Goal: Register for event/course

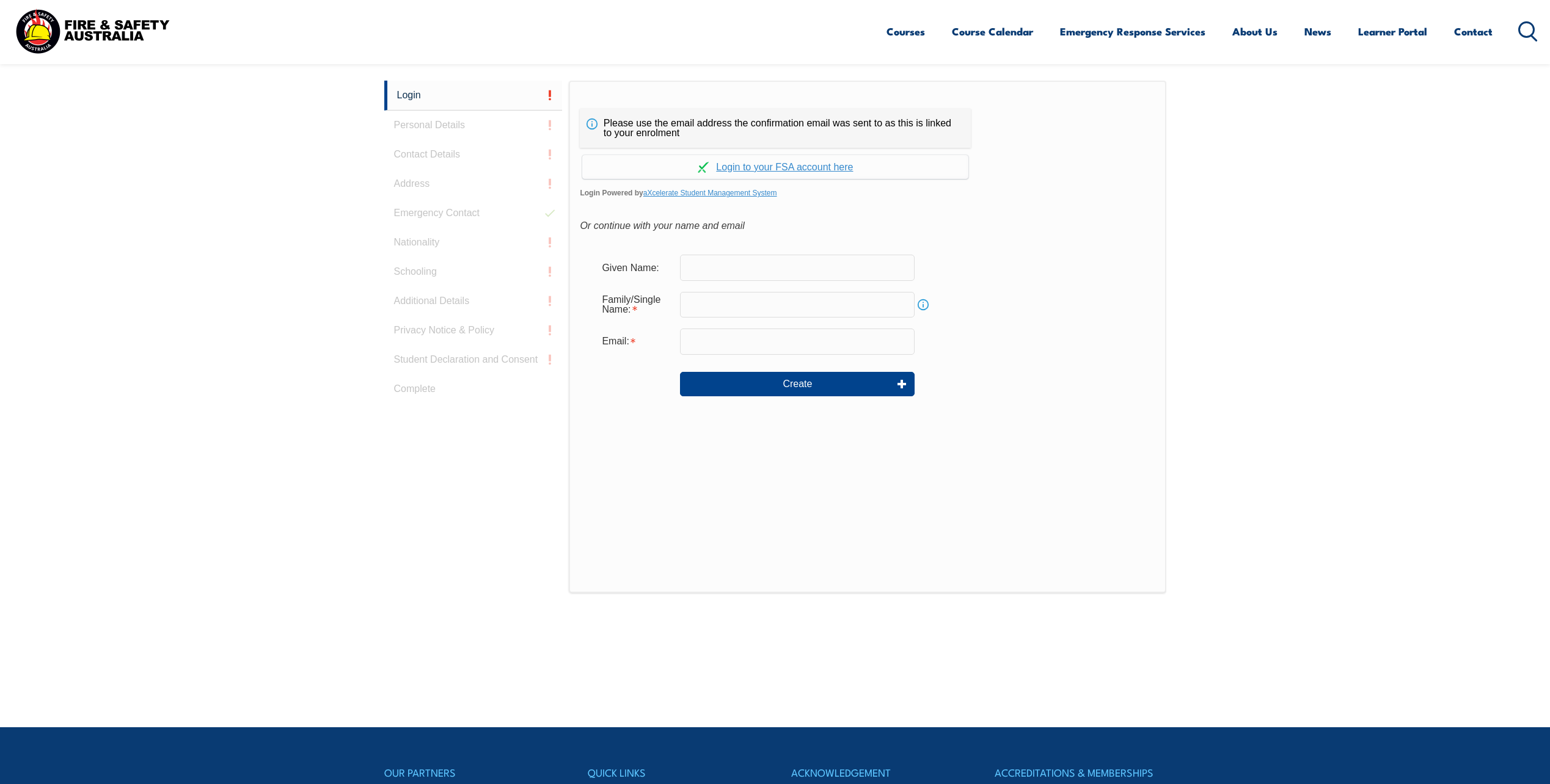
click at [706, 272] on input "text" at bounding box center [797, 267] width 235 height 26
type input "michael"
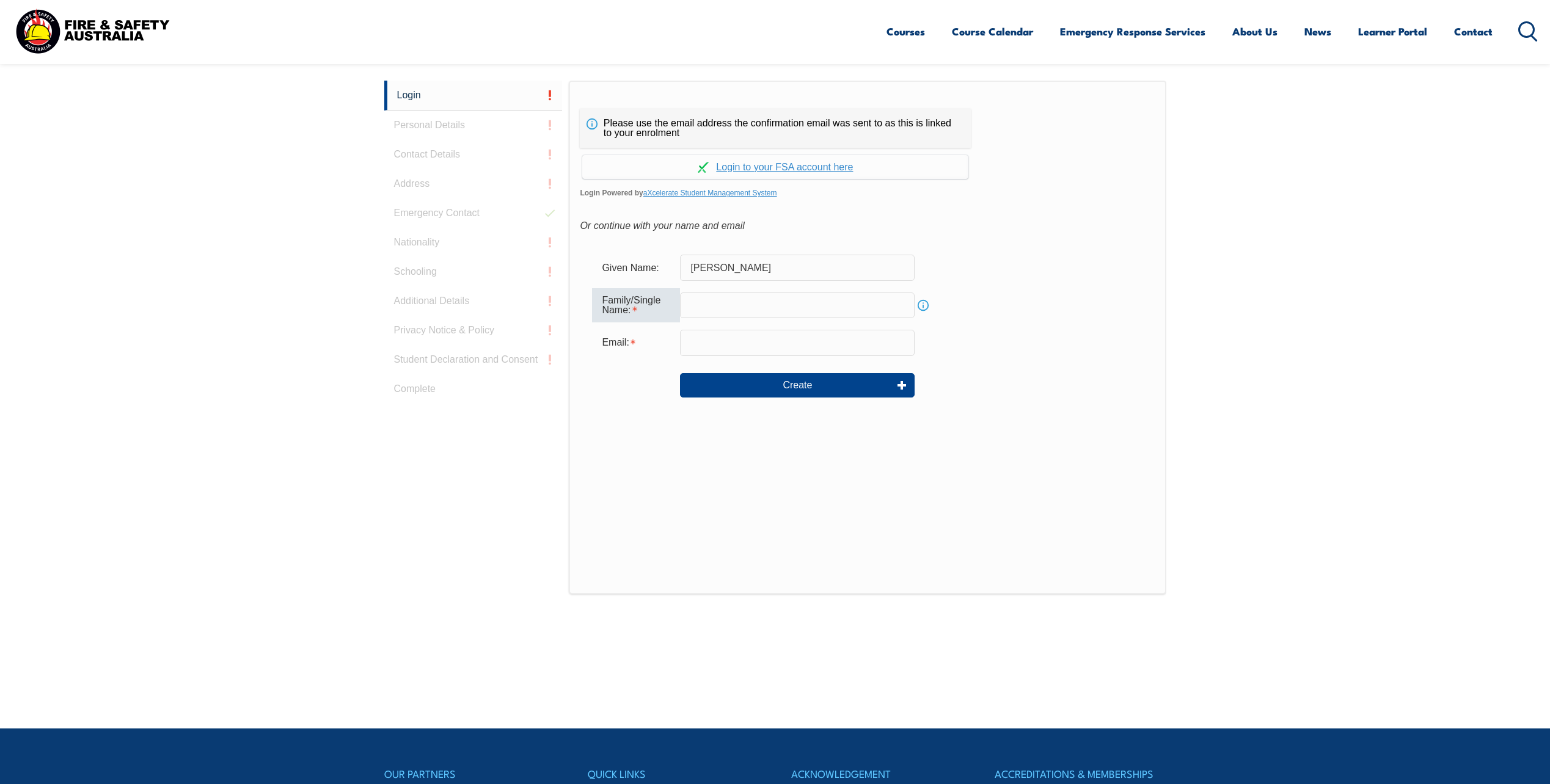
click at [726, 294] on input "text" at bounding box center [797, 305] width 235 height 26
type input "wallis"
click at [733, 349] on input "email" at bounding box center [797, 343] width 235 height 26
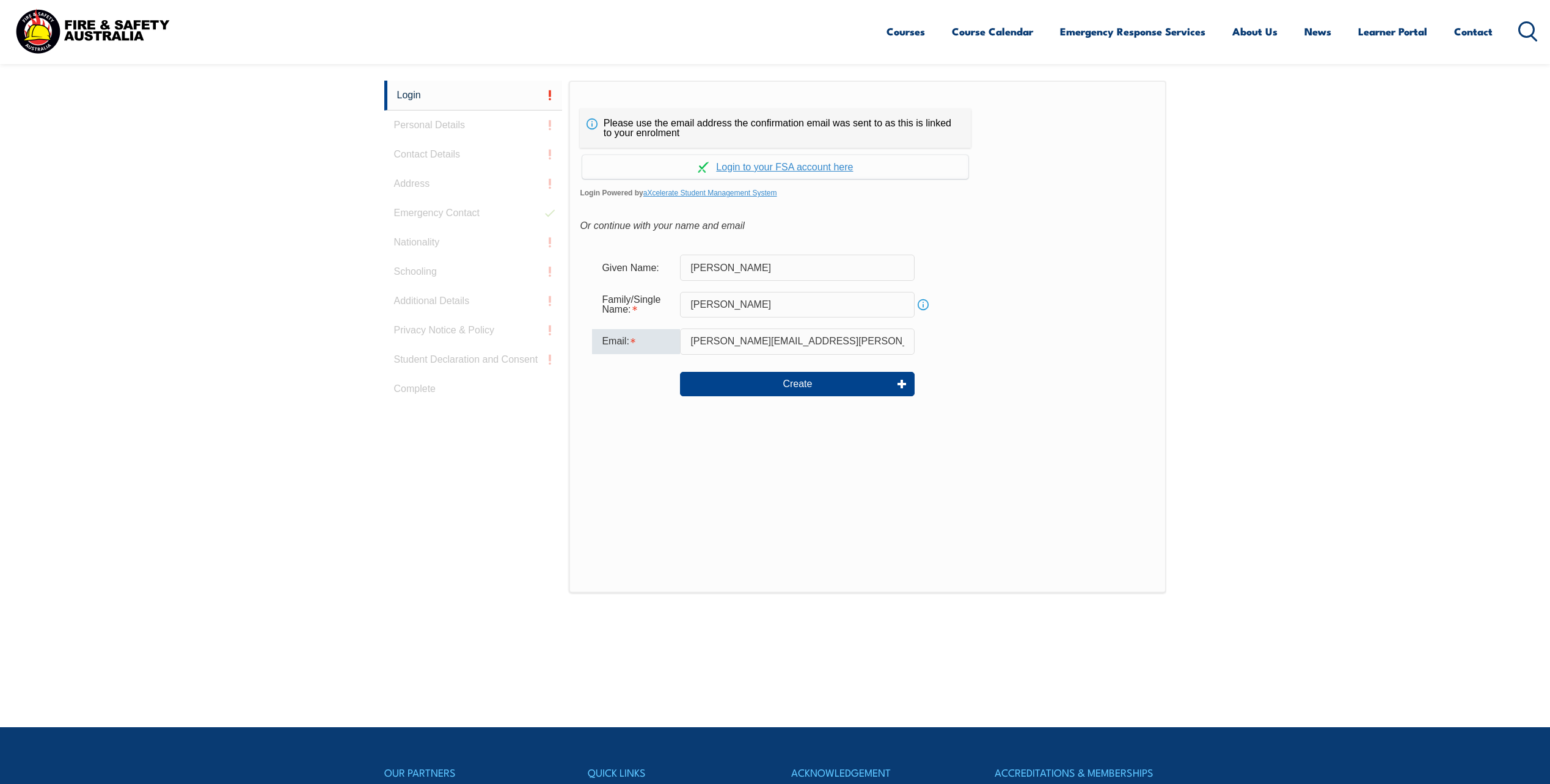
click at [726, 339] on input "michaeal.wallis@bhp.com" at bounding box center [797, 341] width 235 height 26
type input "michael.wallis@bhp.com"
click at [818, 387] on button "Create" at bounding box center [797, 384] width 235 height 24
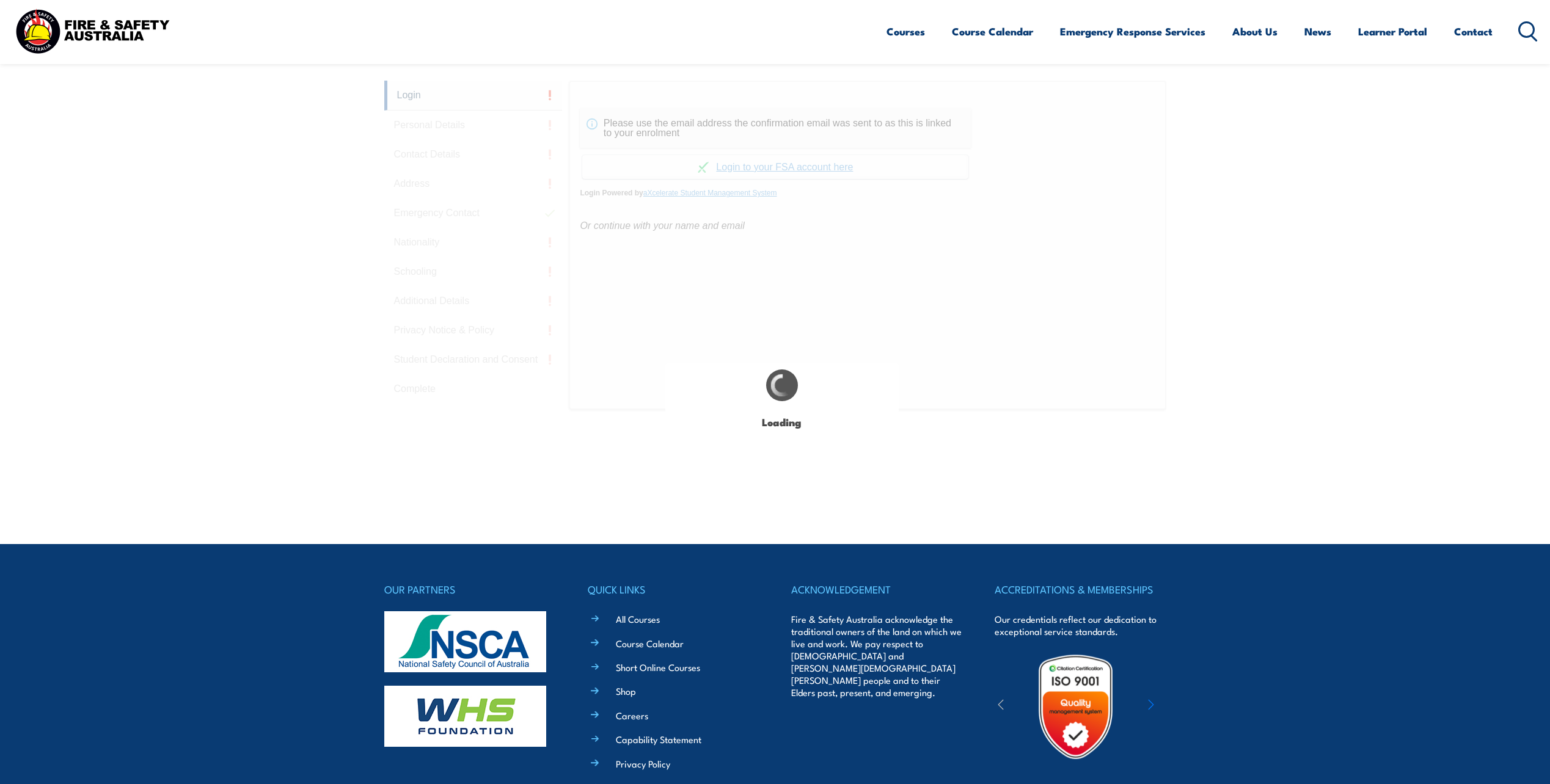
type input "michael"
type input "wallis"
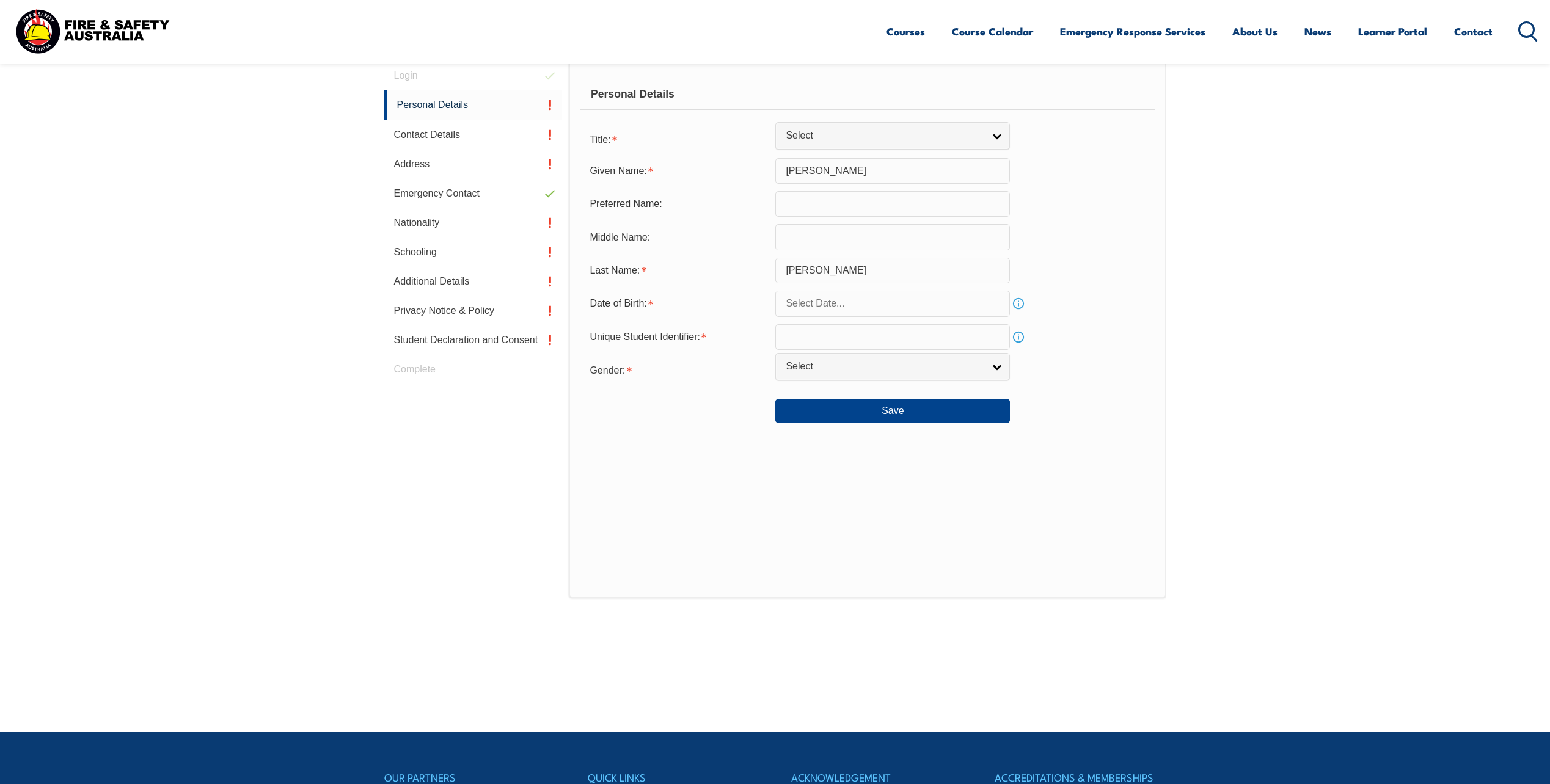
click at [949, 303] on input "text" at bounding box center [892, 303] width 235 height 26
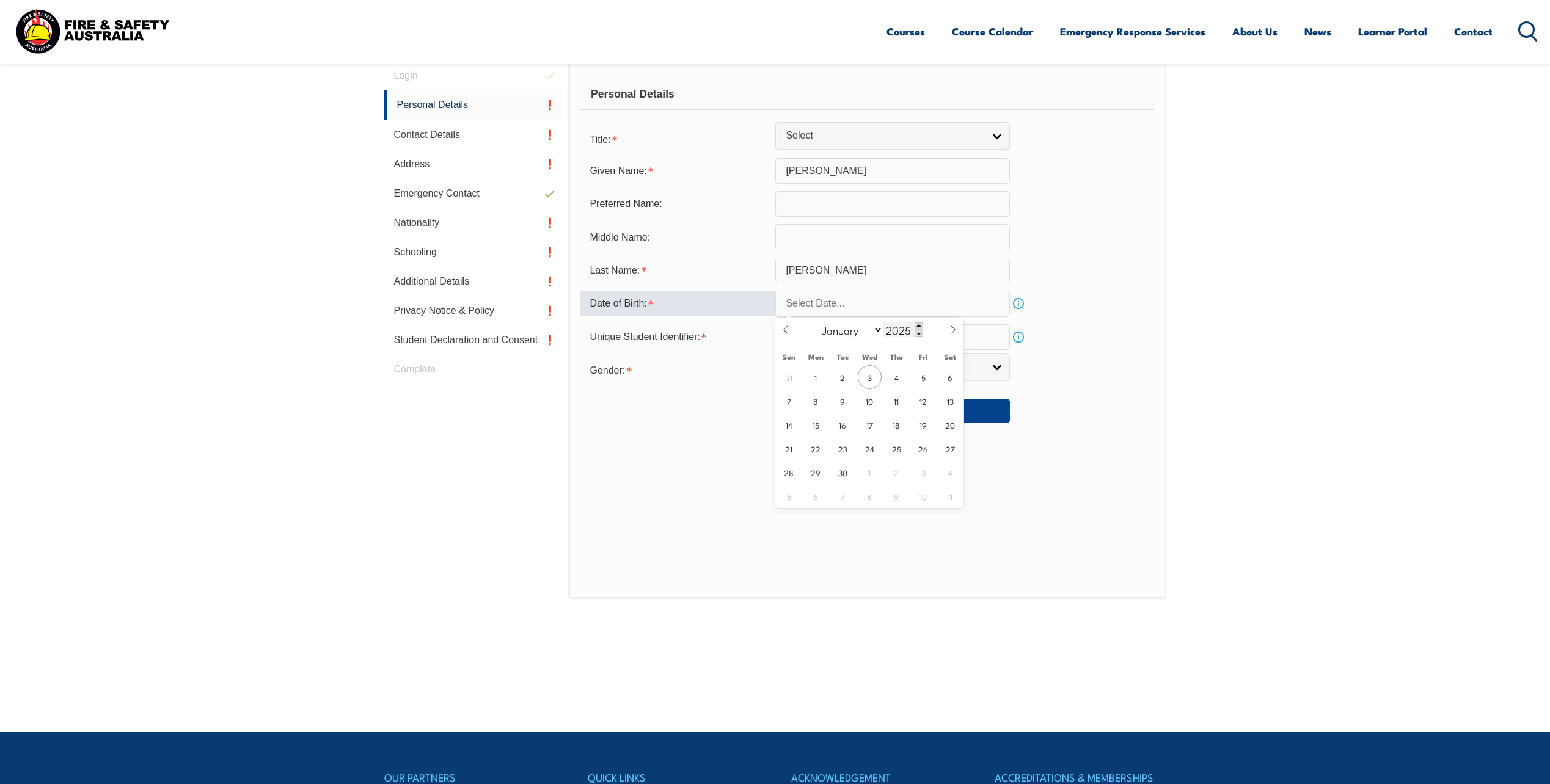
click at [919, 326] on span at bounding box center [919, 326] width 9 height 8
click at [917, 334] on span at bounding box center [919, 334] width 9 height 8
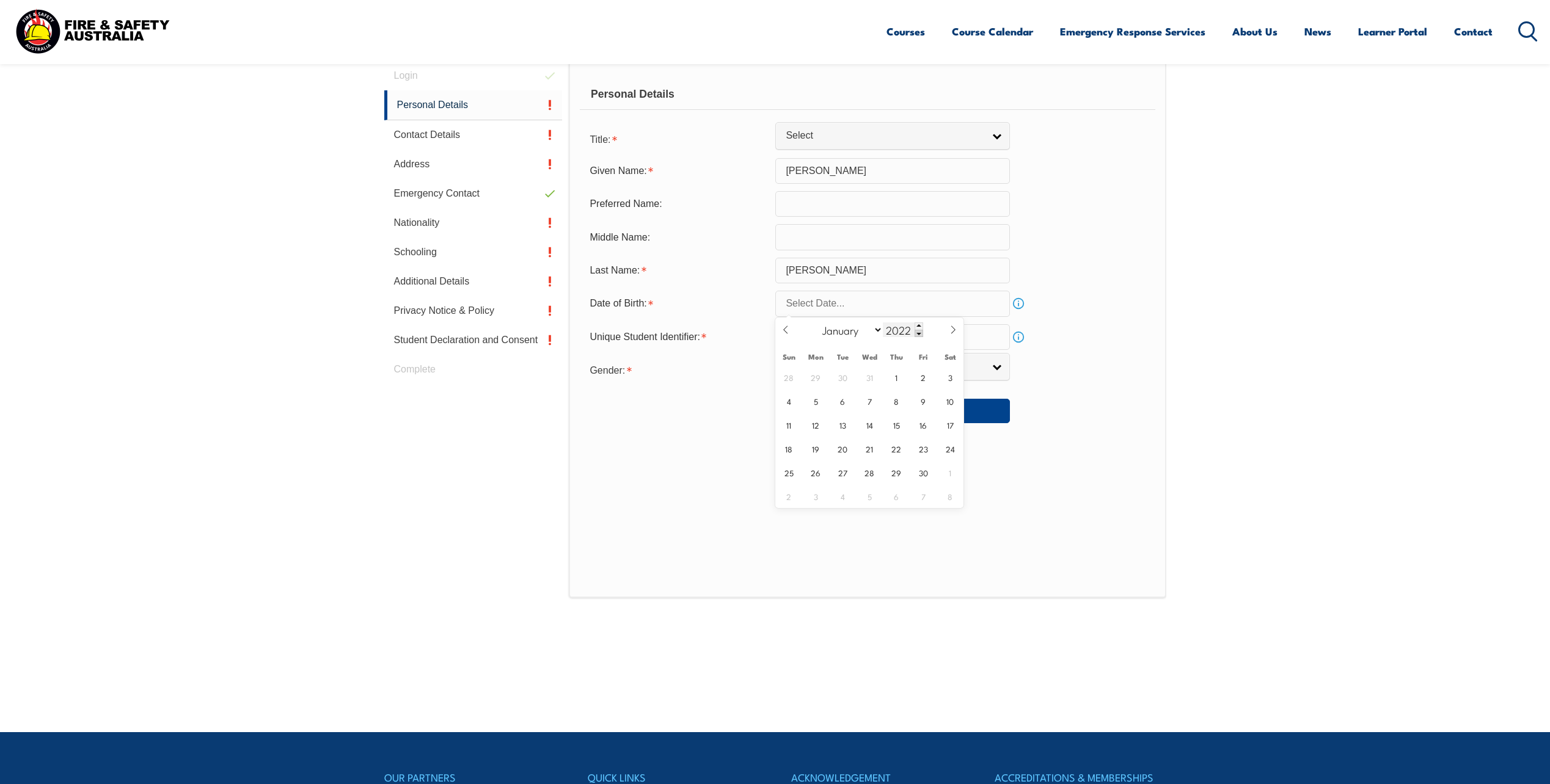
click at [917, 334] on span at bounding box center [919, 334] width 9 height 8
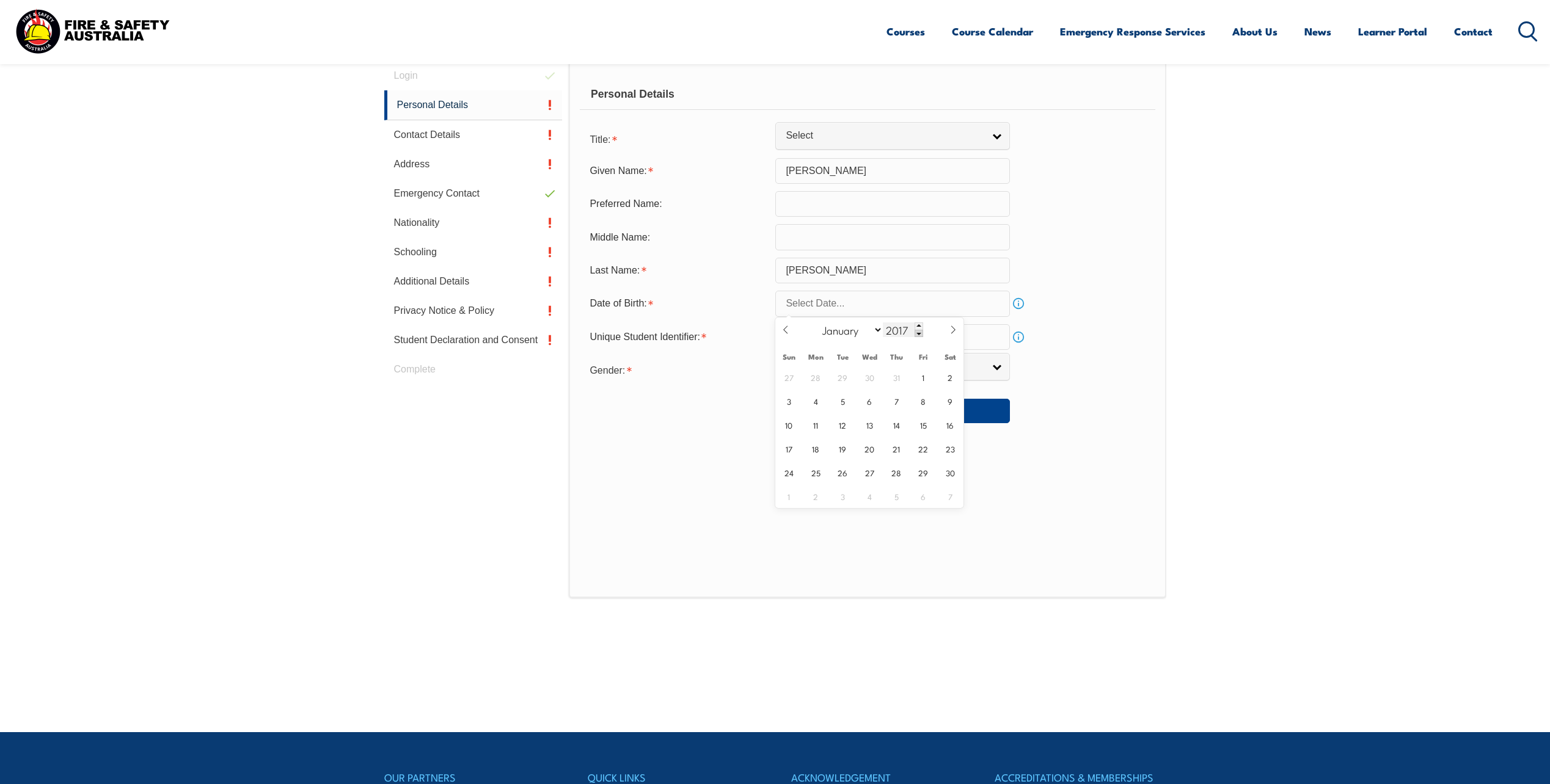
click at [917, 334] on span at bounding box center [919, 334] width 9 height 8
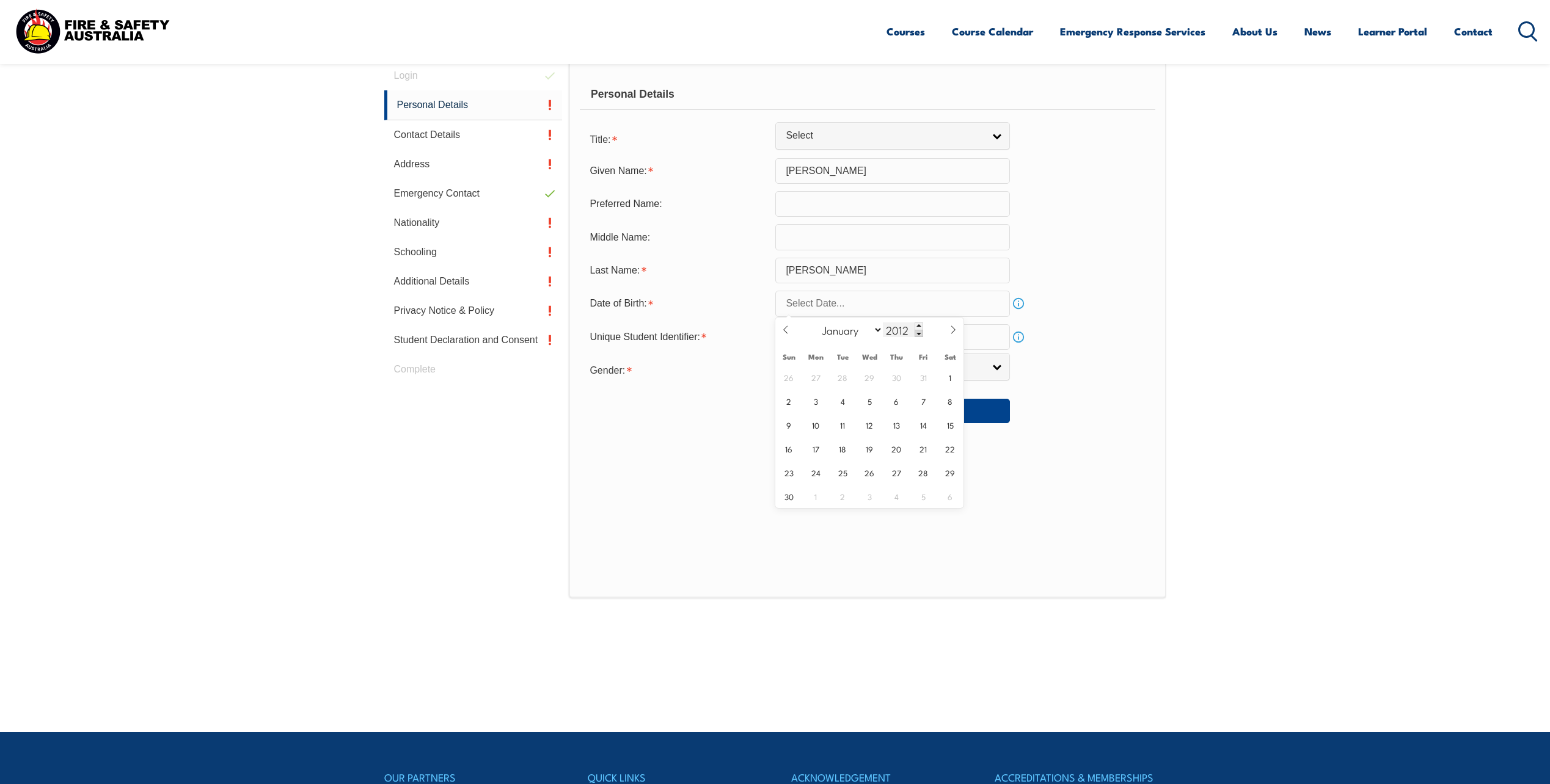
click at [917, 334] on span at bounding box center [919, 334] width 9 height 8
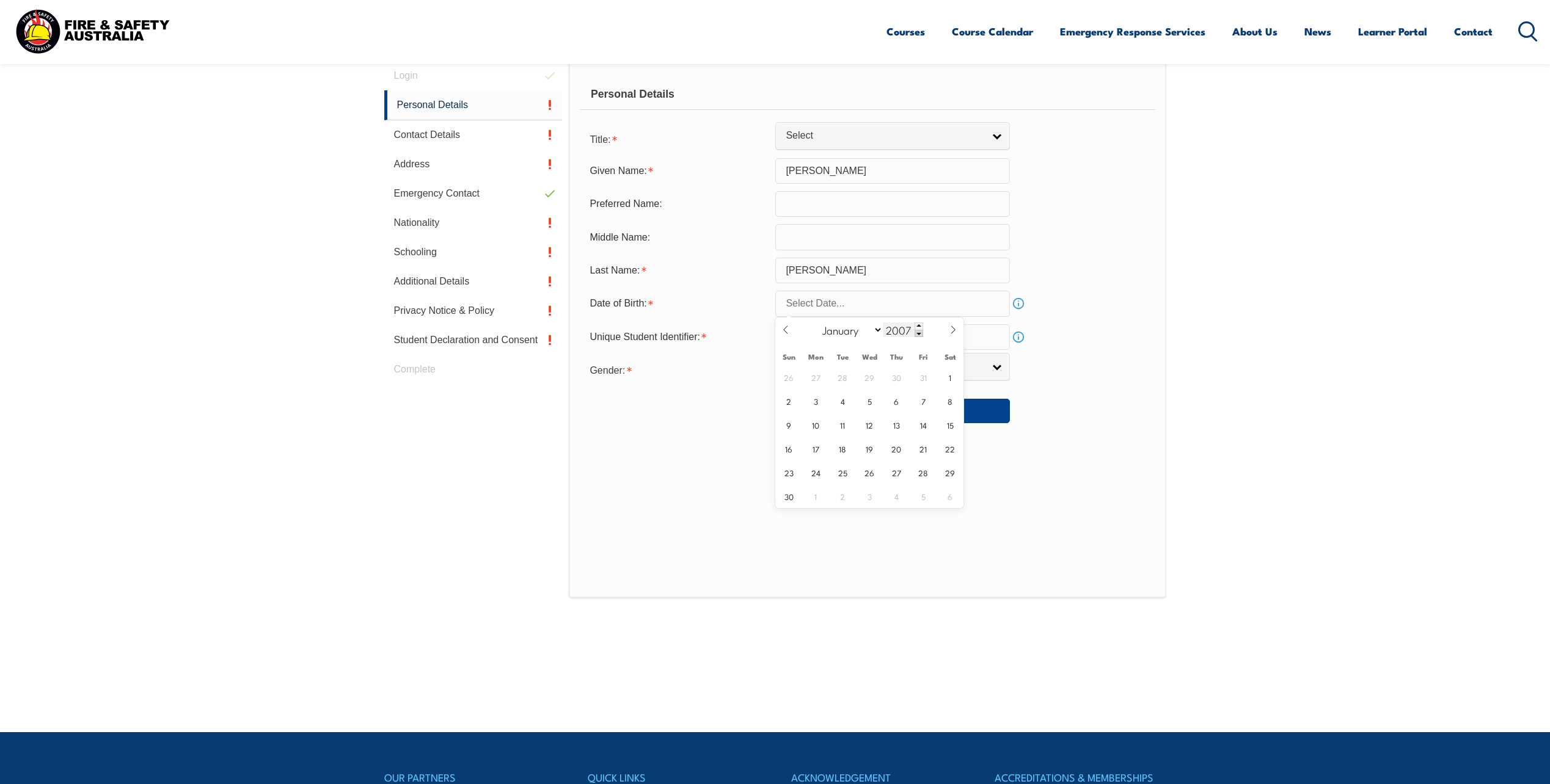
click at [917, 334] on span at bounding box center [919, 334] width 9 height 8
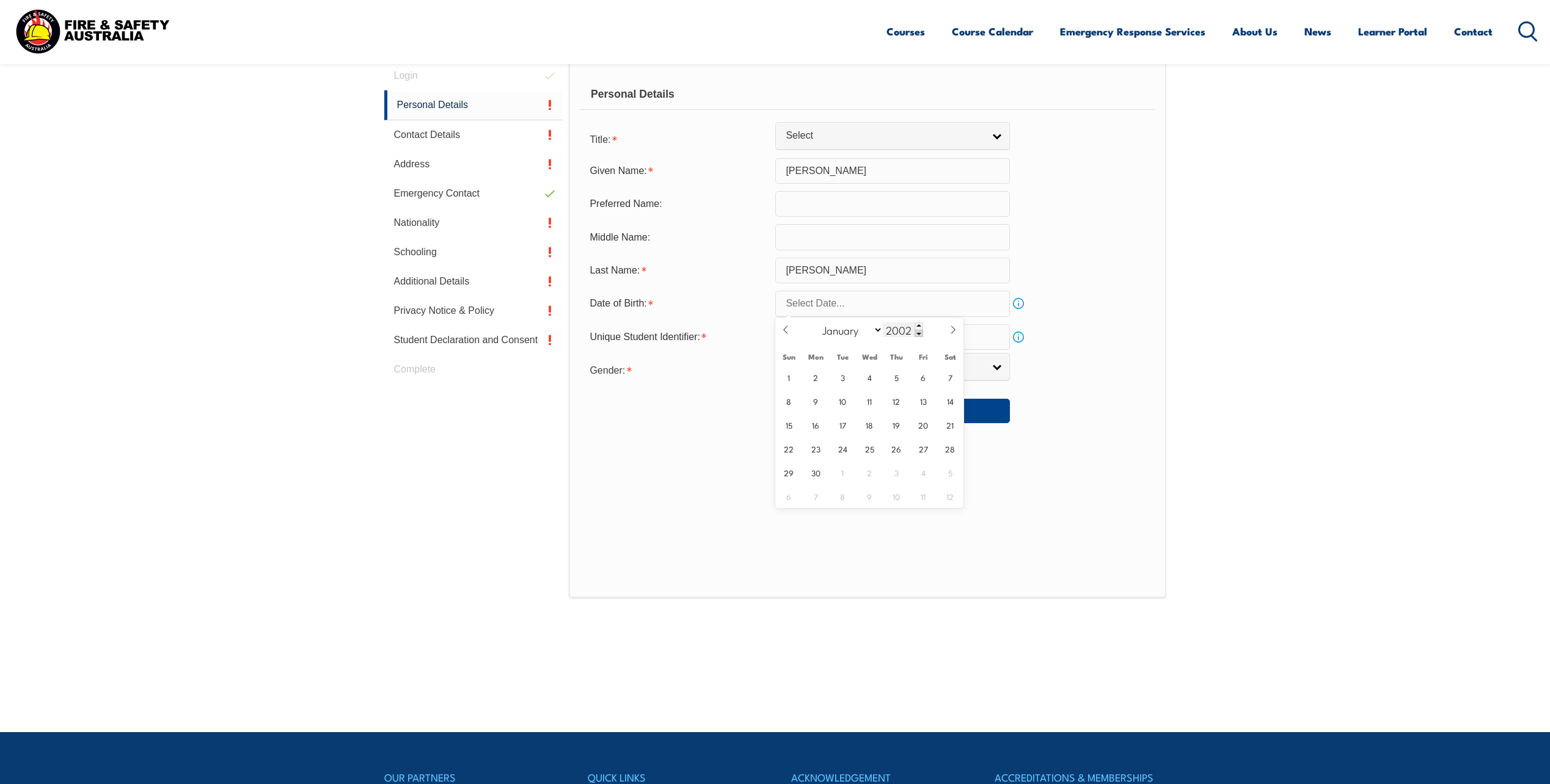
click at [917, 334] on span at bounding box center [919, 334] width 9 height 8
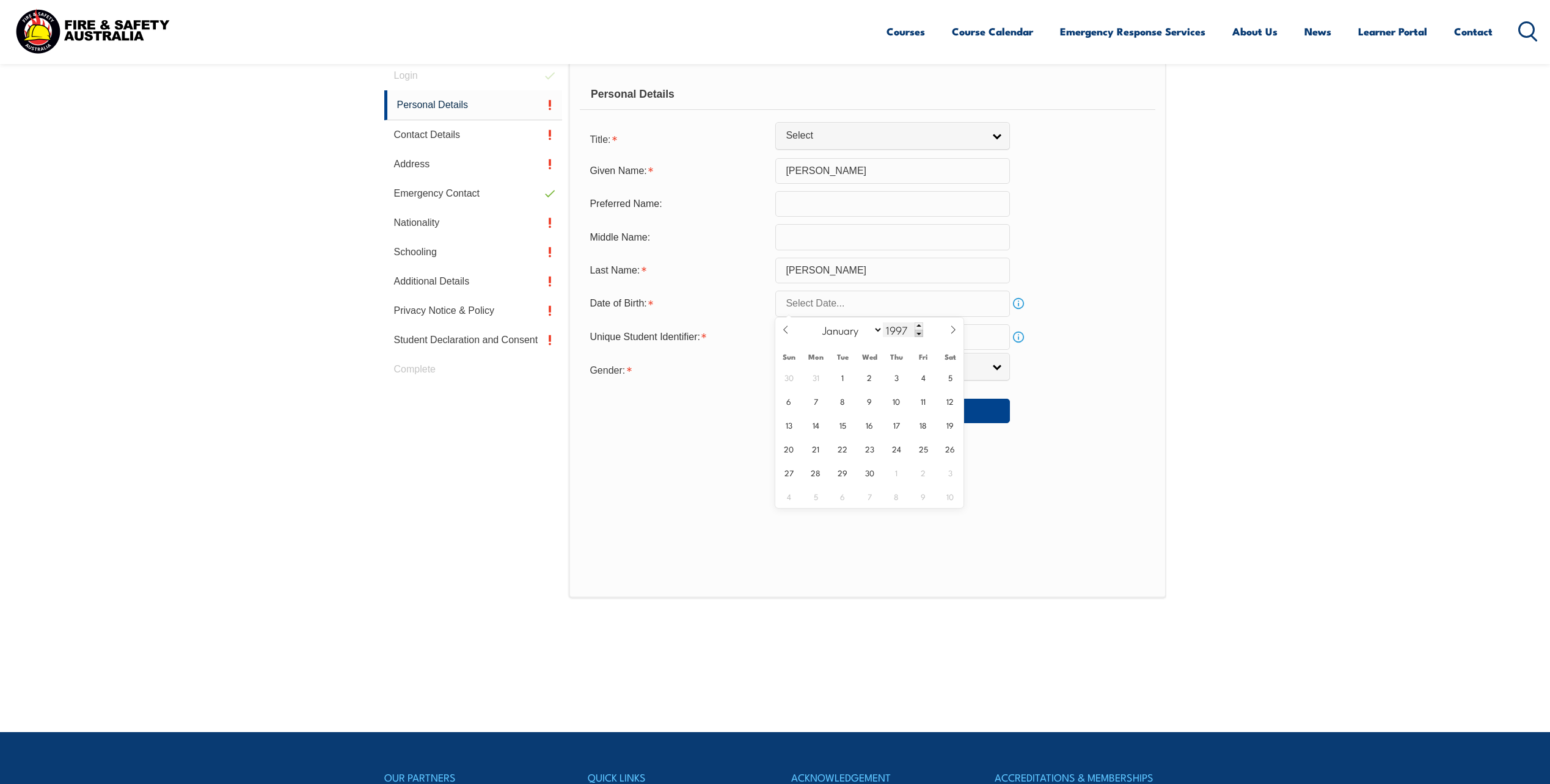
click at [917, 334] on span at bounding box center [919, 334] width 9 height 8
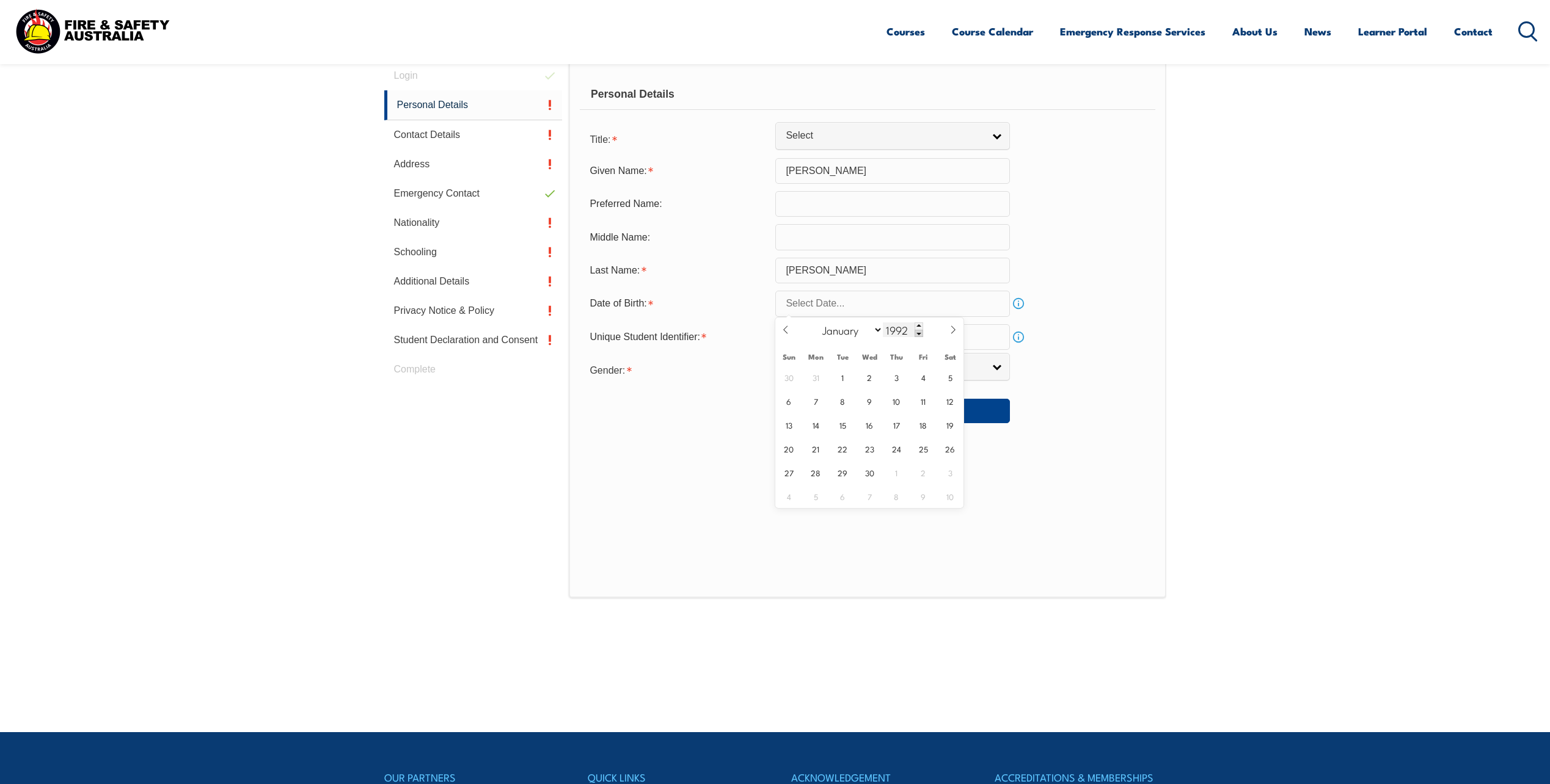
click at [917, 334] on span at bounding box center [919, 334] width 9 height 8
type input "1990"
click at [881, 330] on select "January February March April May June July August September October November De…" at bounding box center [849, 329] width 66 height 15
select select "9"
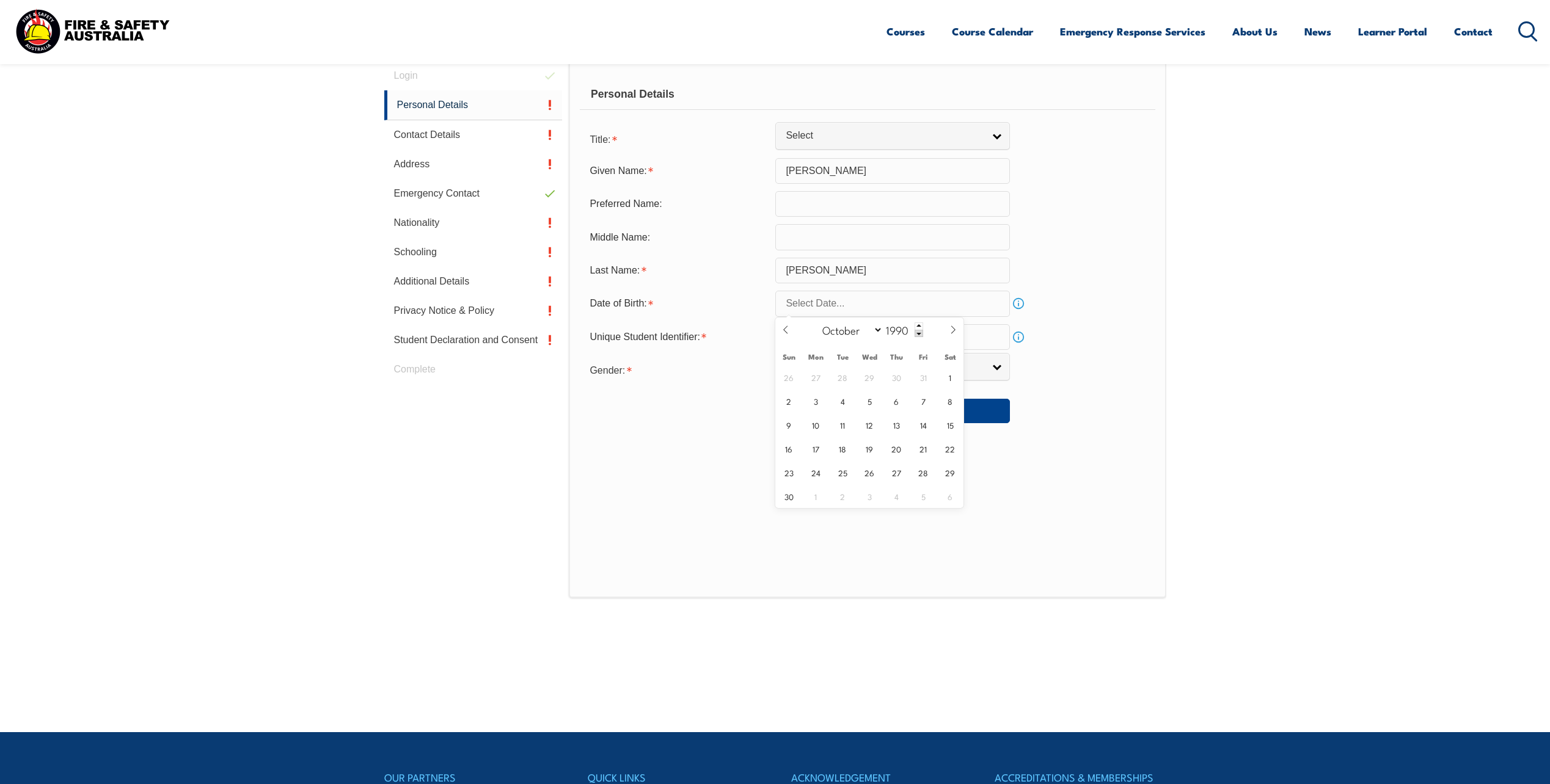
click at [817, 322] on select "January February March April May June July August September October November De…" at bounding box center [849, 329] width 66 height 15
click at [898, 412] on span "11" at bounding box center [897, 401] width 24 height 24
type input "October 11, 1990"
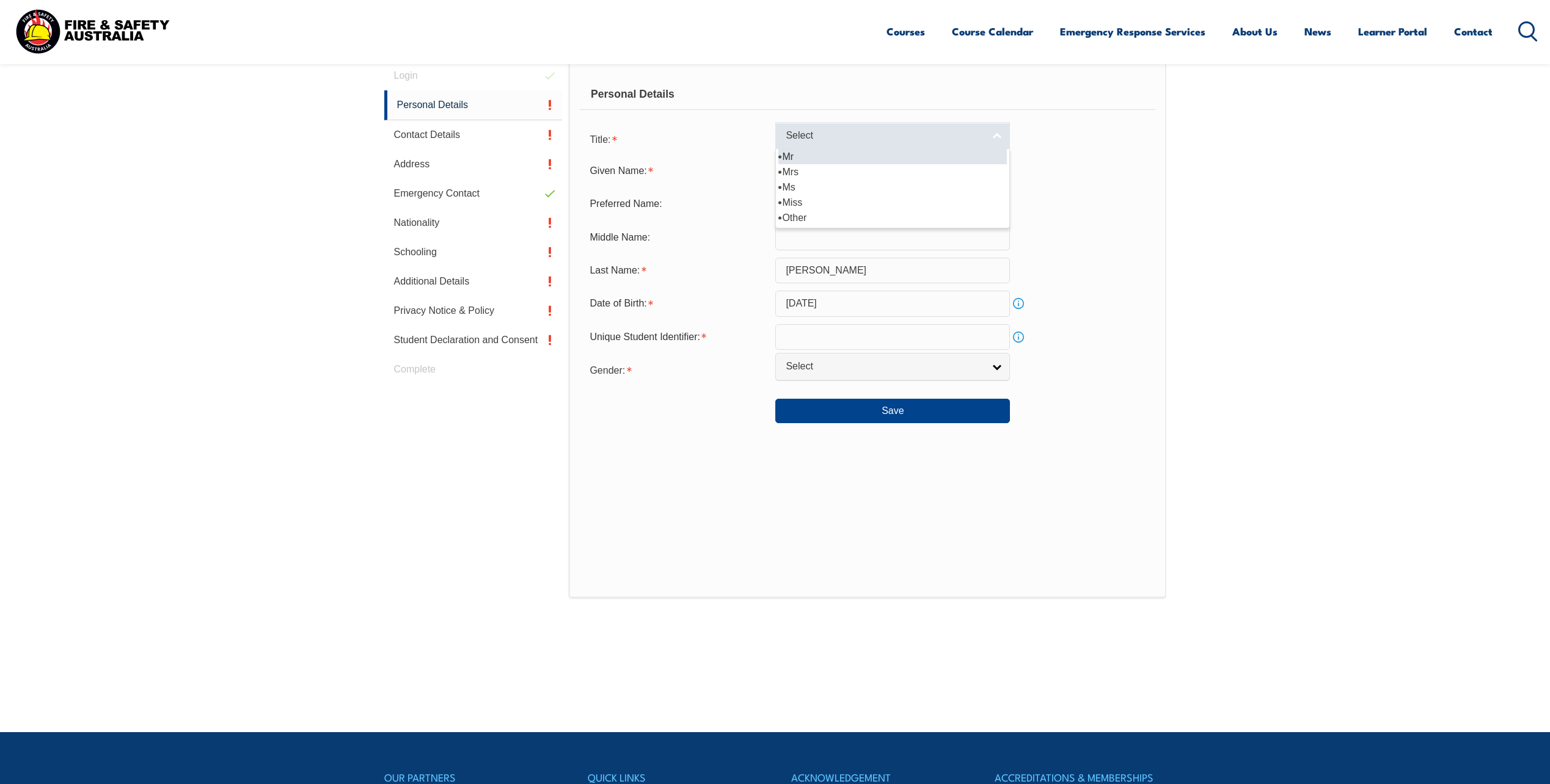
click at [996, 136] on link "Select" at bounding box center [892, 136] width 235 height 28
click at [893, 156] on li "Mr" at bounding box center [892, 156] width 229 height 15
select select "Mr"
click at [860, 337] on input "text" at bounding box center [892, 337] width 235 height 26
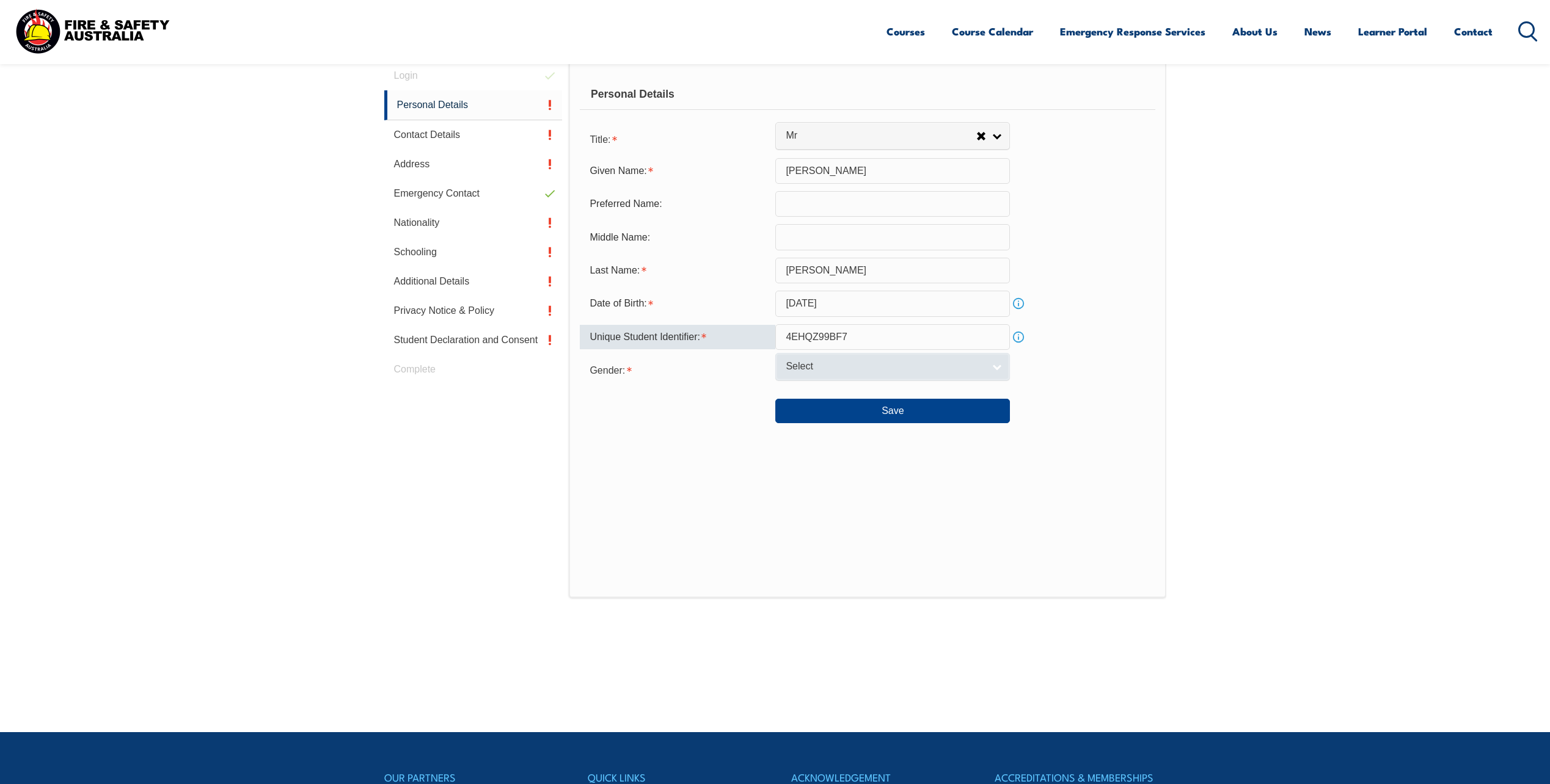
type input "4EHQZ99BF7"
click at [1002, 366] on link "Select" at bounding box center [892, 367] width 235 height 28
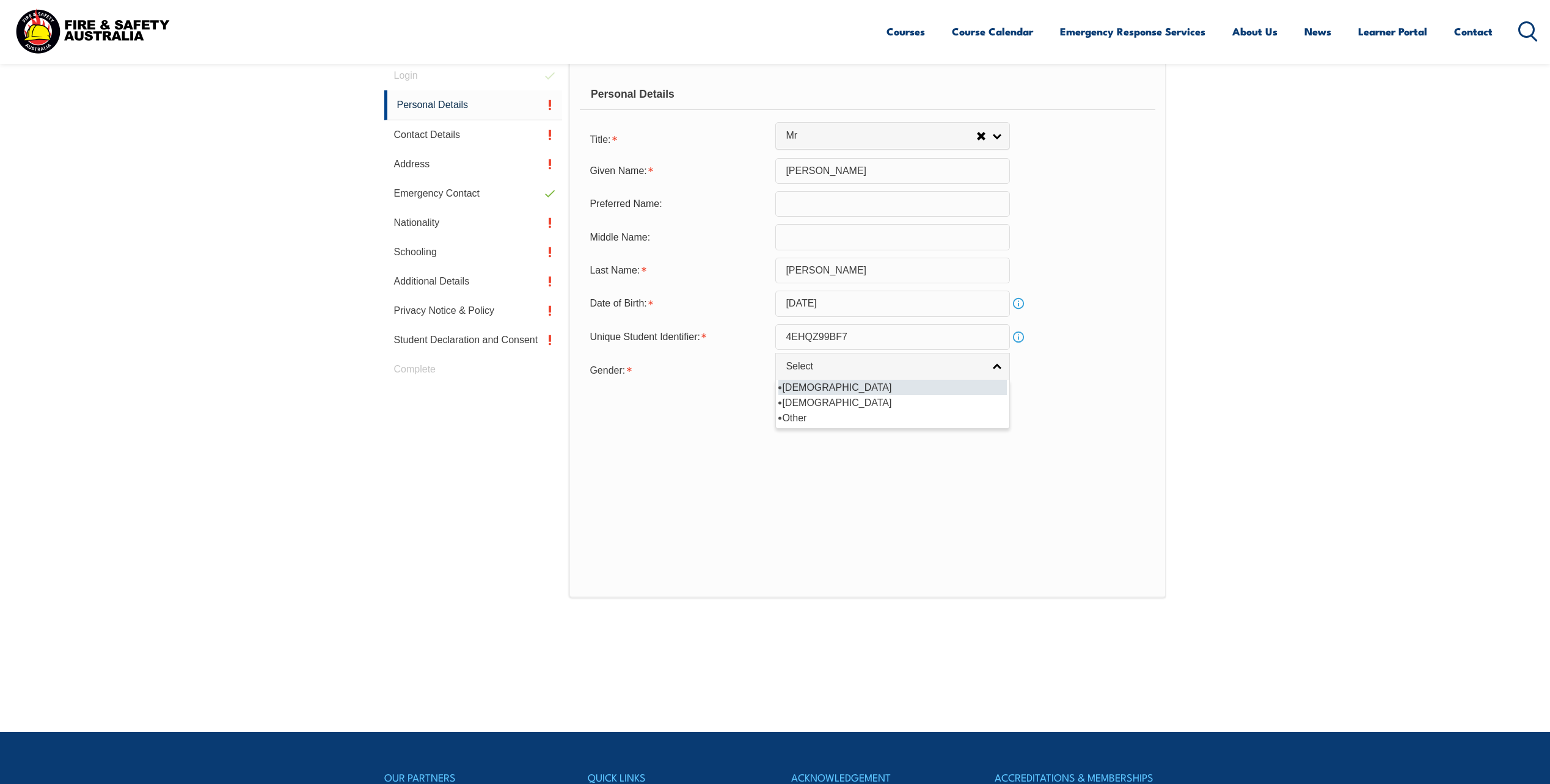
click at [909, 389] on li "Male" at bounding box center [892, 388] width 229 height 15
select select "M"
click at [887, 412] on button "Save" at bounding box center [892, 411] width 235 height 24
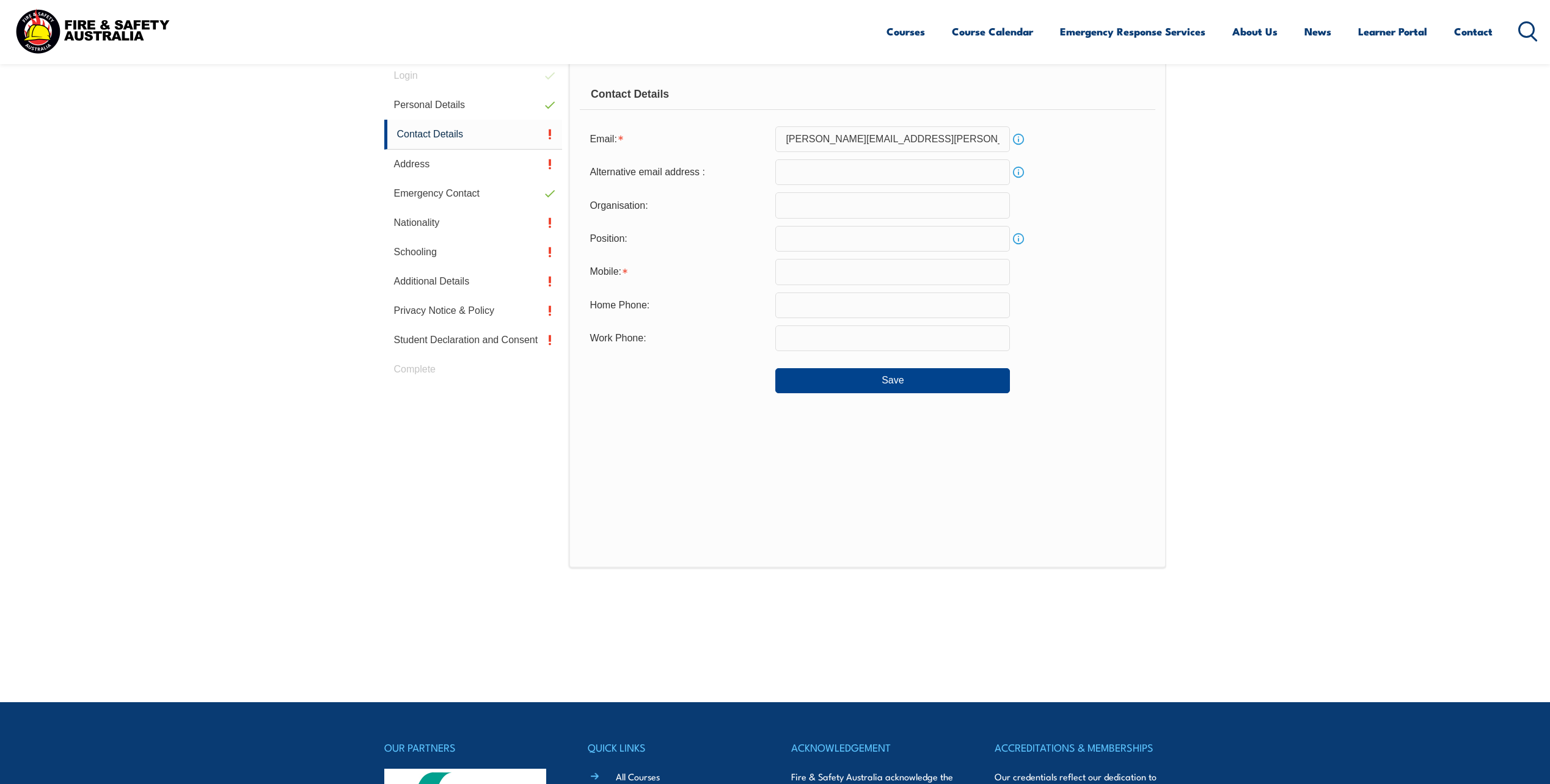
click at [867, 269] on input "text" at bounding box center [892, 272] width 235 height 26
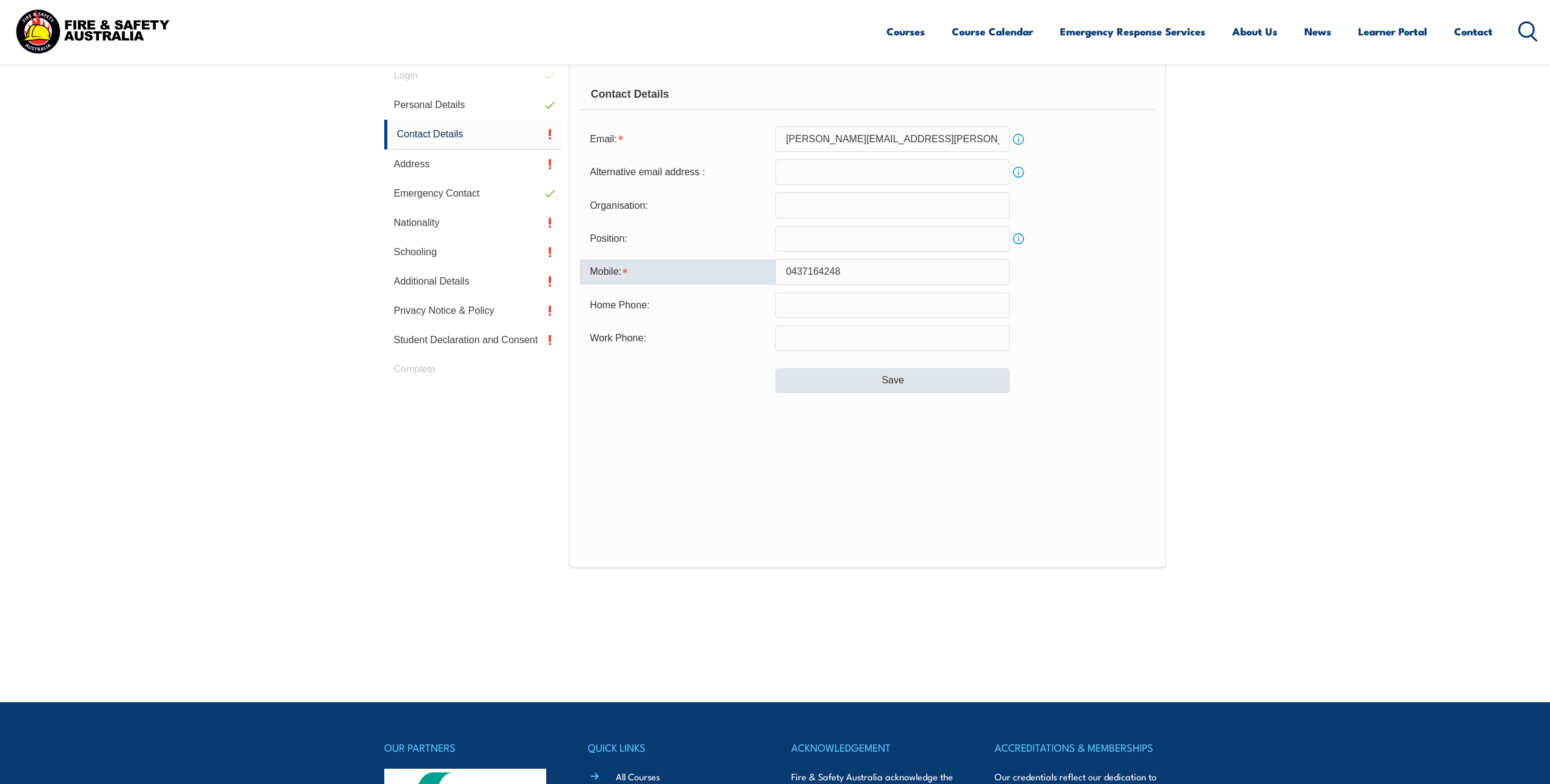
type input "0437164248"
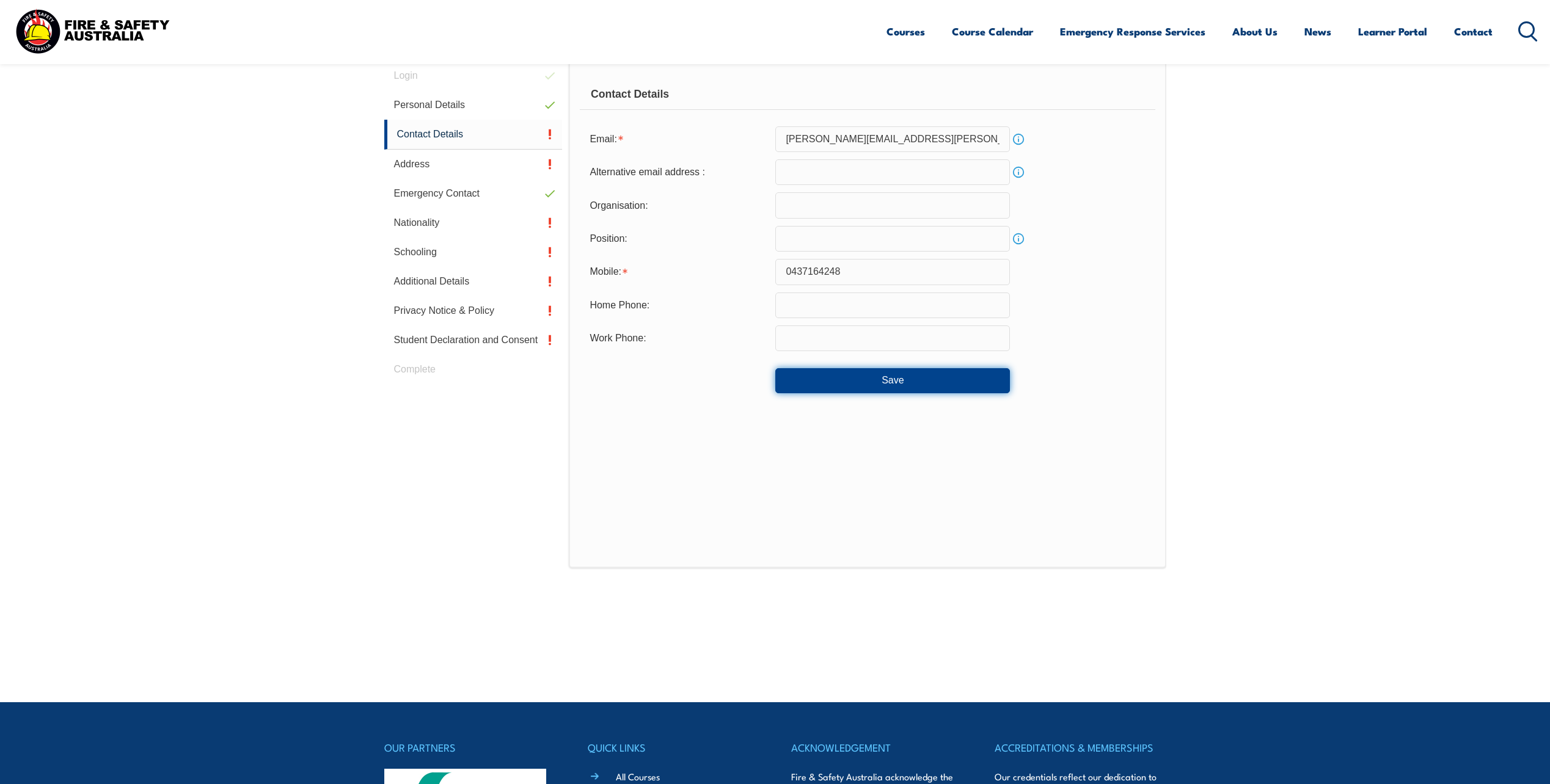
click at [894, 386] on button "Save" at bounding box center [892, 380] width 235 height 24
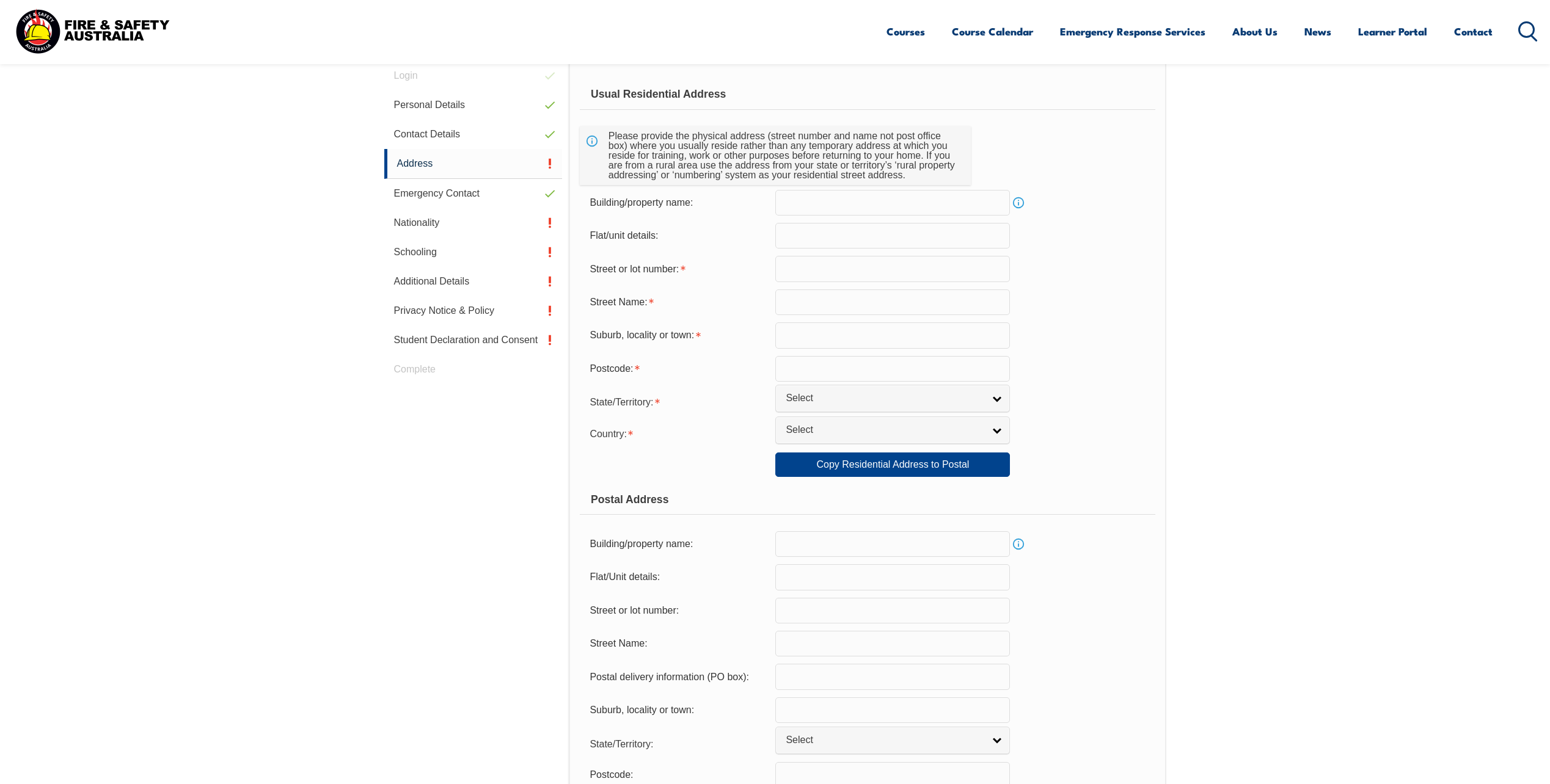
click at [850, 263] on input "text" at bounding box center [892, 269] width 235 height 26
type input "4"
click at [868, 291] on input "text" at bounding box center [892, 303] width 235 height 26
type input "nalpa way"
click at [849, 334] on input "text" at bounding box center [892, 335] width 235 height 26
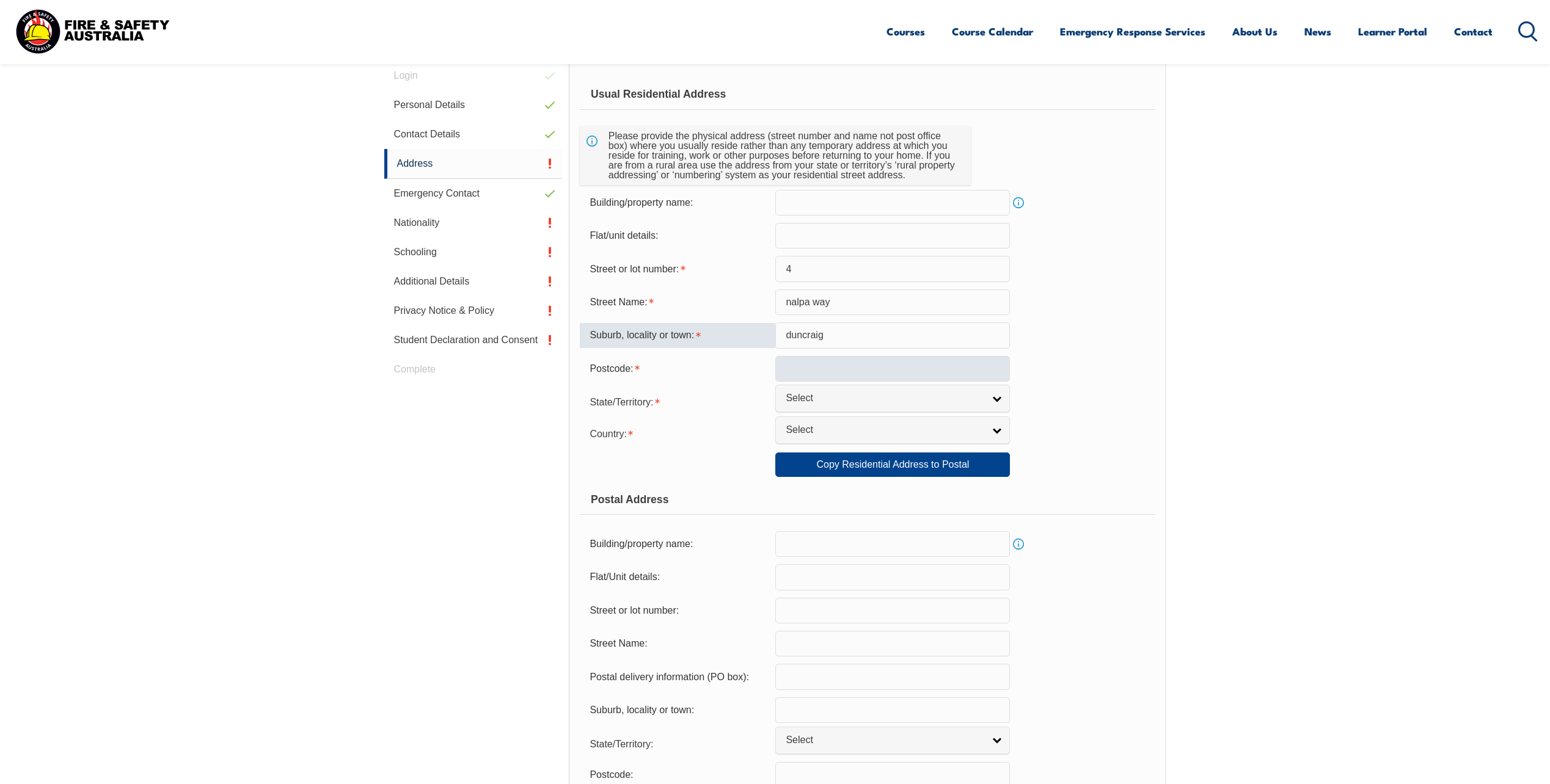
type input "duncraig"
click at [873, 367] on input "text" at bounding box center [892, 369] width 235 height 26
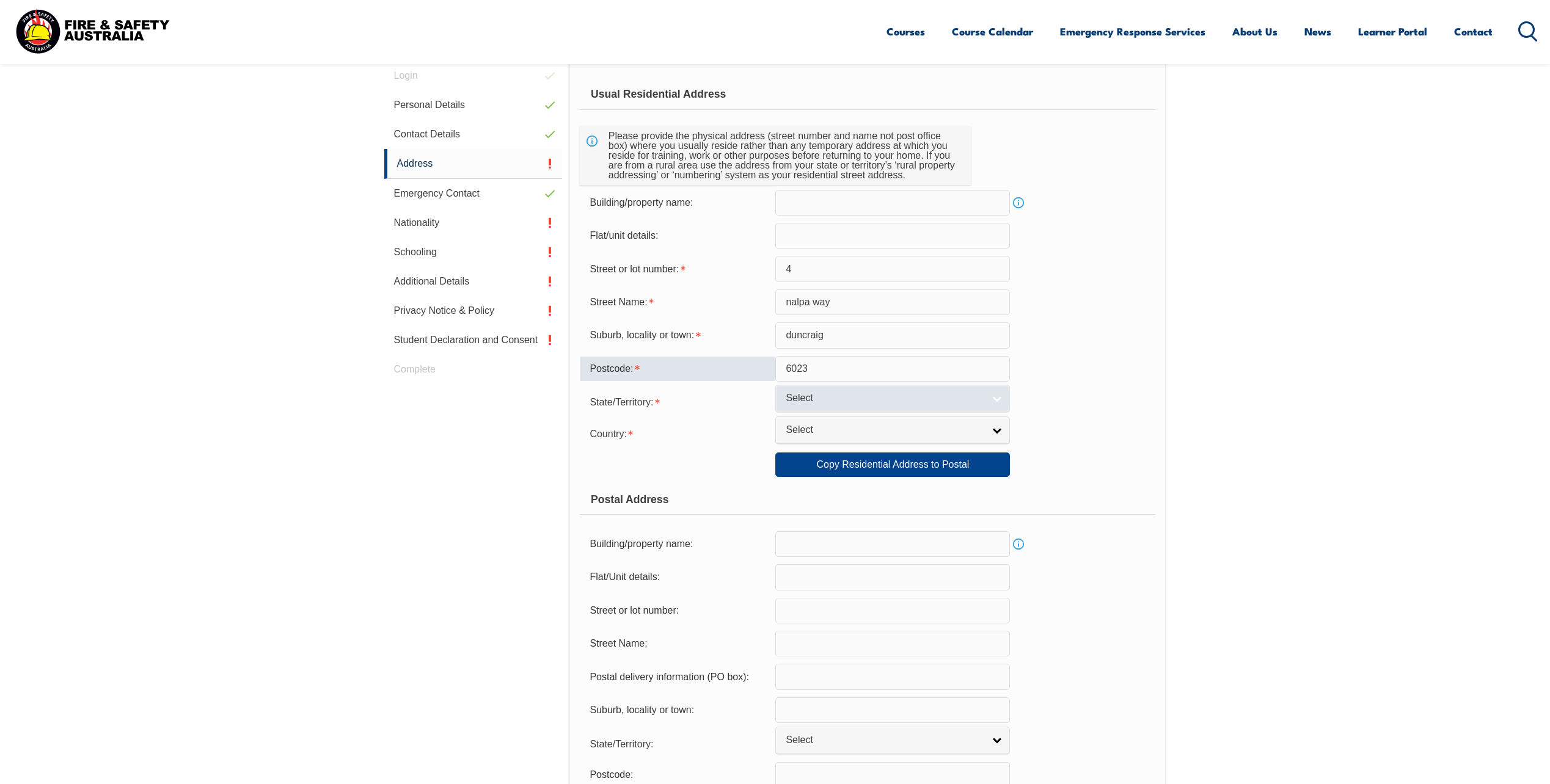
type input "6023"
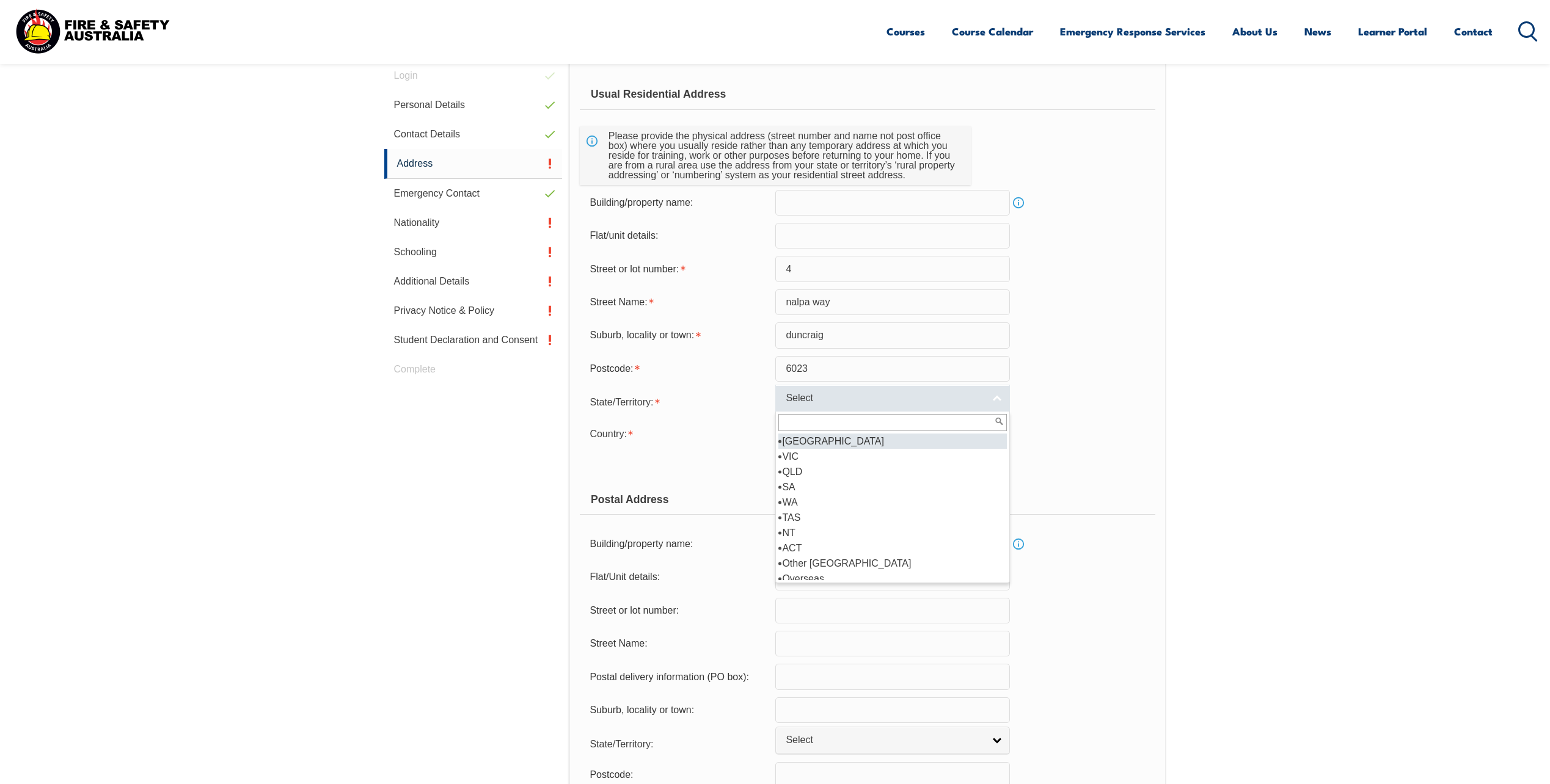
click at [983, 394] on span "Select" at bounding box center [885, 398] width 198 height 13
click at [916, 502] on li "WA" at bounding box center [892, 503] width 229 height 15
select select "WA"
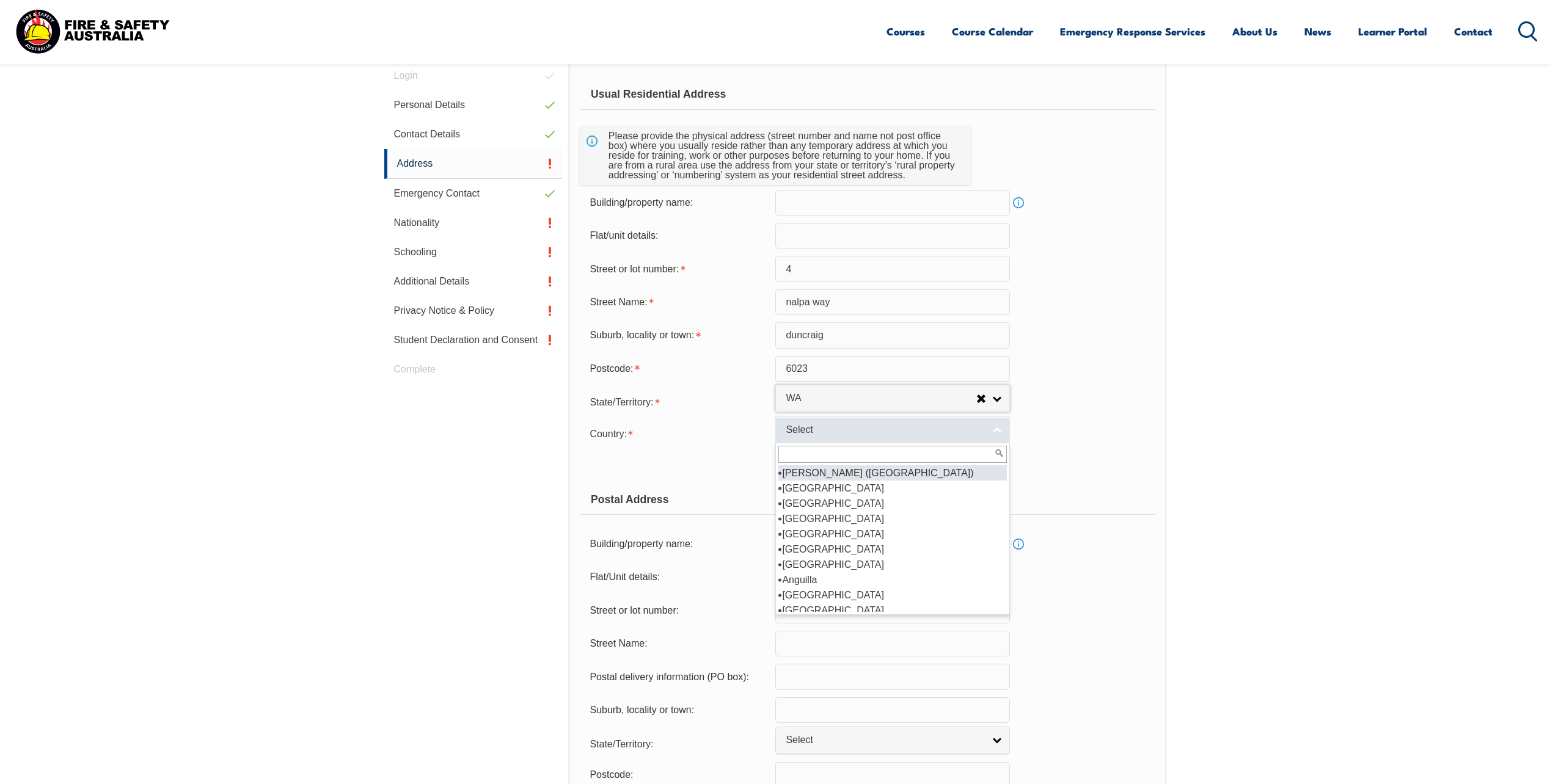
click at [993, 431] on link "Select" at bounding box center [892, 431] width 235 height 28
click at [879, 493] on li "Australia" at bounding box center [892, 488] width 229 height 15
select select "1101"
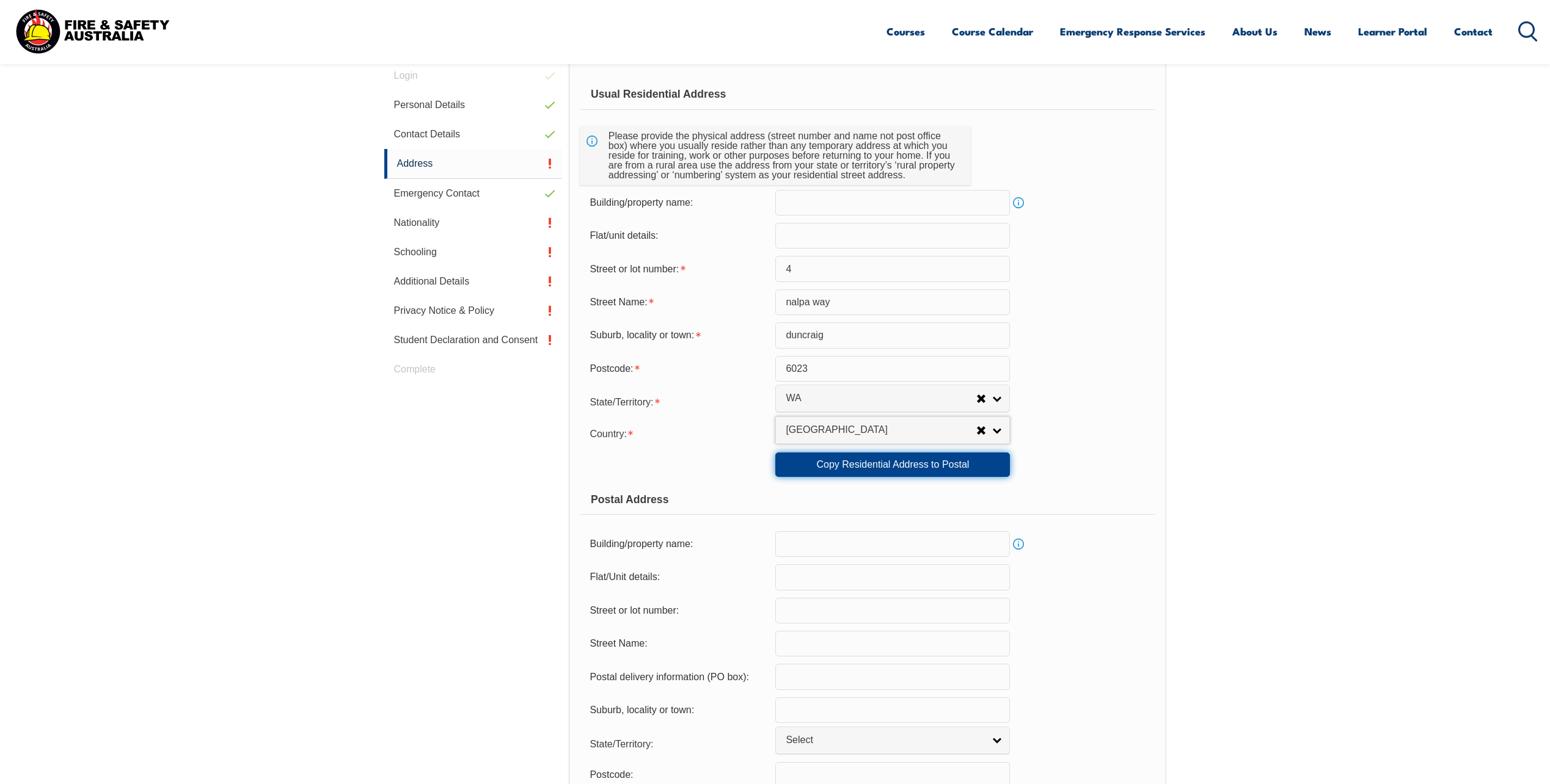
click at [828, 474] on link "Copy Residential Address to Postal" at bounding box center [892, 464] width 235 height 24
type input "4"
type input "nalpa way"
type input "duncraig"
select select "WA"
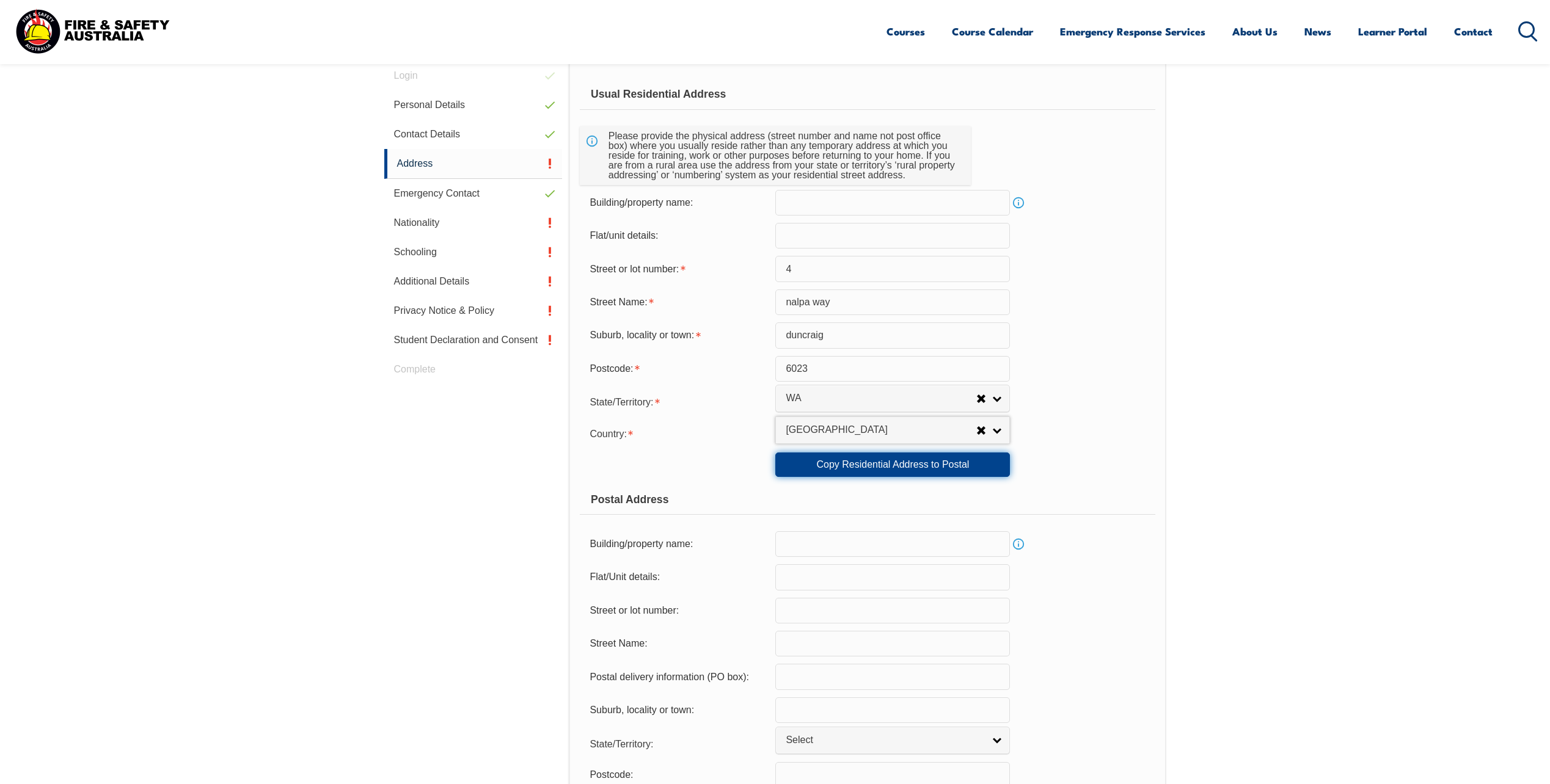
type input "6023"
select select "1101"
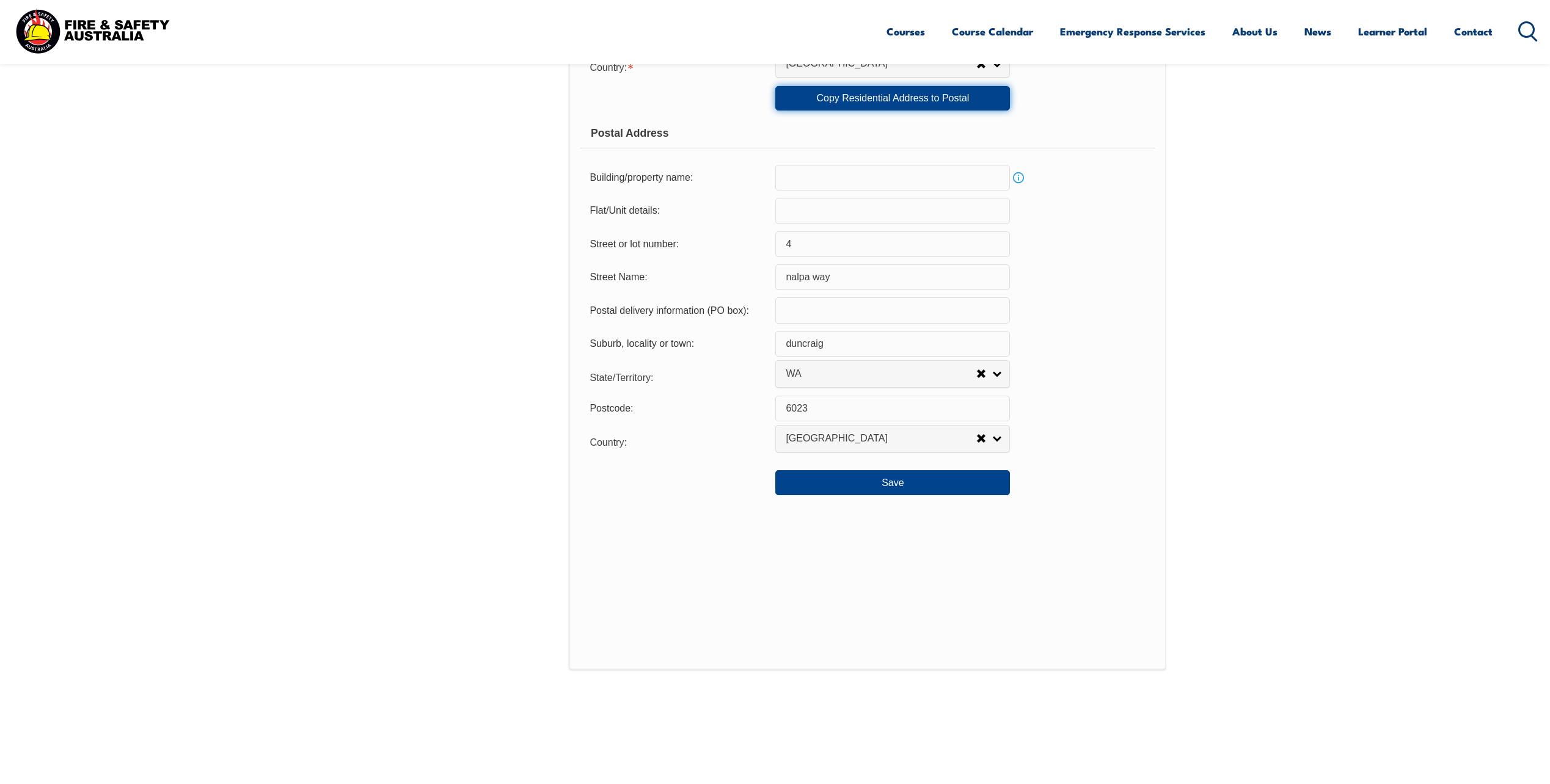
scroll to position [834, 0]
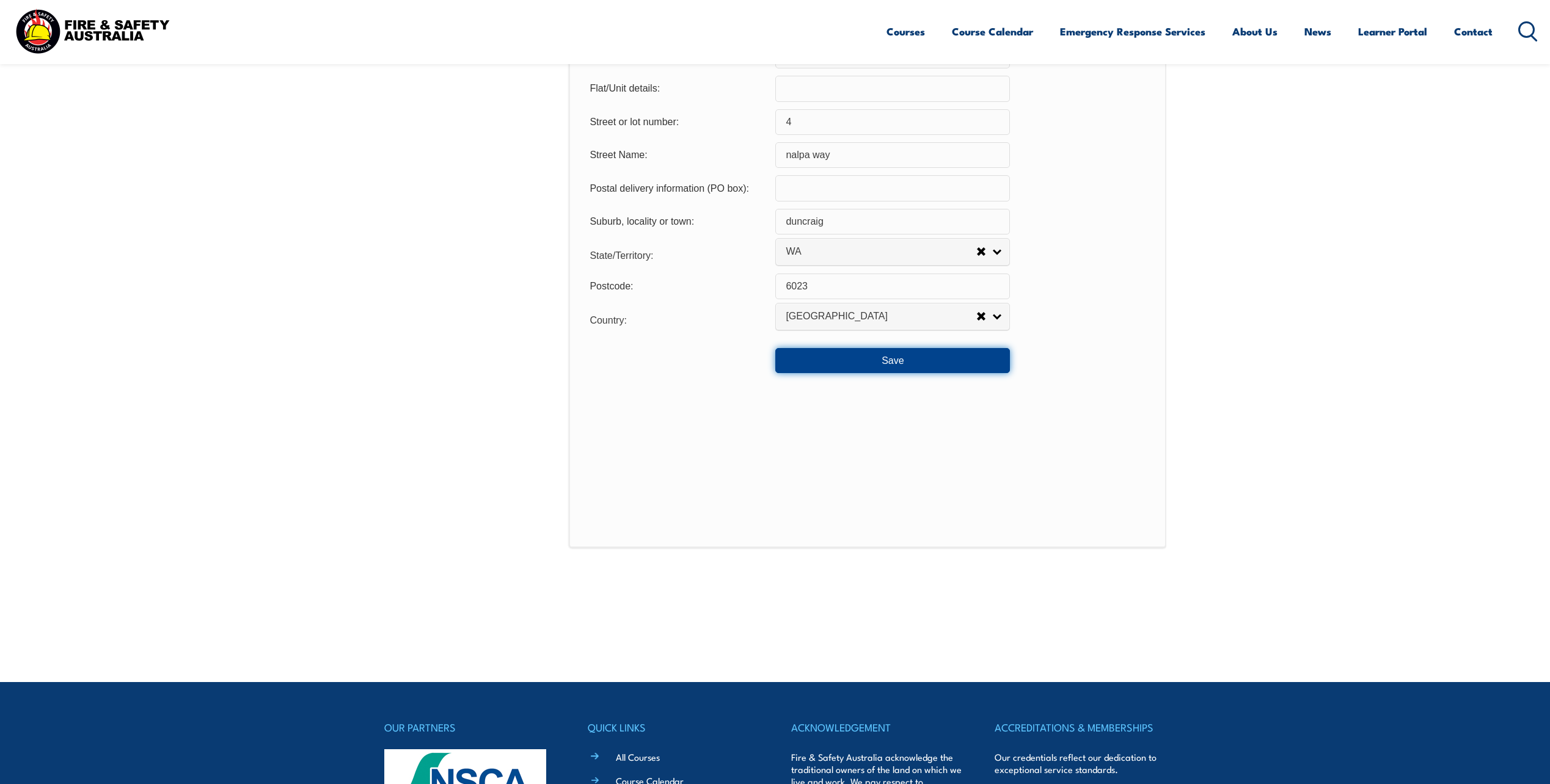
click at [898, 367] on button "Save" at bounding box center [892, 360] width 235 height 24
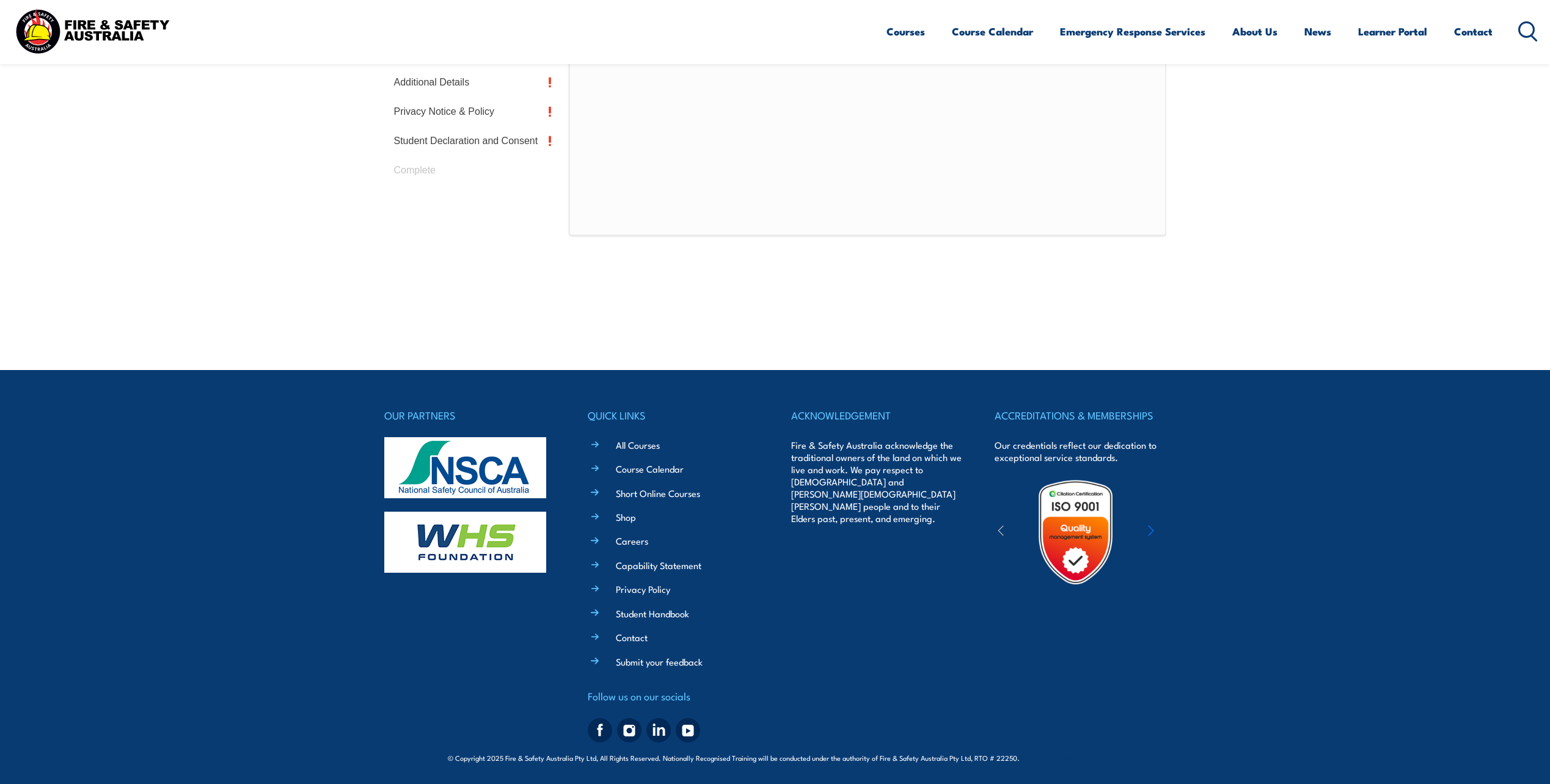
scroll to position [345, 0]
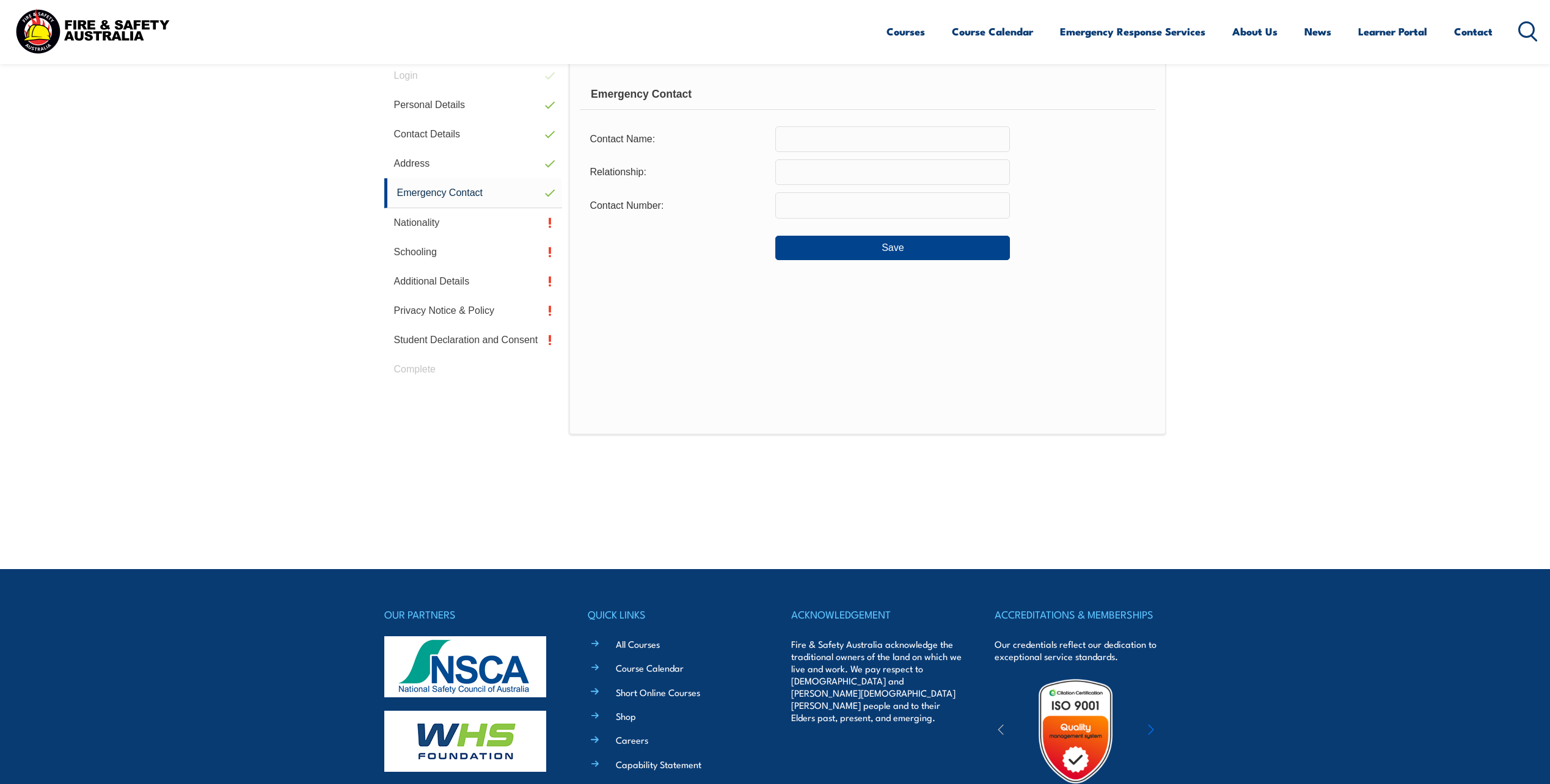
click at [858, 144] on input "text" at bounding box center [892, 139] width 235 height 26
type input "kayleigh"
click at [835, 170] on input "text" at bounding box center [892, 172] width 235 height 26
type input "f"
type input "r"
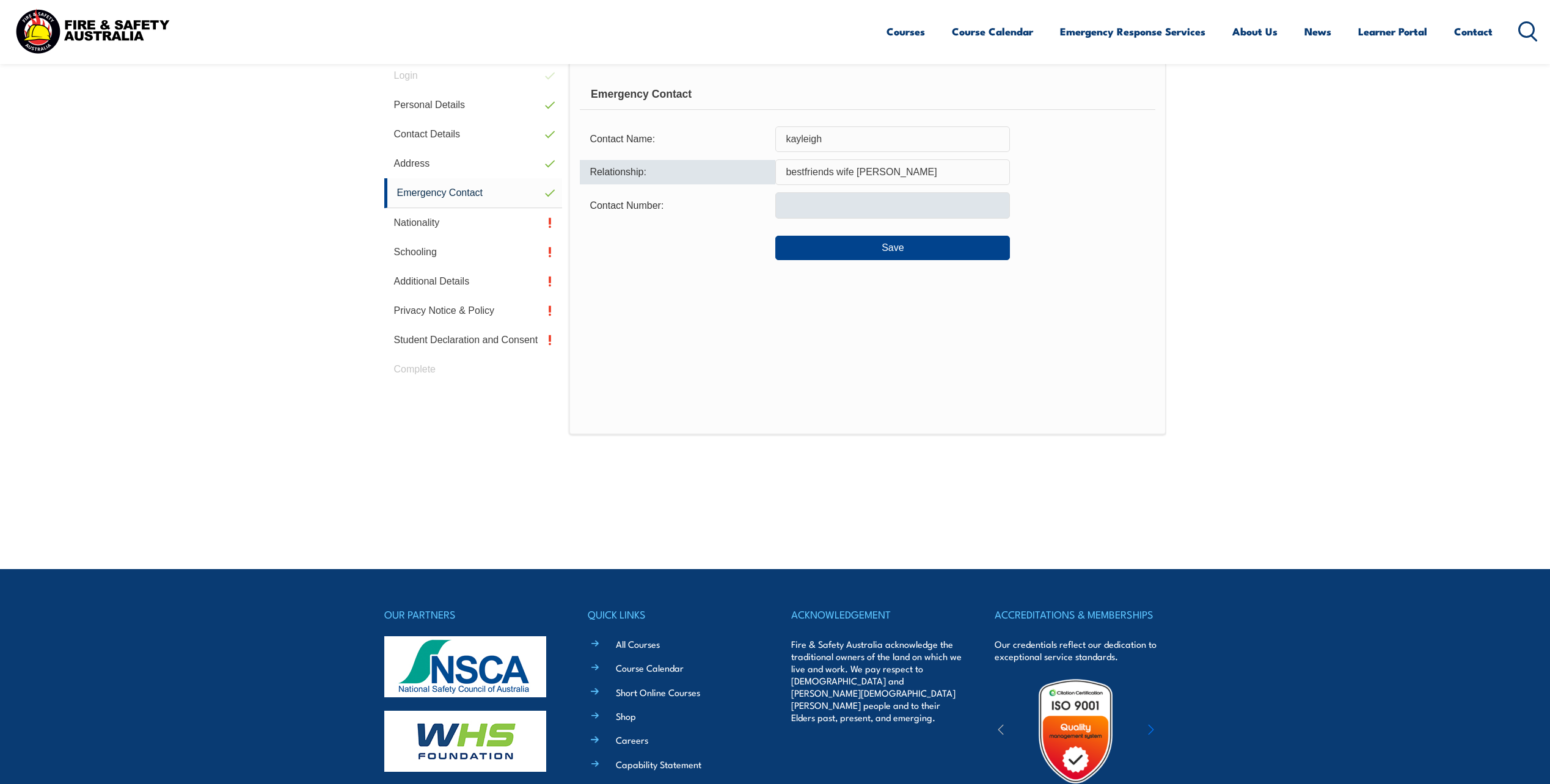
type input "bestfriends wife haha"
click at [839, 200] on input "text" at bounding box center [892, 205] width 235 height 26
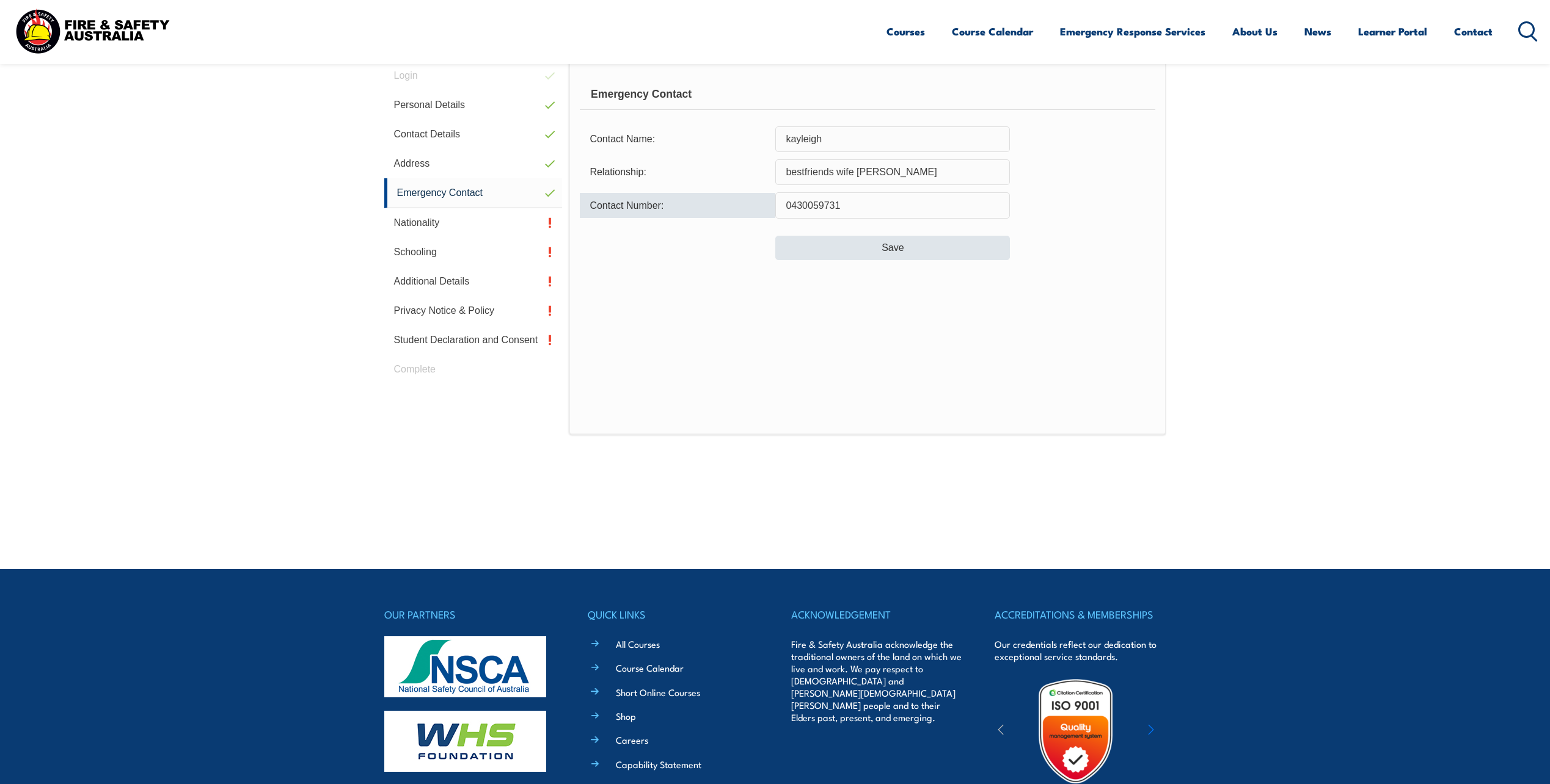
type input "0430059731"
click at [846, 254] on button "Save" at bounding box center [892, 248] width 235 height 24
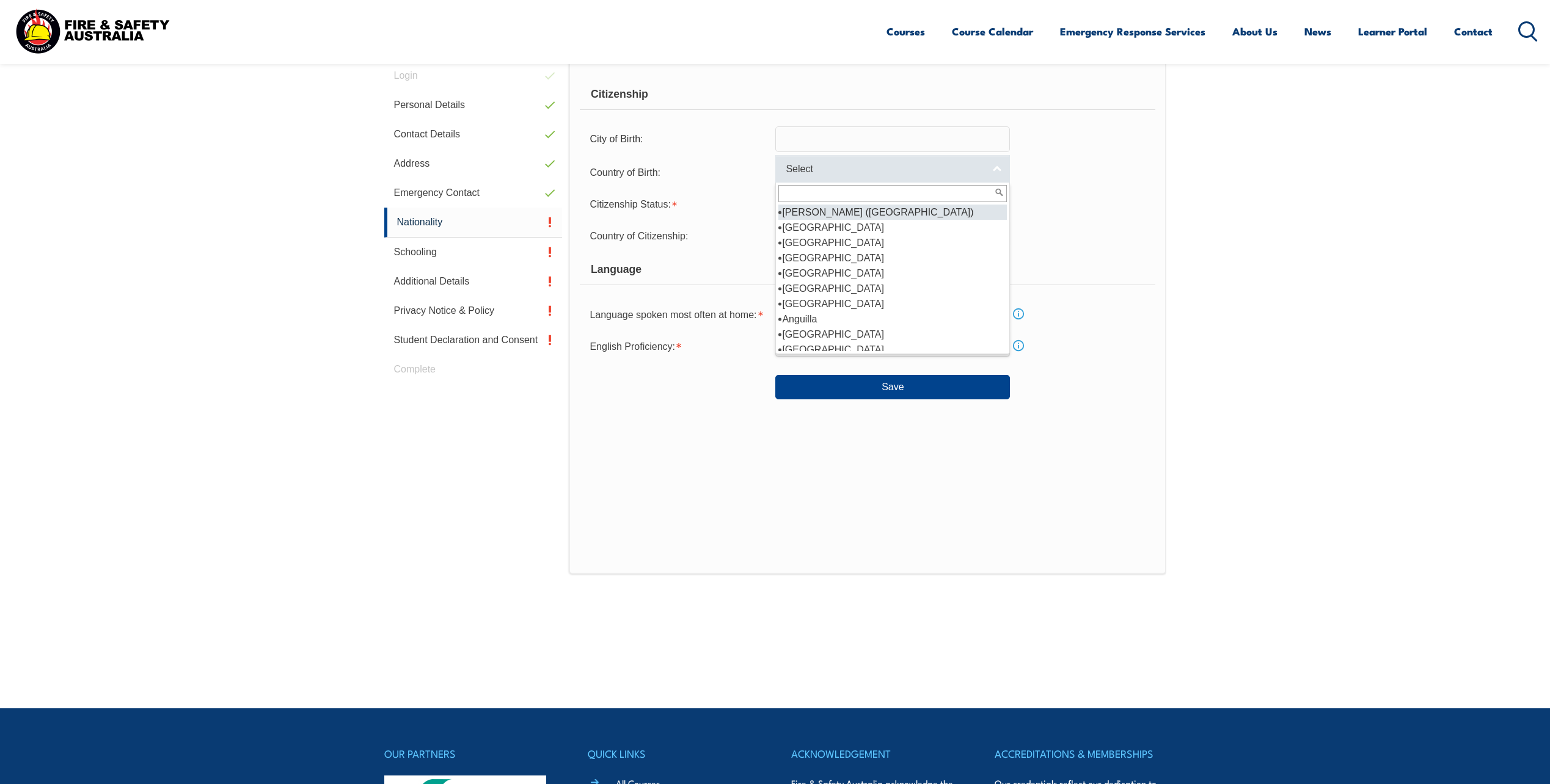
click at [996, 167] on link "Select" at bounding box center [892, 168] width 235 height 28
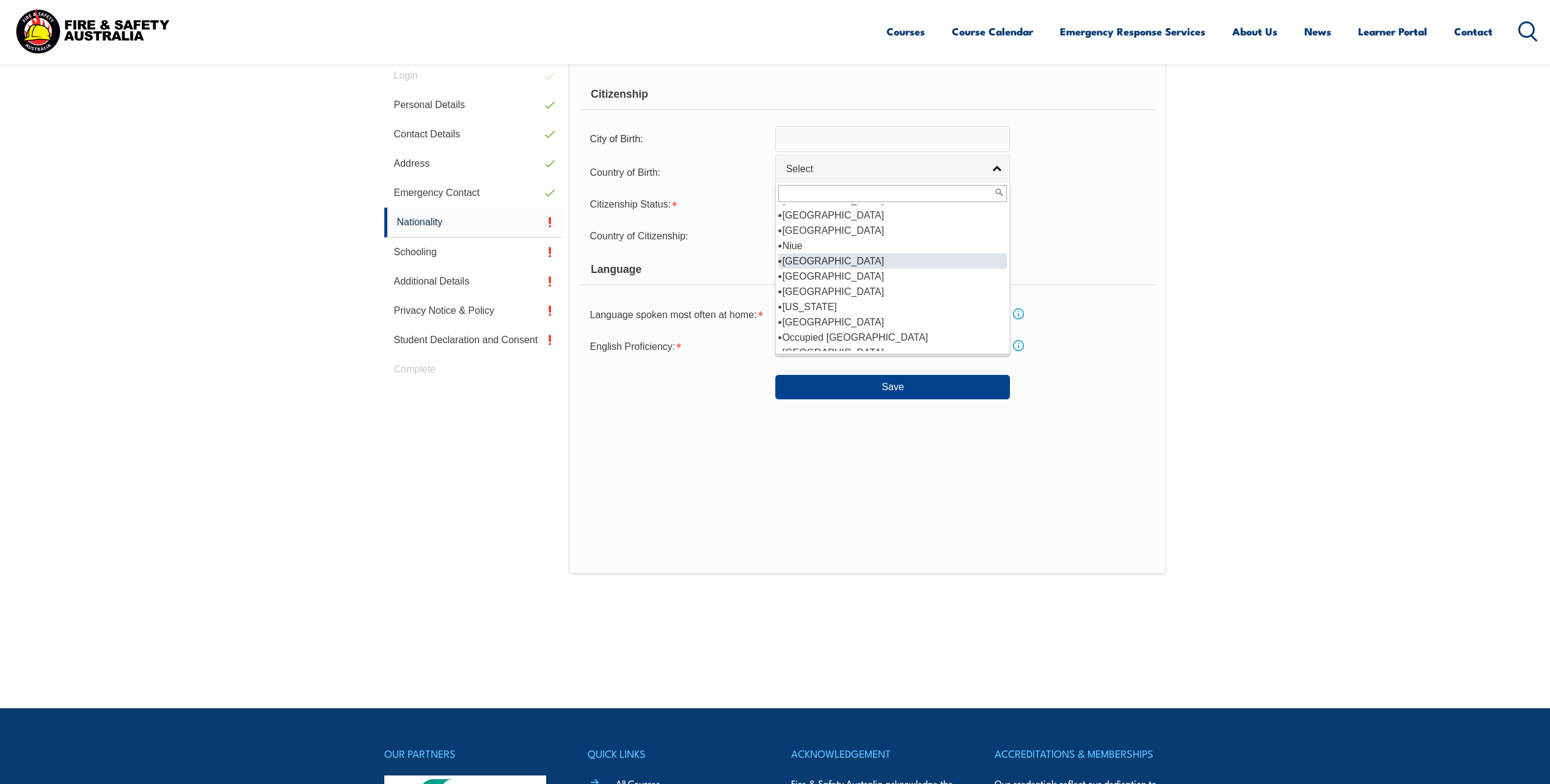
scroll to position [2382, 0]
click at [913, 238] on li "New Zealand" at bounding box center [892, 246] width 229 height 15
select select "1201"
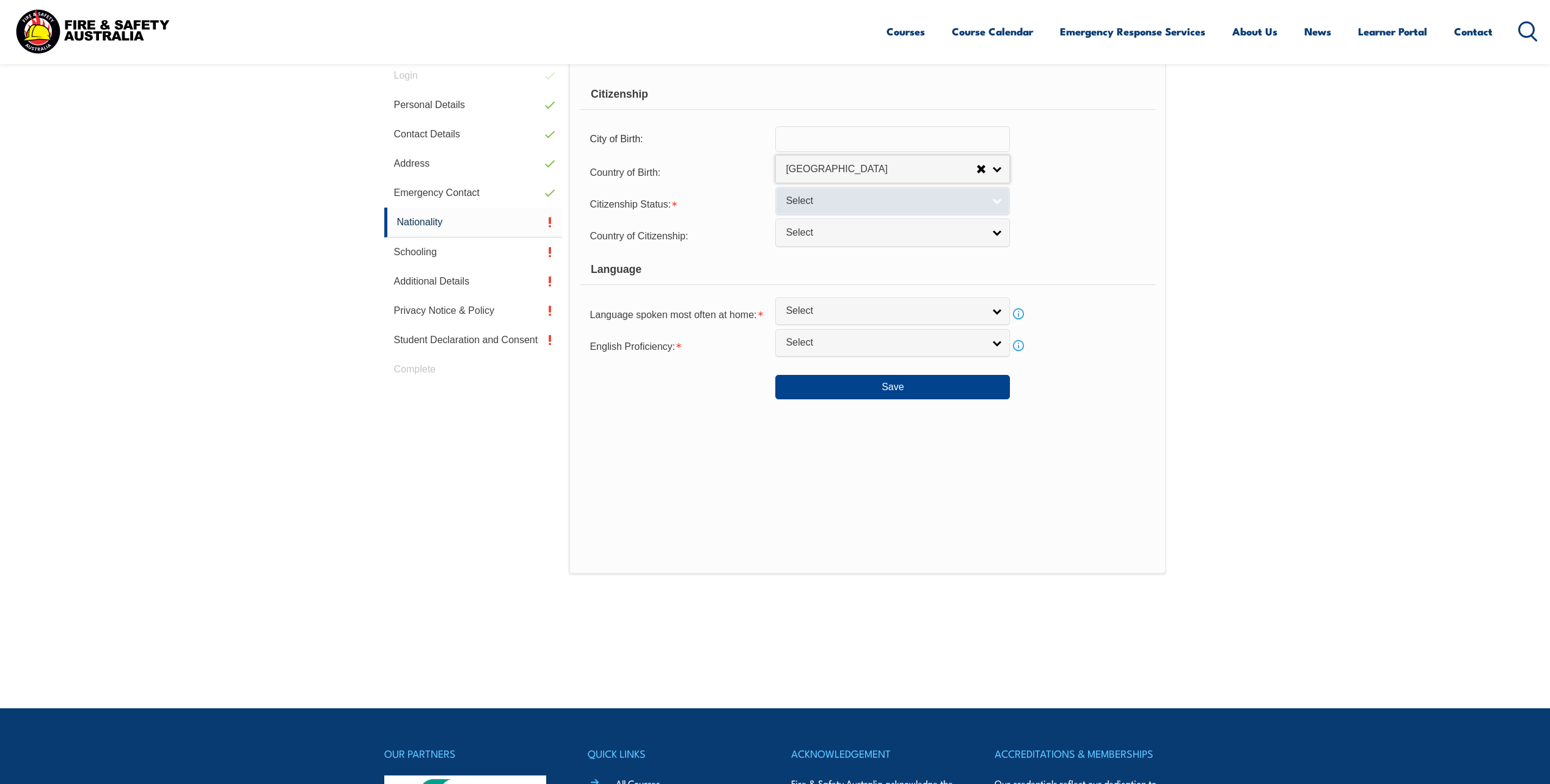
click at [995, 199] on link "Select" at bounding box center [892, 200] width 235 height 28
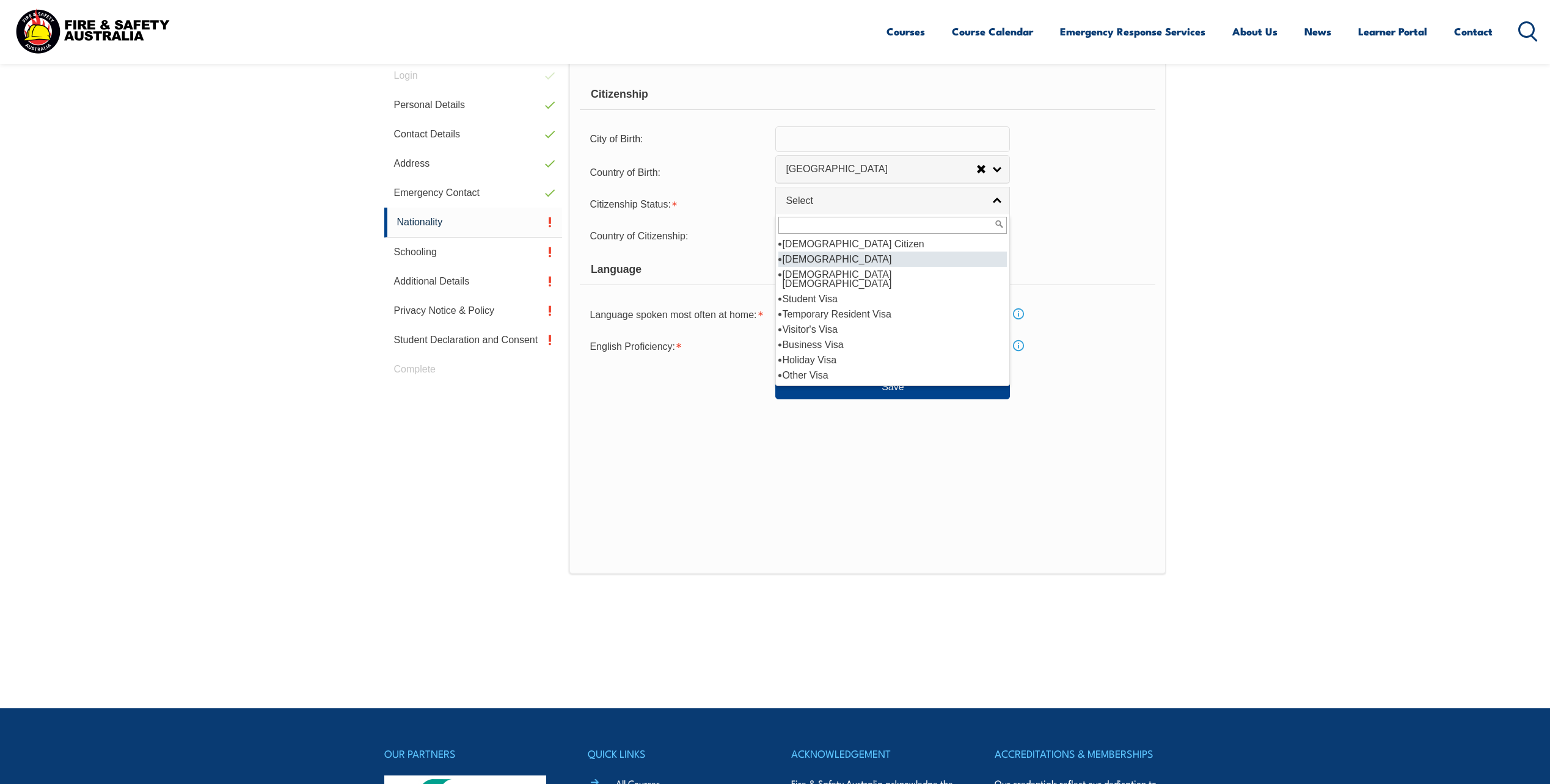
click at [938, 260] on li "New Zealand Citizen" at bounding box center [892, 260] width 229 height 15
select select "2"
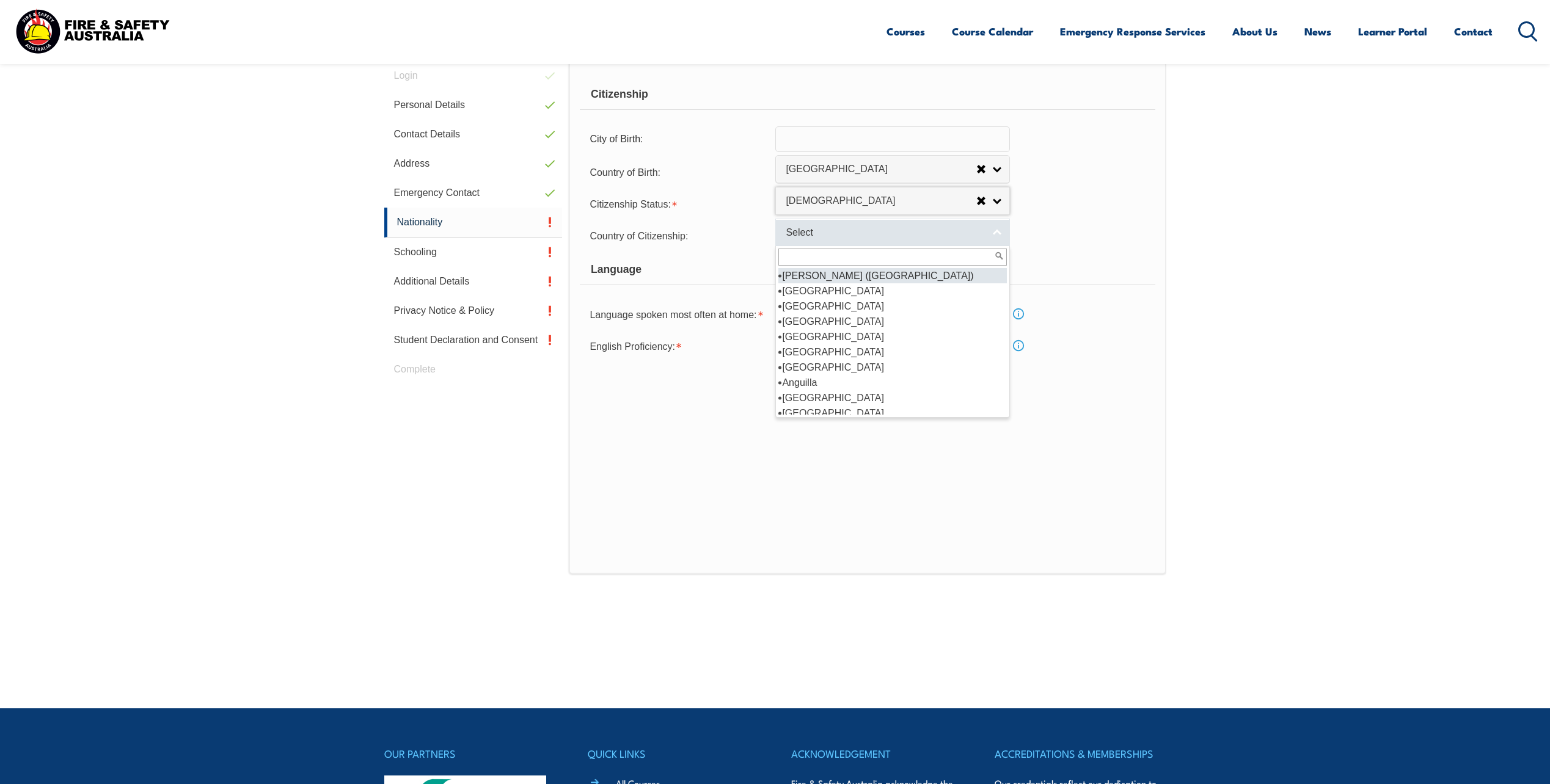
click at [994, 233] on link "Select" at bounding box center [892, 232] width 235 height 28
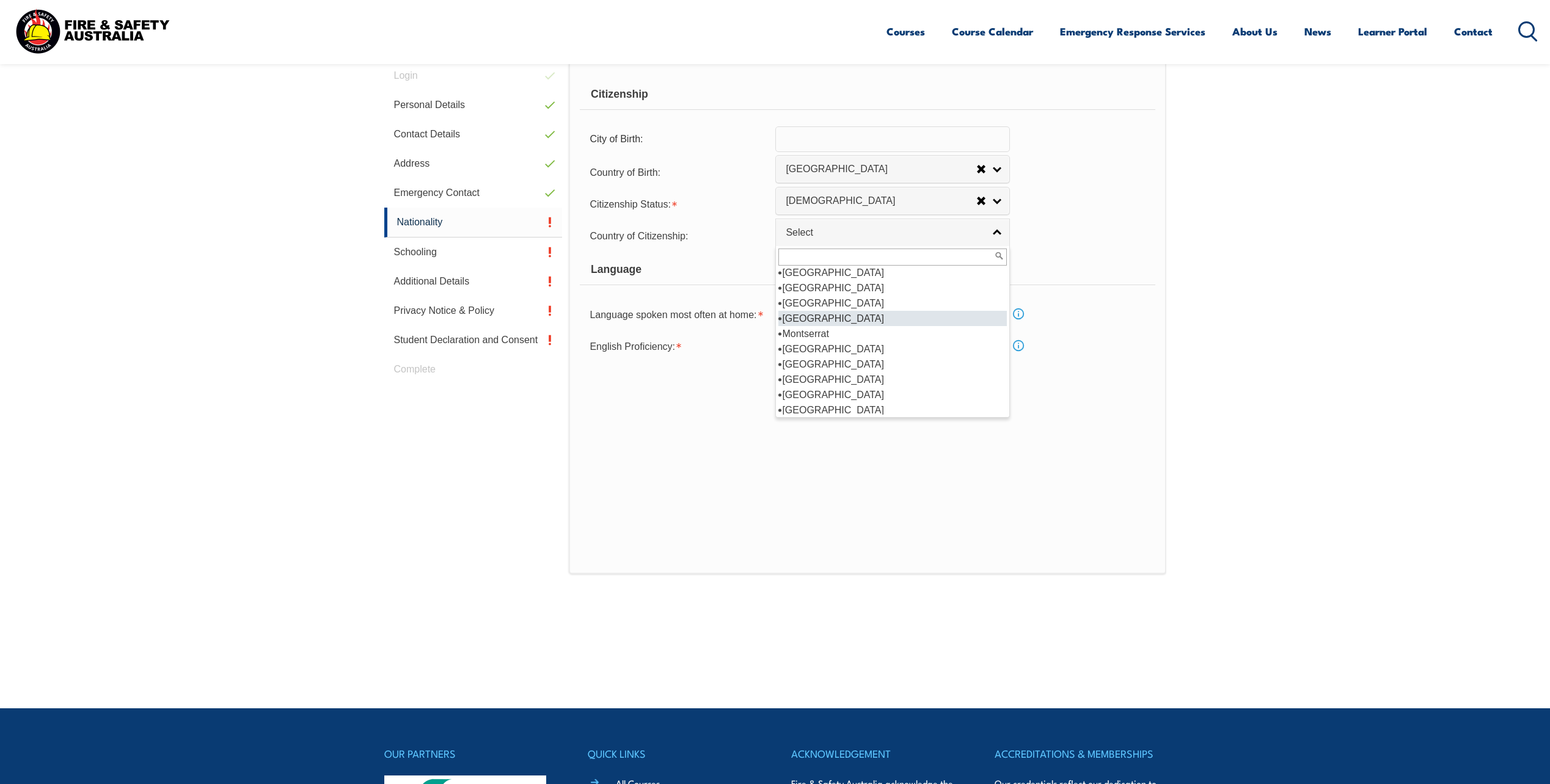
scroll to position [2343, 0]
click at [892, 341] on li "New Zealand" at bounding box center [892, 349] width 229 height 15
select select "1201"
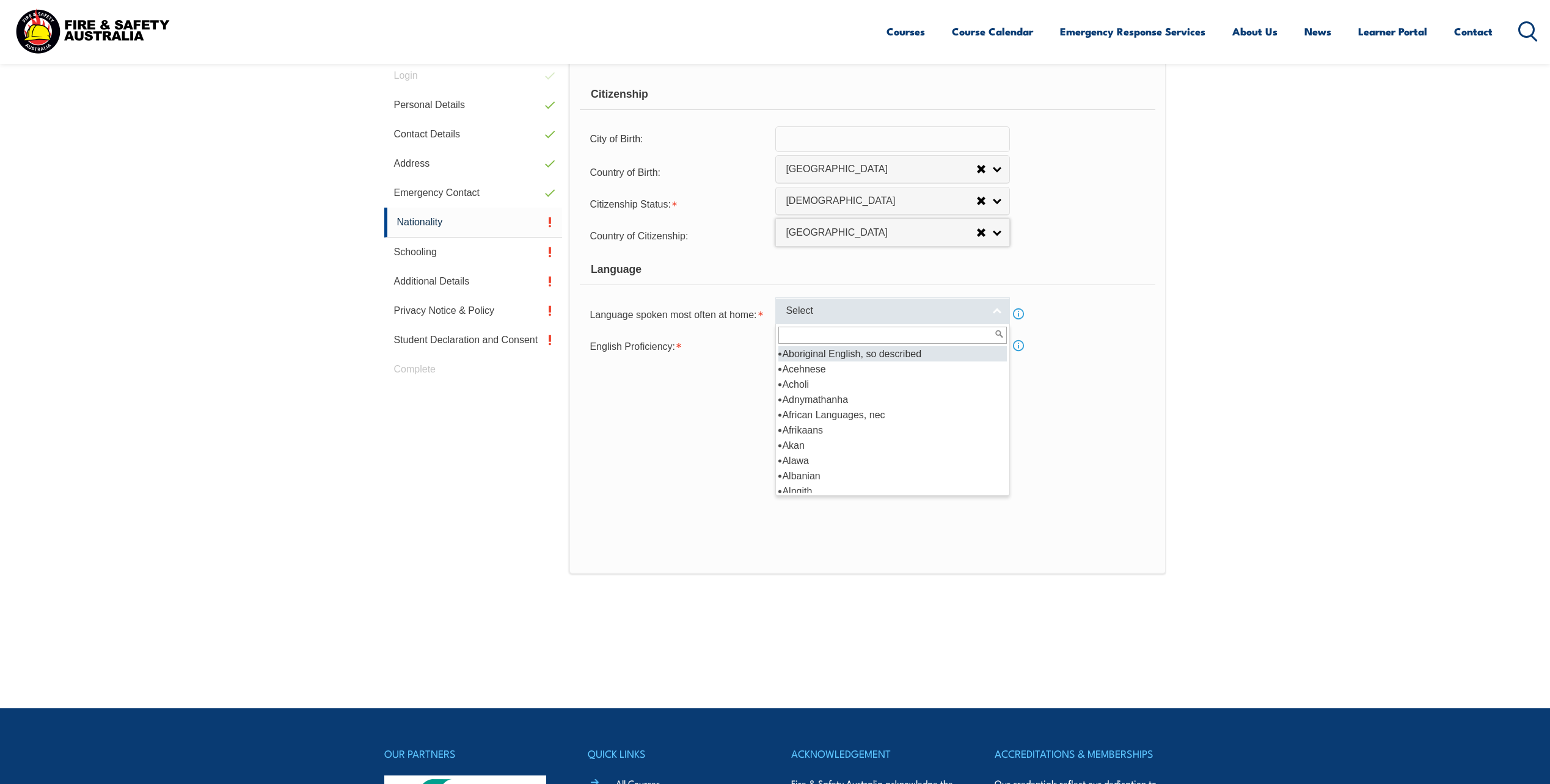
click at [1001, 312] on link "Select" at bounding box center [892, 311] width 235 height 28
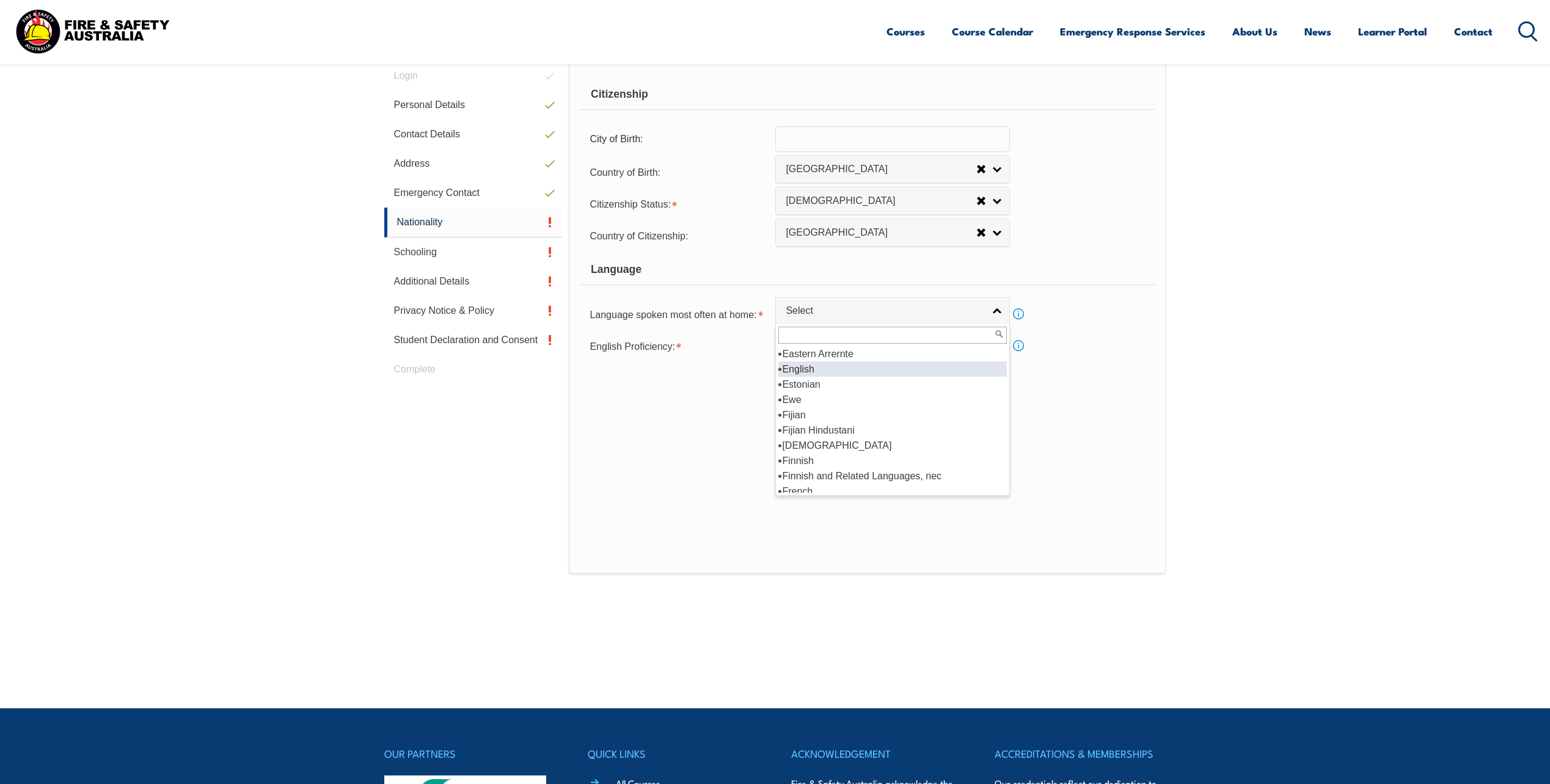
click at [862, 370] on li "English" at bounding box center [892, 370] width 229 height 15
select select "1201"
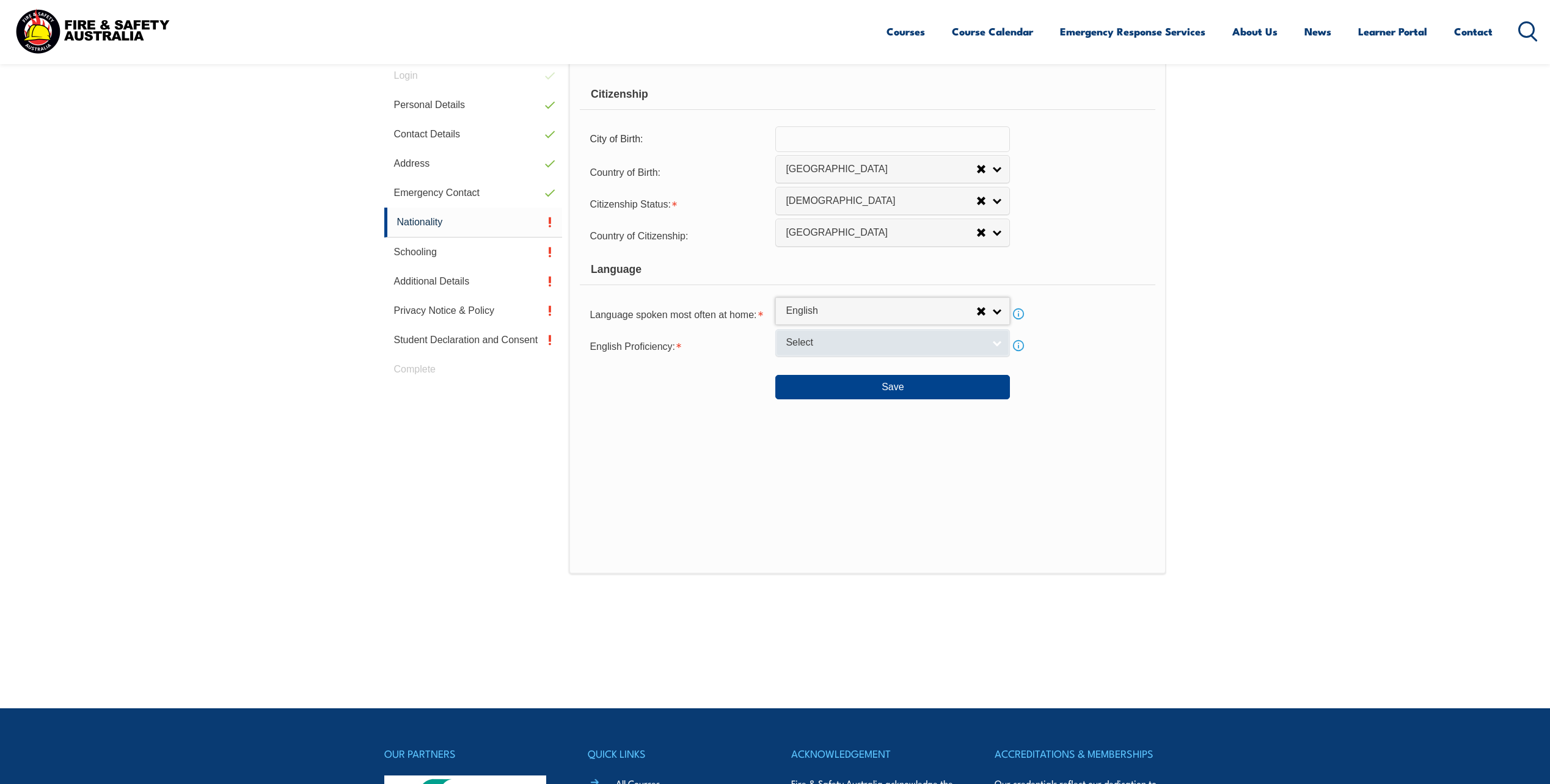
click at [999, 340] on link "Select" at bounding box center [892, 343] width 235 height 28
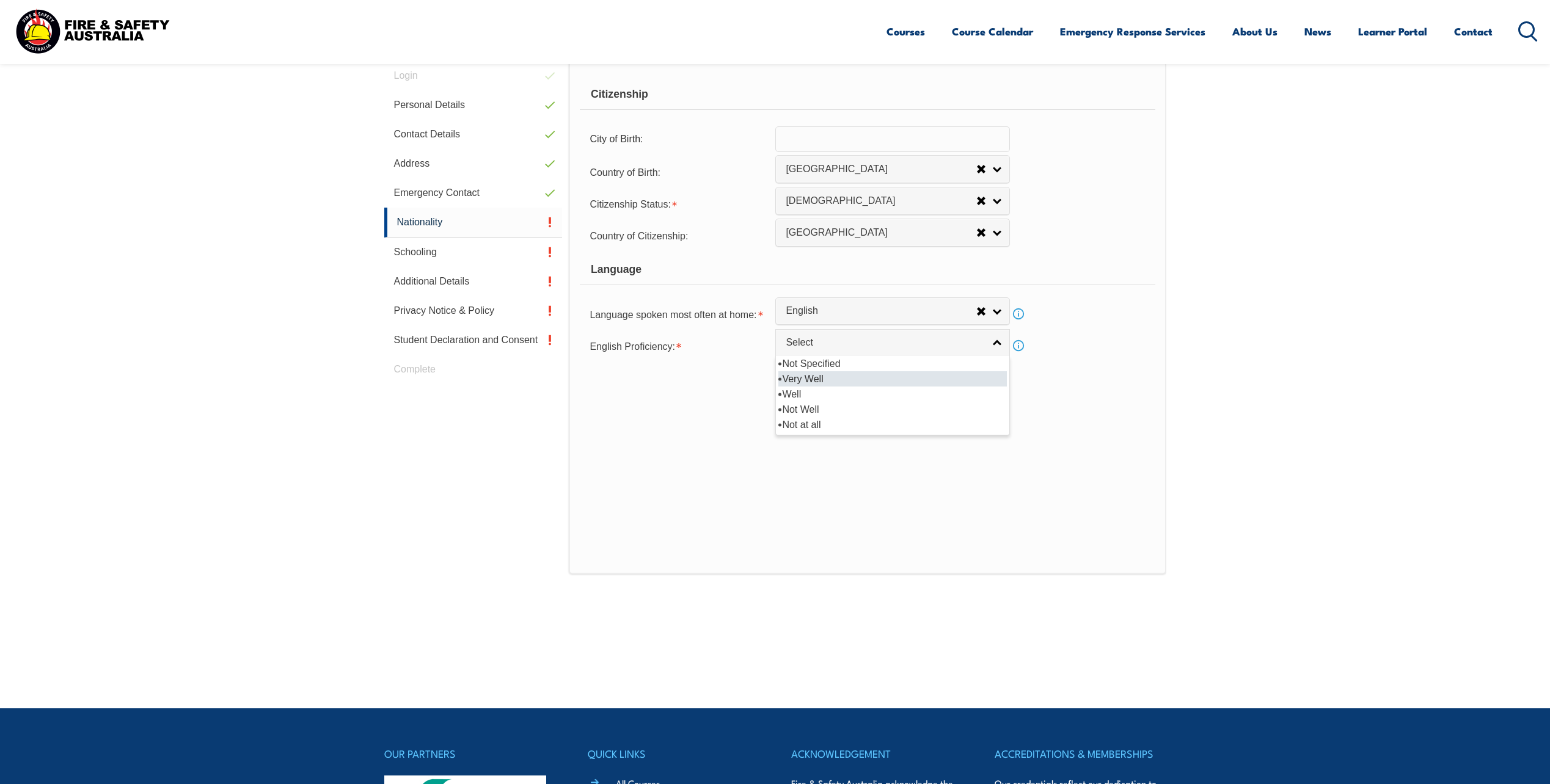
click at [854, 376] on li "Very Well" at bounding box center [892, 379] width 229 height 15
select select "1"
click at [898, 384] on button "Save" at bounding box center [892, 387] width 235 height 24
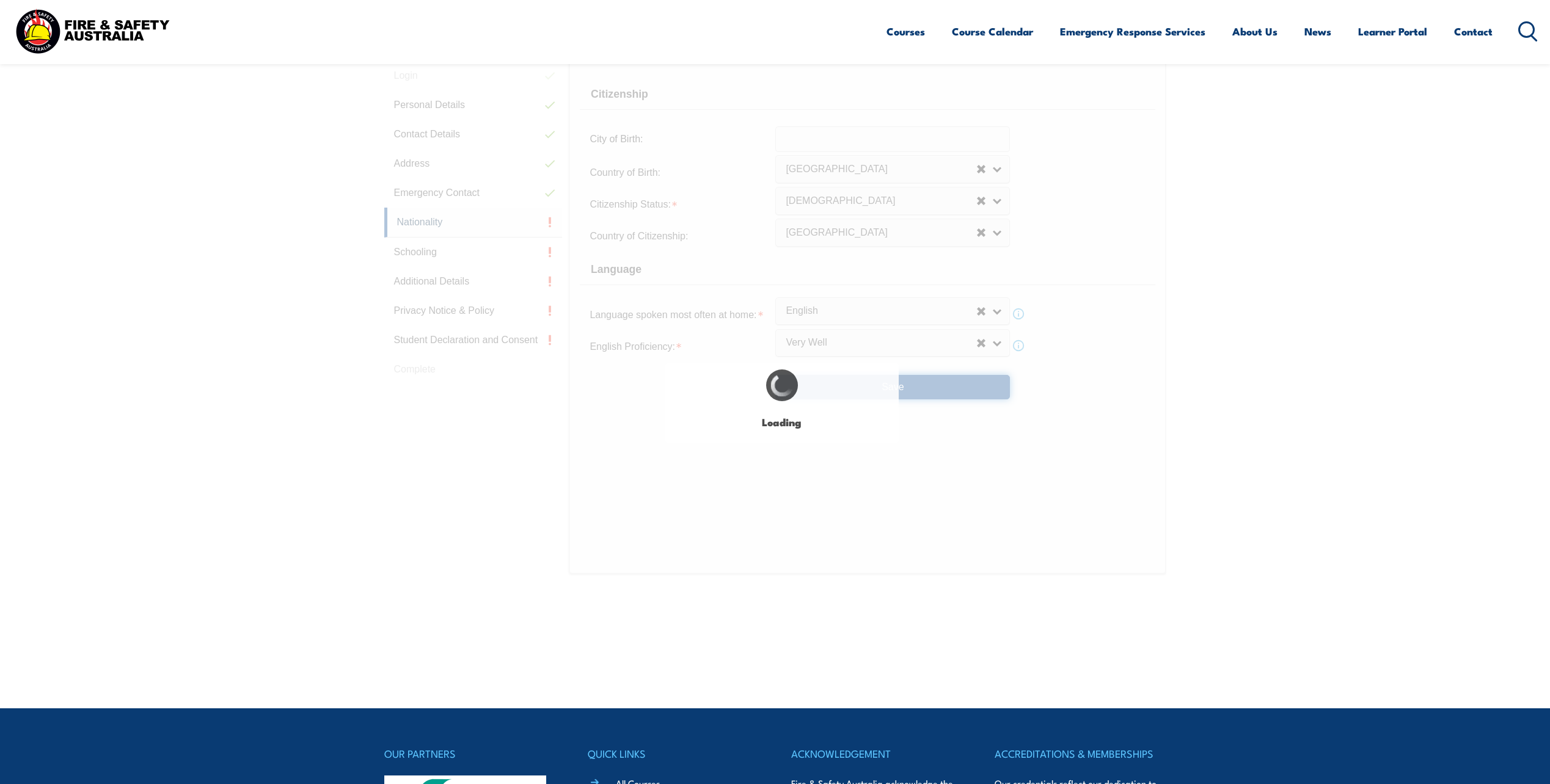
select select "false"
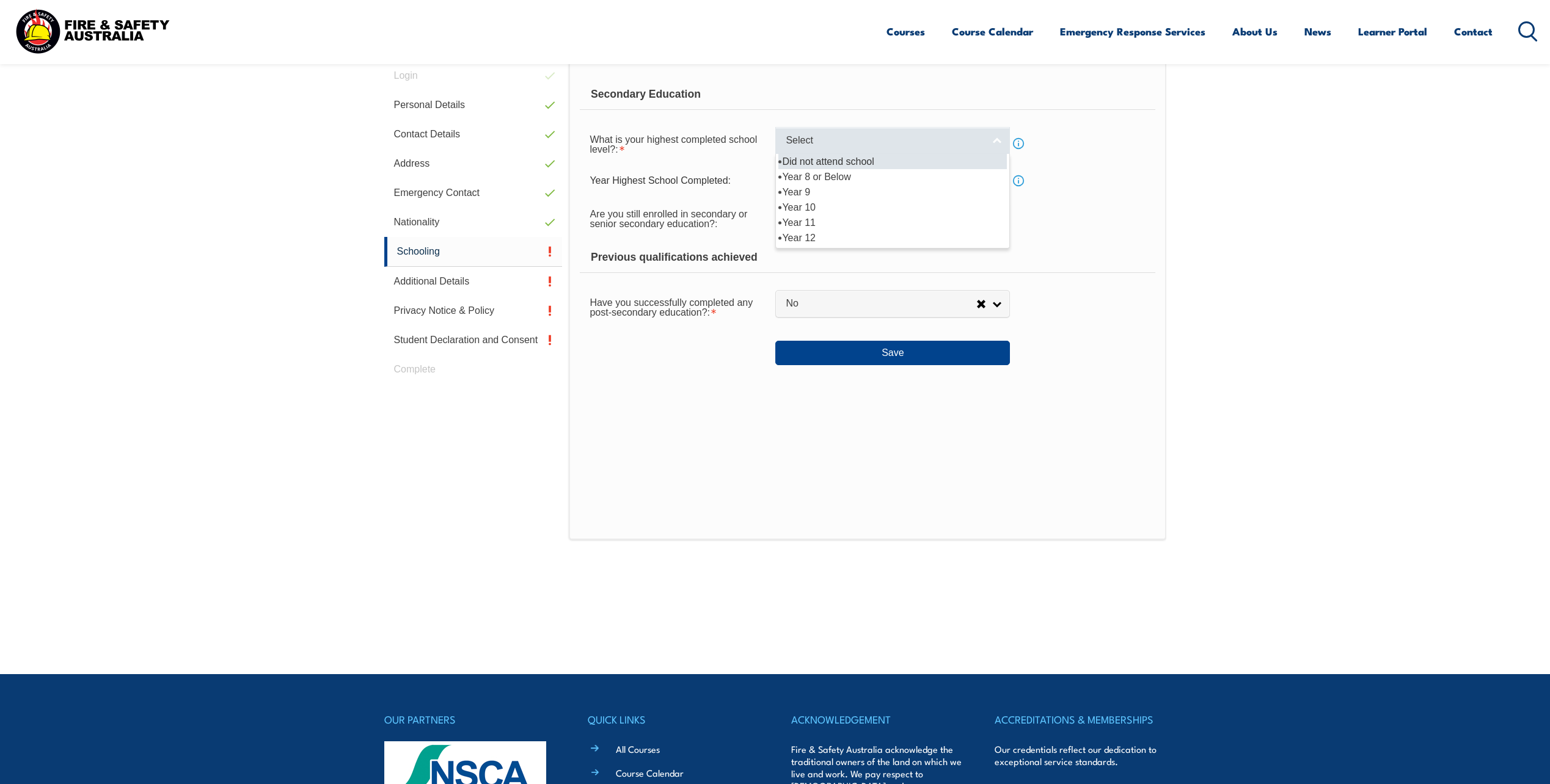
click at [999, 140] on link "Select" at bounding box center [892, 141] width 235 height 28
click at [873, 222] on li "Year 11" at bounding box center [892, 223] width 229 height 15
select select "11"
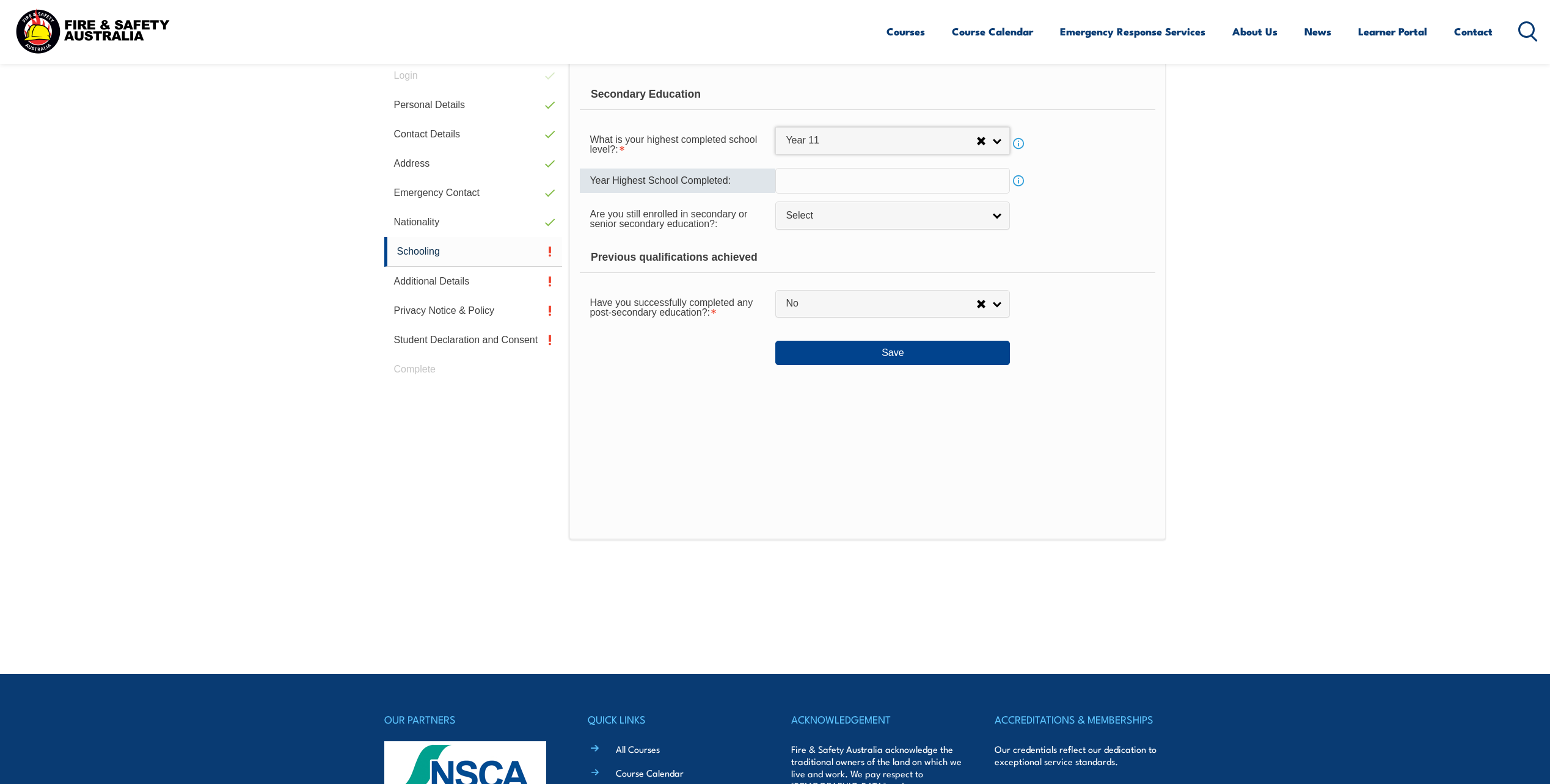
click at [942, 181] on input "text" at bounding box center [892, 181] width 235 height 26
type input "2007"
click at [993, 217] on link "Select" at bounding box center [892, 215] width 235 height 28
click at [959, 261] on li "No" at bounding box center [892, 267] width 229 height 15
select select "false"
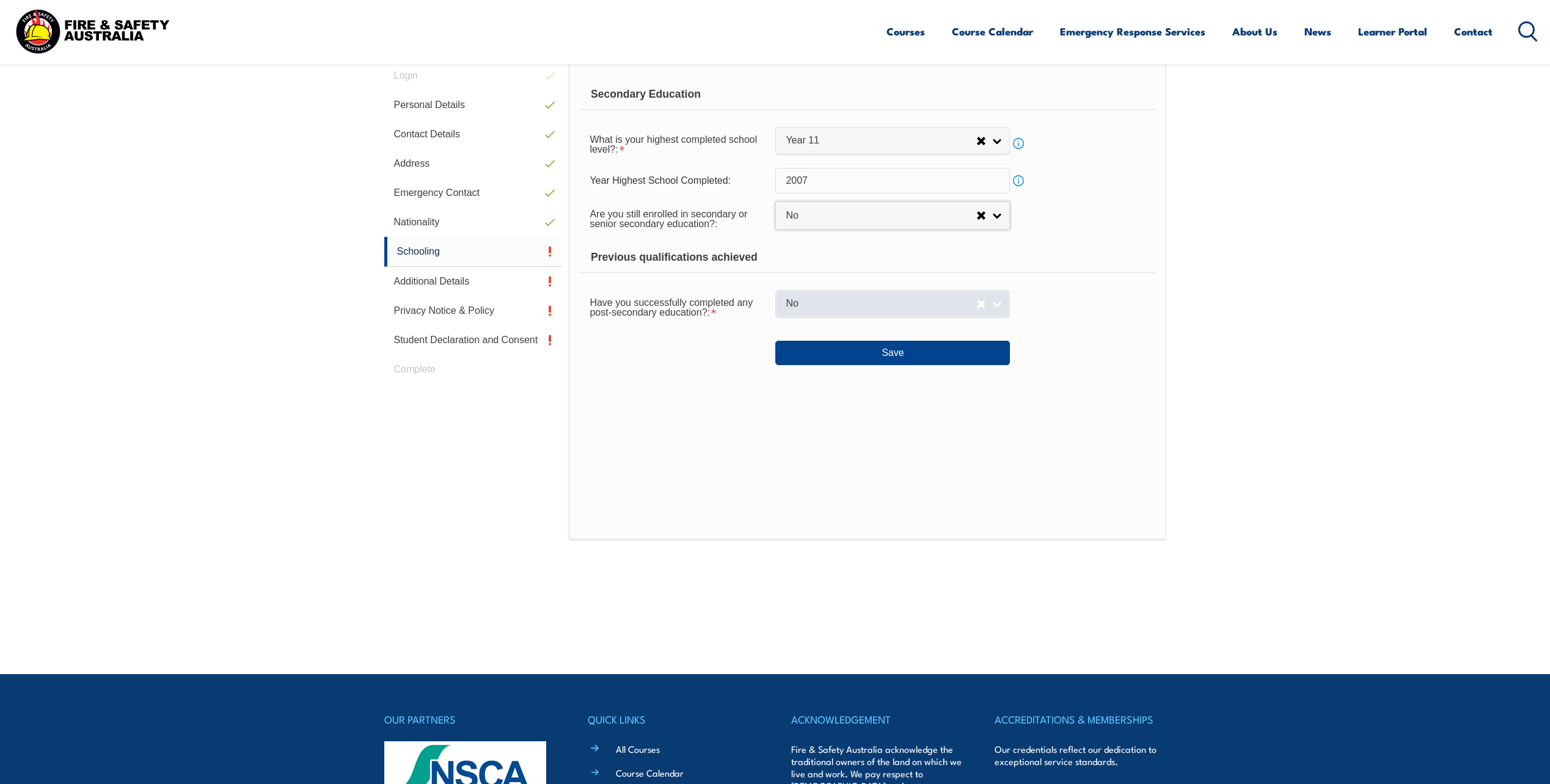
click at [998, 305] on link "No" at bounding box center [892, 303] width 235 height 28
click at [959, 333] on li "No" at bounding box center [892, 340] width 229 height 15
click at [997, 302] on link "No" at bounding box center [892, 303] width 235 height 28
click at [965, 326] on li "Yes" at bounding box center [892, 325] width 229 height 15
select select "true"
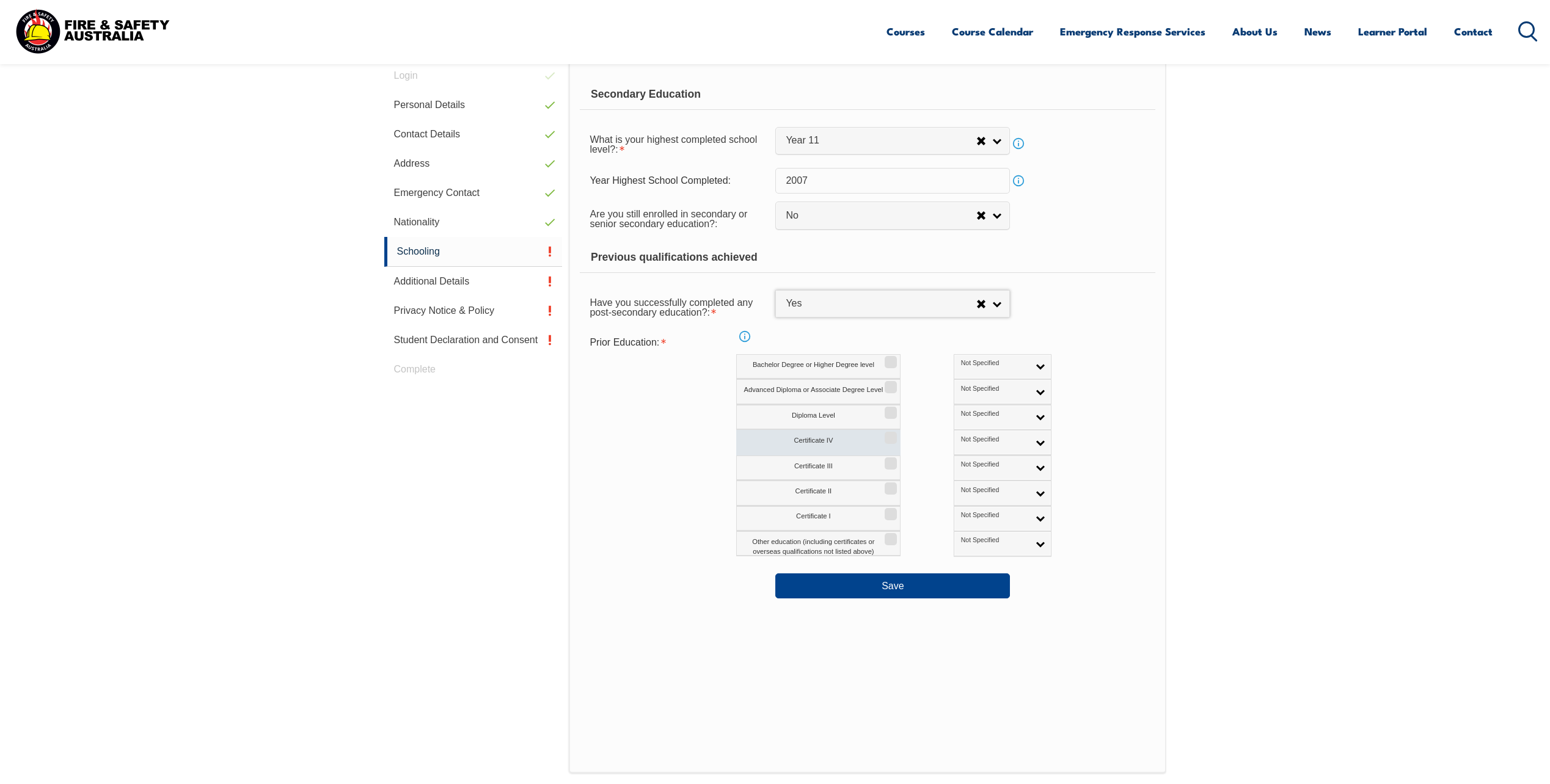
click at [891, 434] on input "Certificate IV" at bounding box center [889, 433] width 8 height 1
checkbox input "true"
click at [899, 585] on button "Save" at bounding box center [892, 585] width 235 height 24
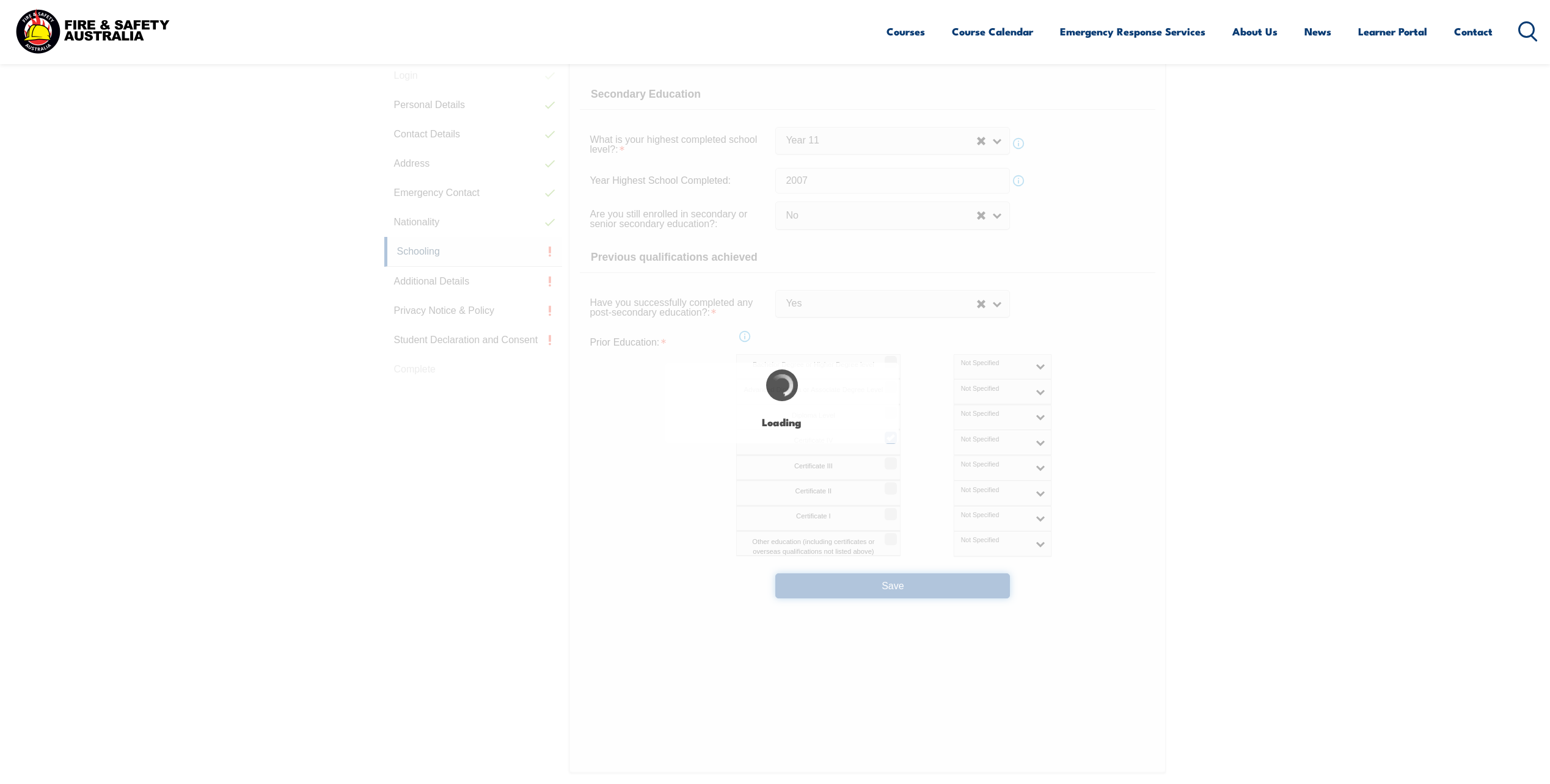
select select
select select "false"
select select "true"
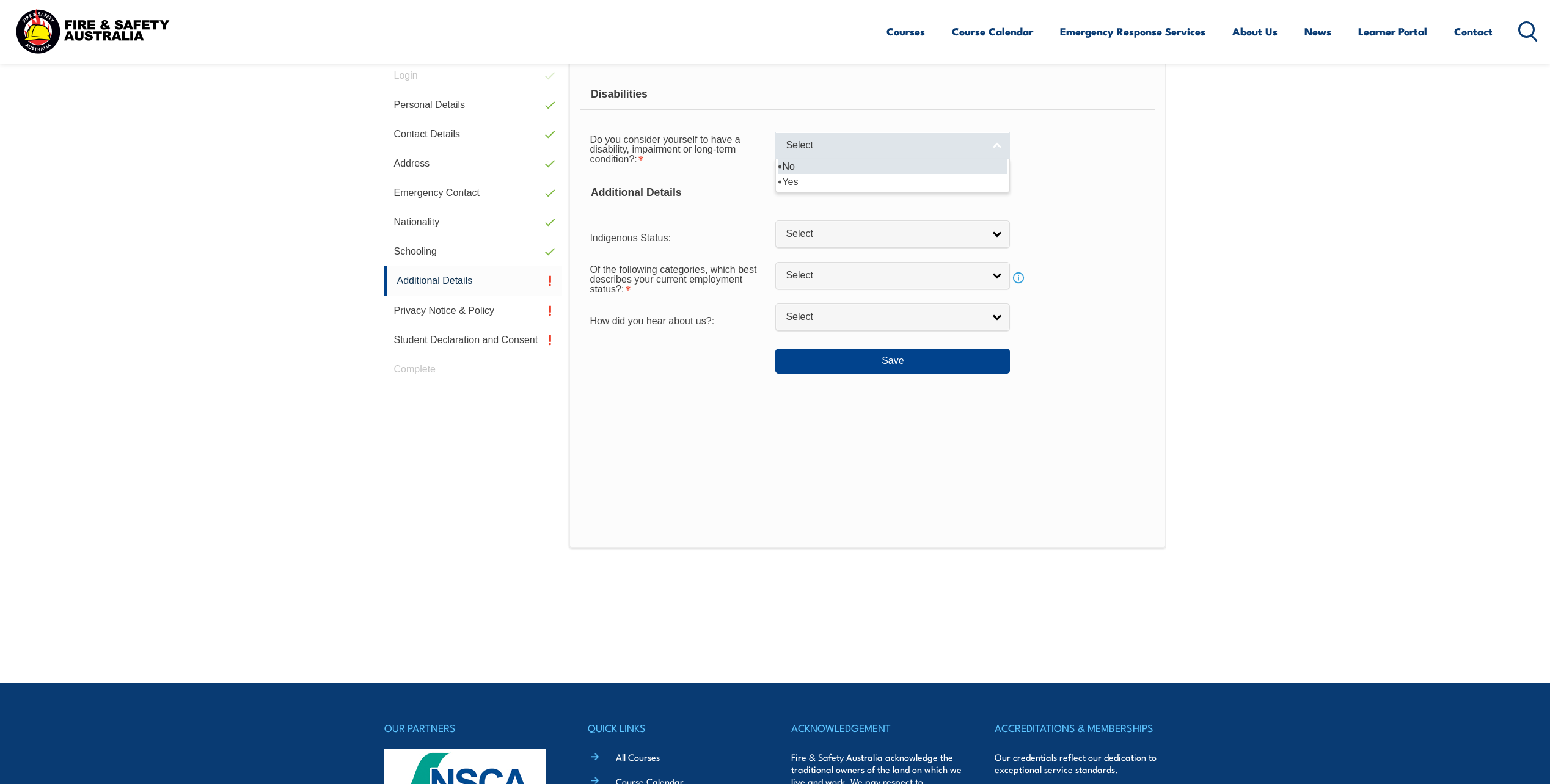
click at [997, 147] on link "Select" at bounding box center [892, 145] width 235 height 28
click at [982, 177] on li "Yes" at bounding box center [892, 181] width 229 height 15
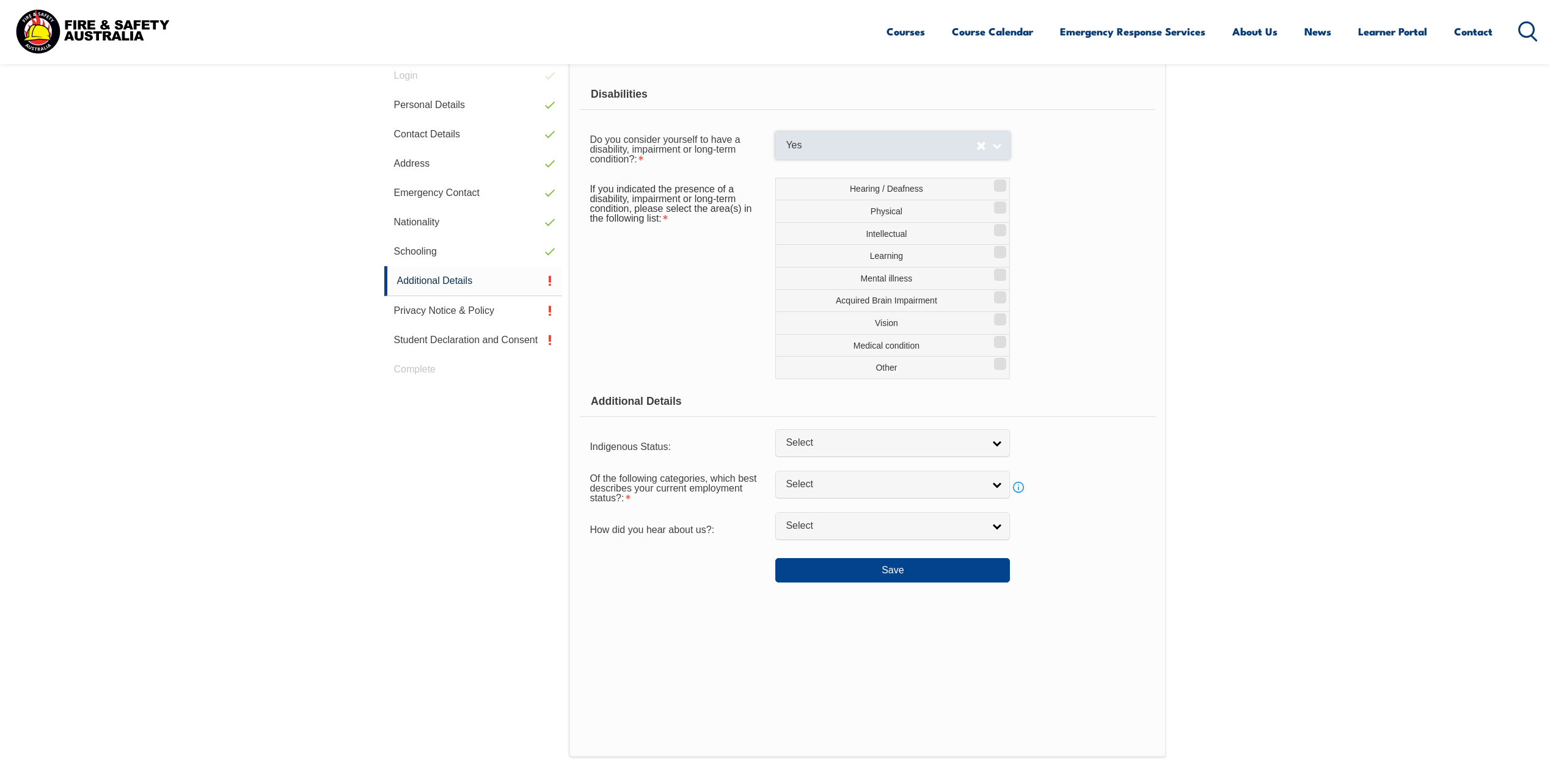
click at [997, 142] on link "Yes" at bounding box center [892, 145] width 235 height 28
click at [995, 169] on li "No" at bounding box center [892, 167] width 229 height 15
select select "false"
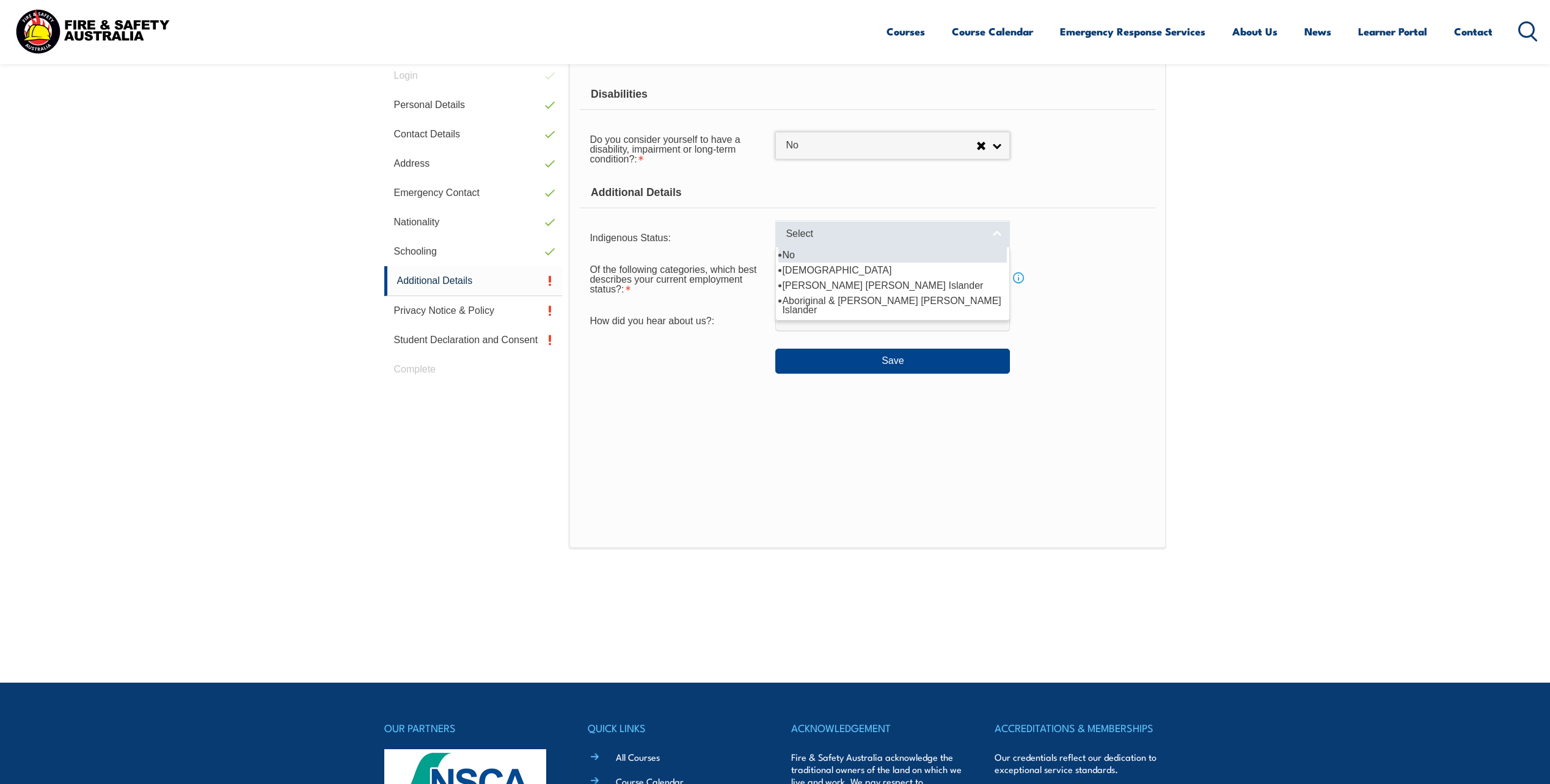
click at [1001, 235] on link "Select" at bounding box center [892, 234] width 235 height 28
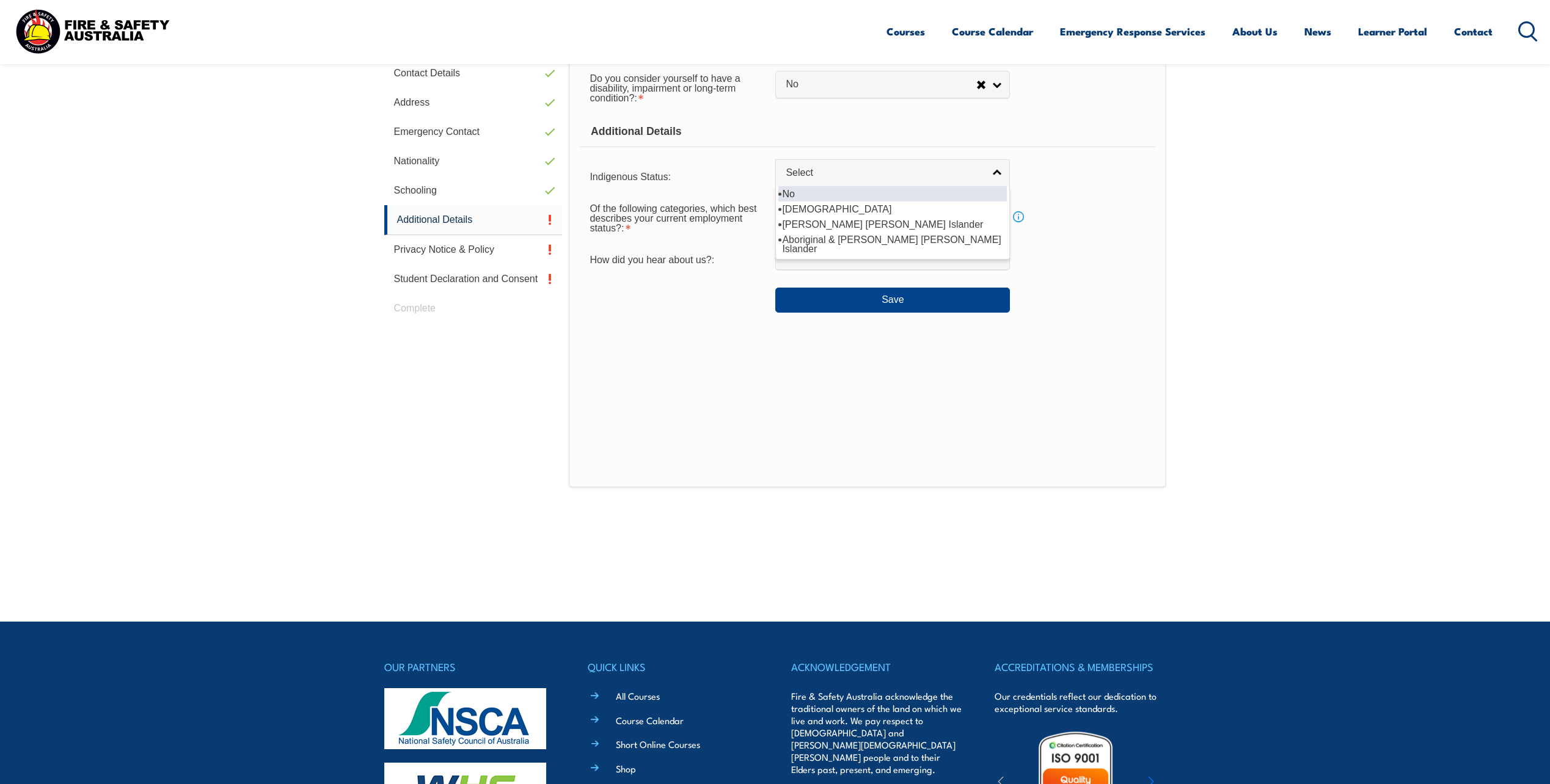
click at [921, 196] on li "No" at bounding box center [892, 194] width 229 height 15
select select "4"
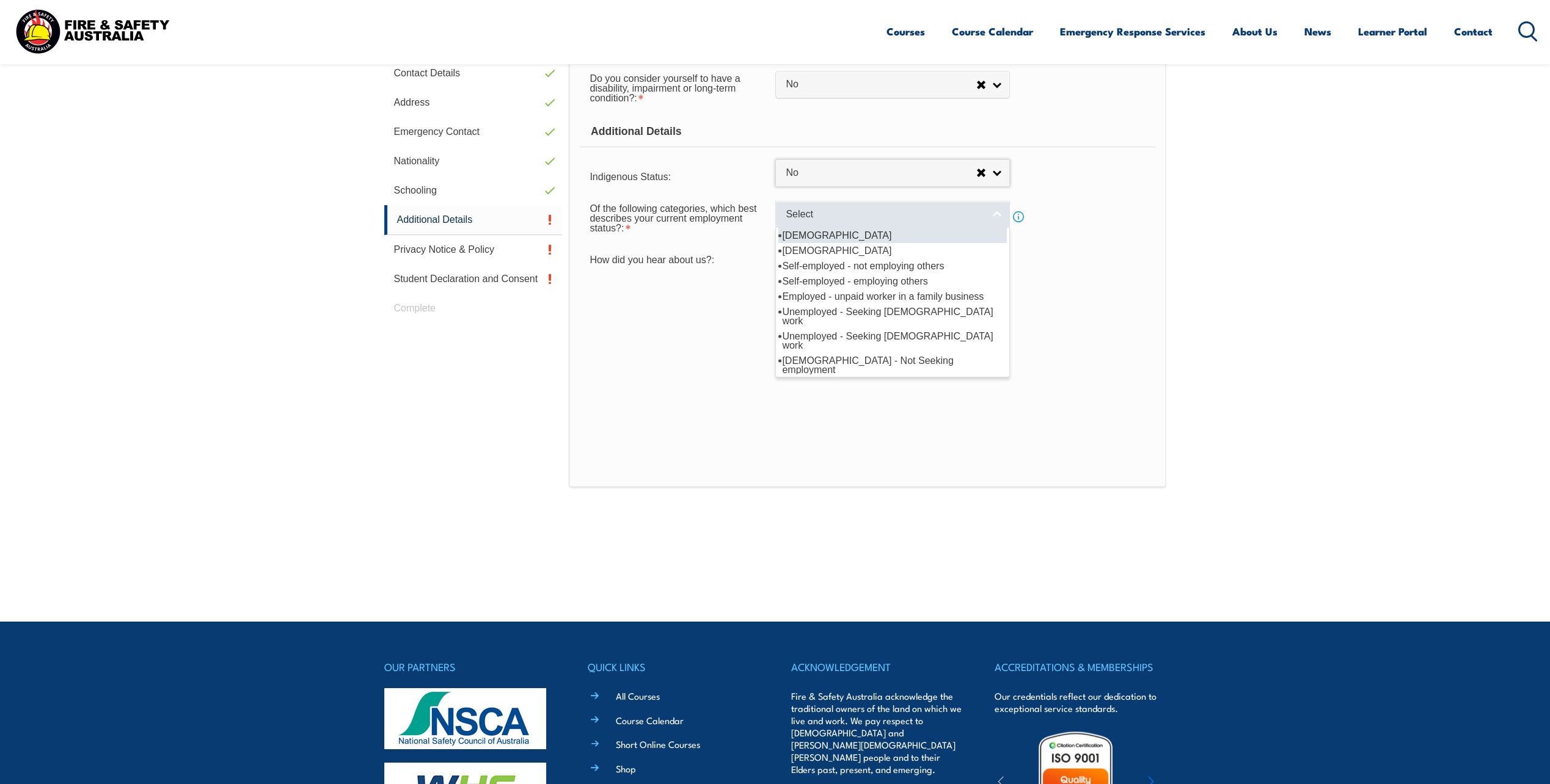
click at [997, 215] on link "Select" at bounding box center [892, 215] width 235 height 28
click at [951, 234] on li "Full-time employee" at bounding box center [892, 236] width 229 height 15
select select "1"
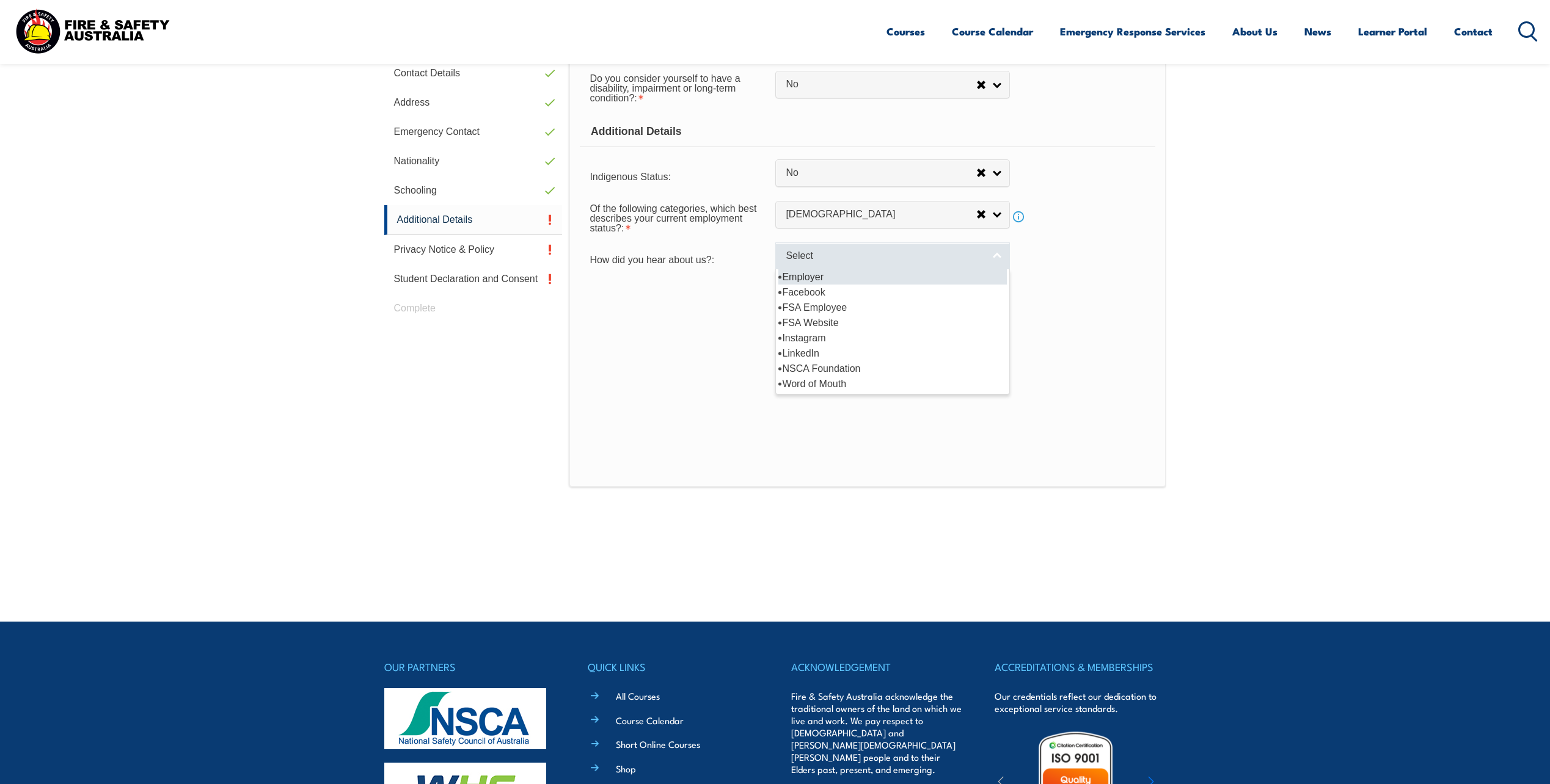
click at [1003, 256] on link "Select" at bounding box center [892, 256] width 235 height 28
click at [926, 275] on li "Employer" at bounding box center [892, 277] width 229 height 15
select select "8019"
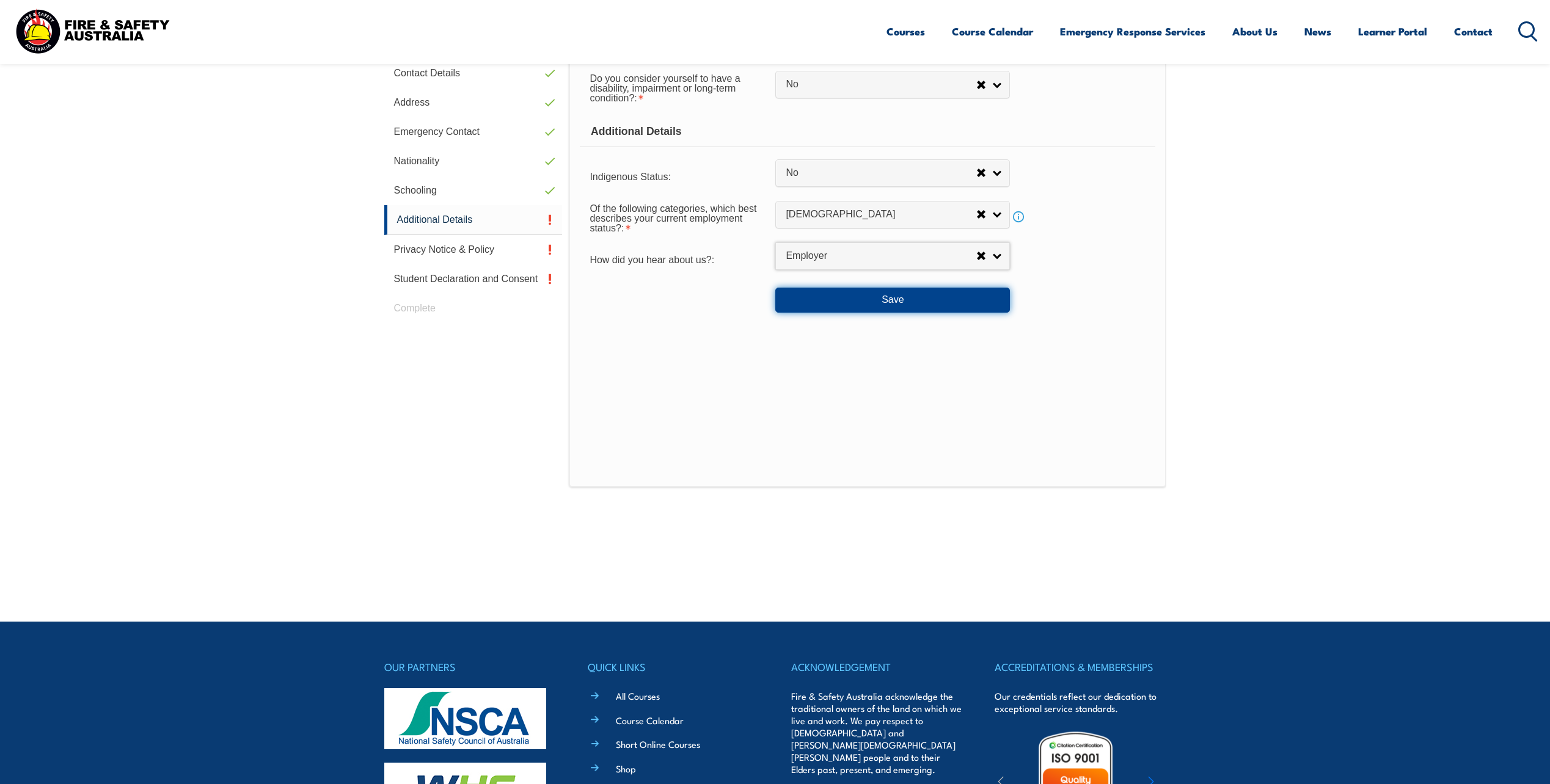
click at [921, 295] on button "Save" at bounding box center [892, 300] width 235 height 24
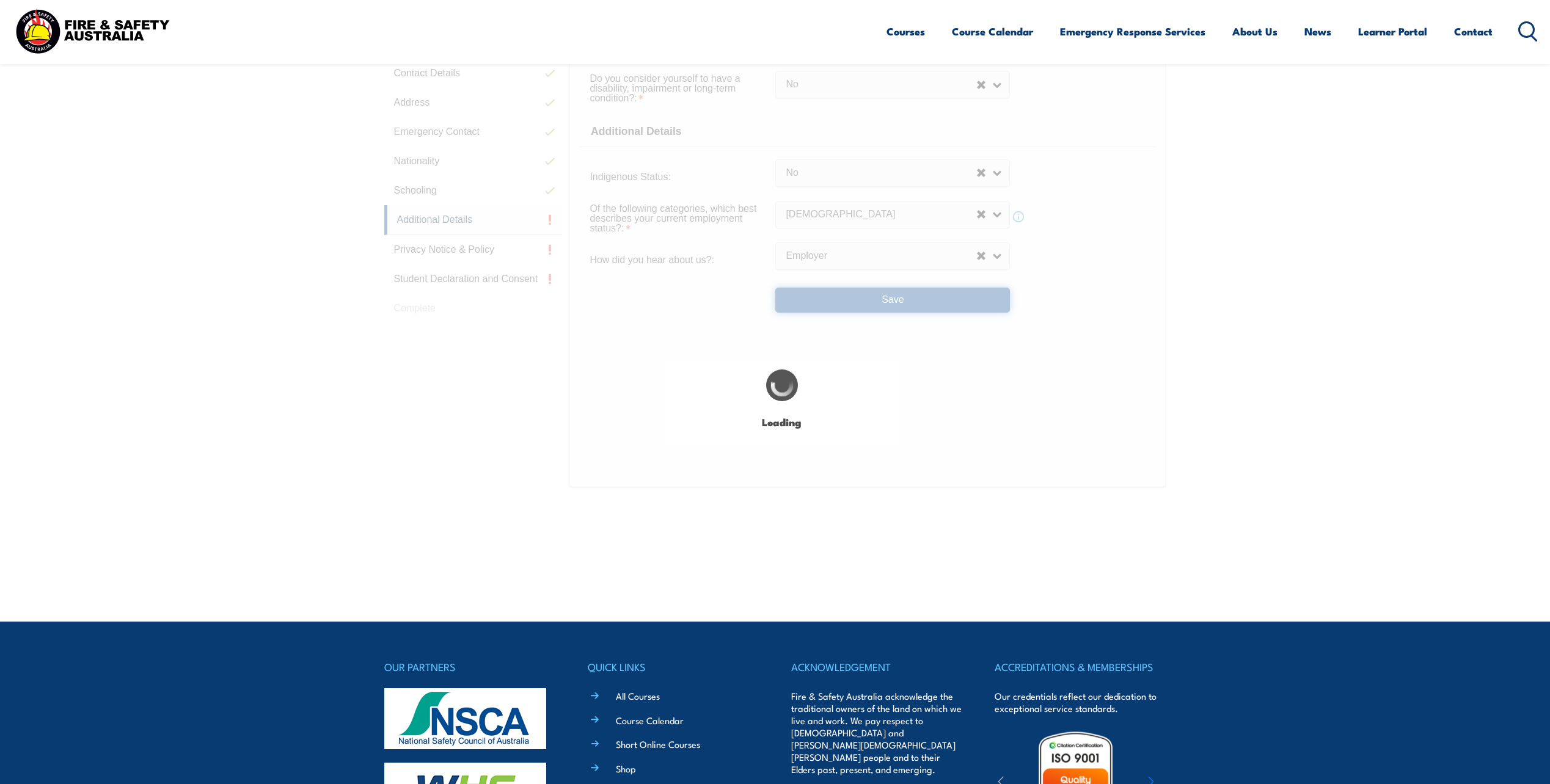
select select "false"
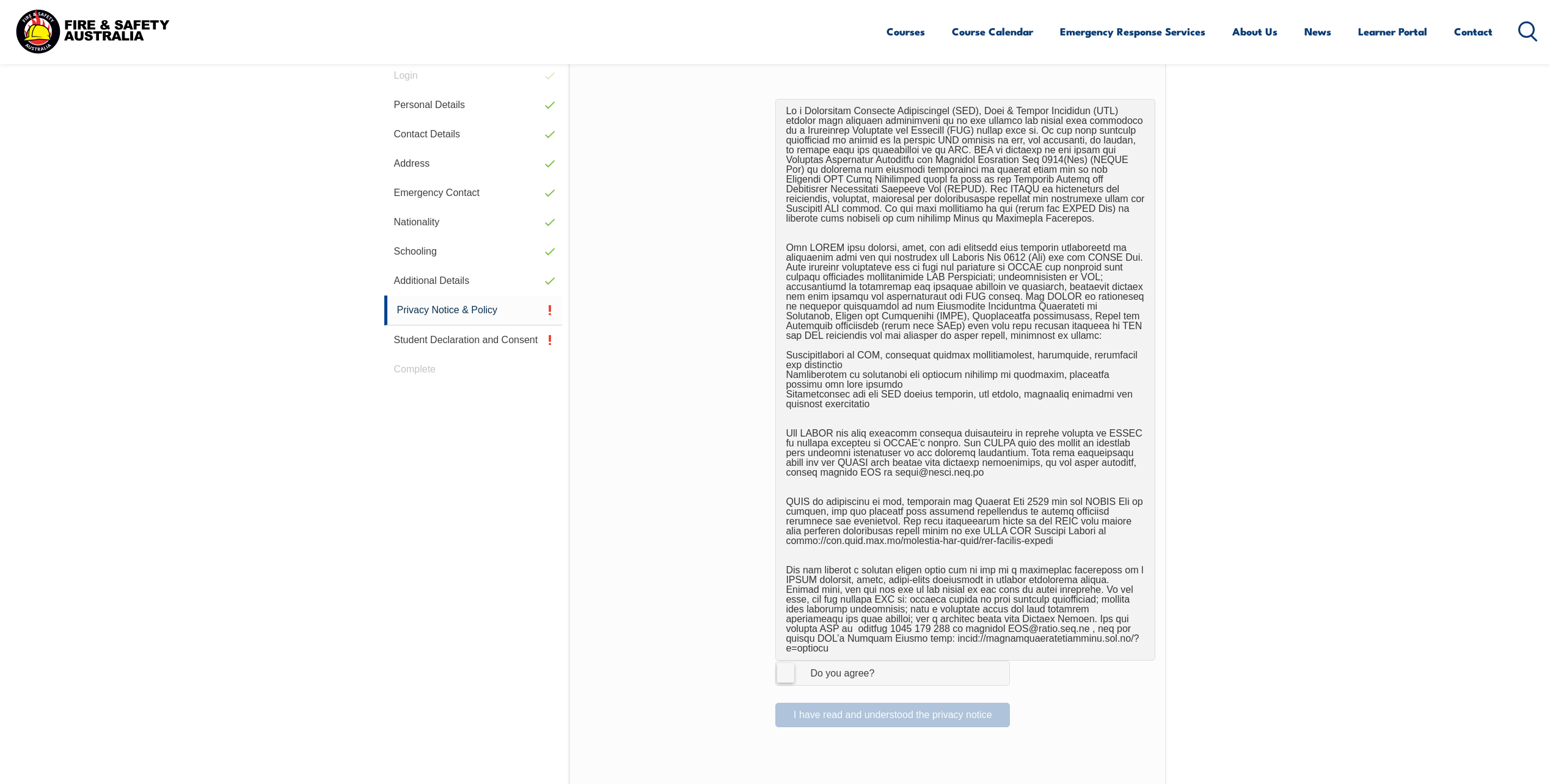
click at [788, 662] on label "I Agree Do you agree?" at bounding box center [892, 673] width 235 height 24
click at [884, 662] on input "I Agree Do you agree?" at bounding box center [894, 672] width 21 height 23
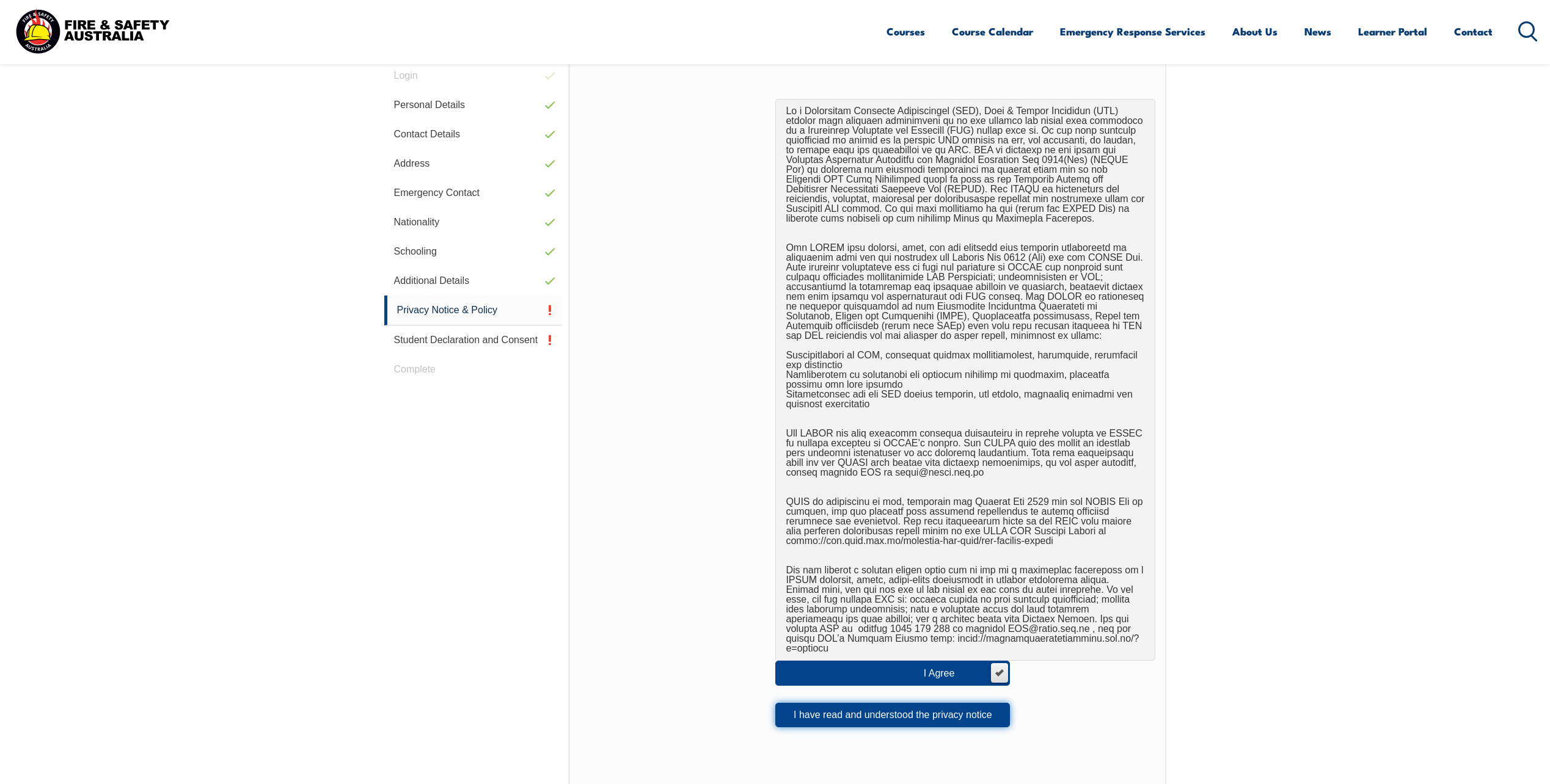
click at [891, 703] on button "I have read and understood the privacy notice" at bounding box center [892, 715] width 235 height 24
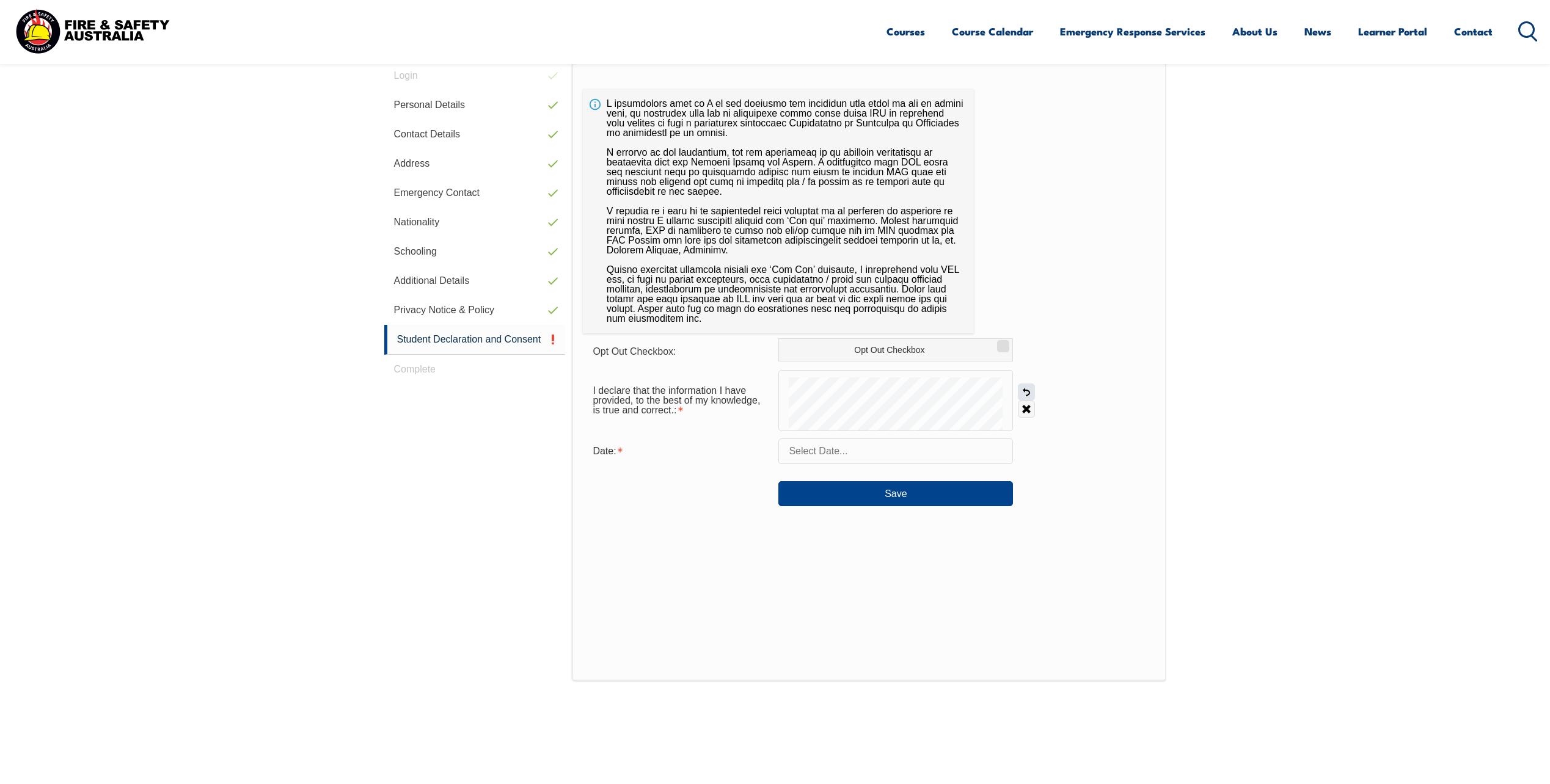
click at [1028, 393] on link "Undo" at bounding box center [1026, 392] width 17 height 17
click at [1028, 389] on link "Undo" at bounding box center [1026, 392] width 17 height 17
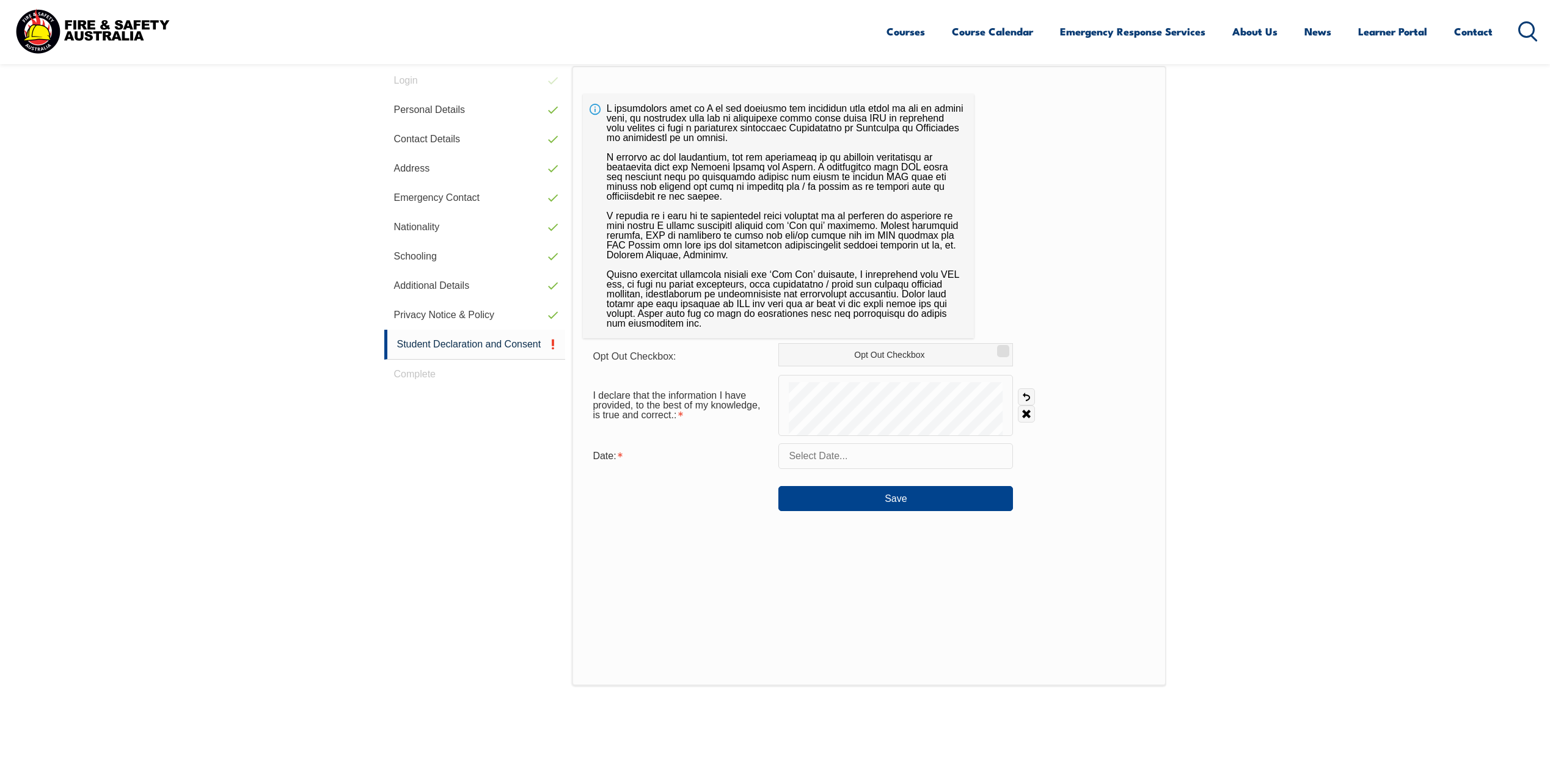
click at [879, 457] on input "text" at bounding box center [895, 456] width 235 height 26
click at [879, 529] on span "3" at bounding box center [873, 530] width 24 height 24
type input "September 3, 2025"
click at [888, 501] on button "Save" at bounding box center [895, 499] width 235 height 24
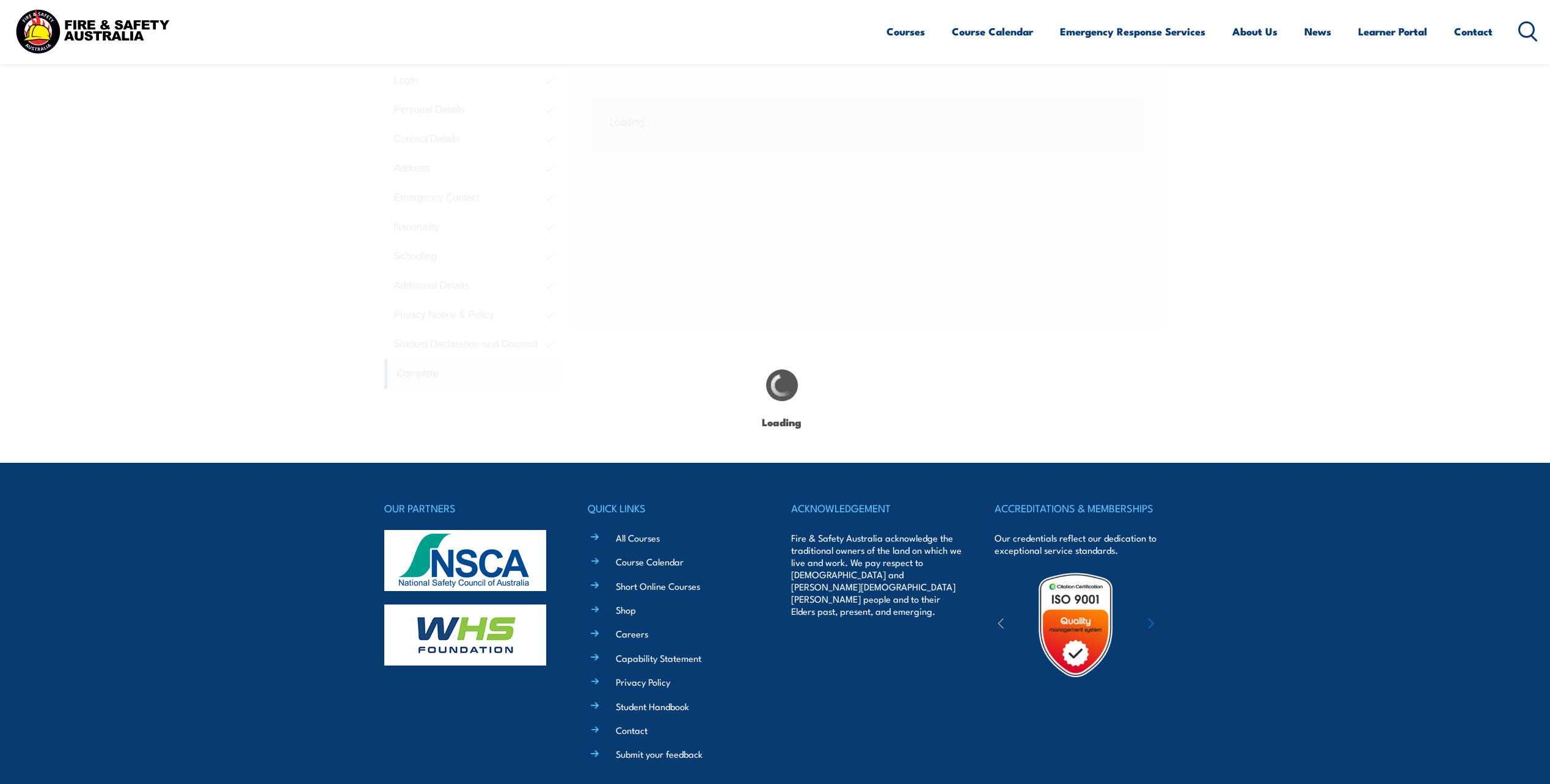
scroll to position [345, 0]
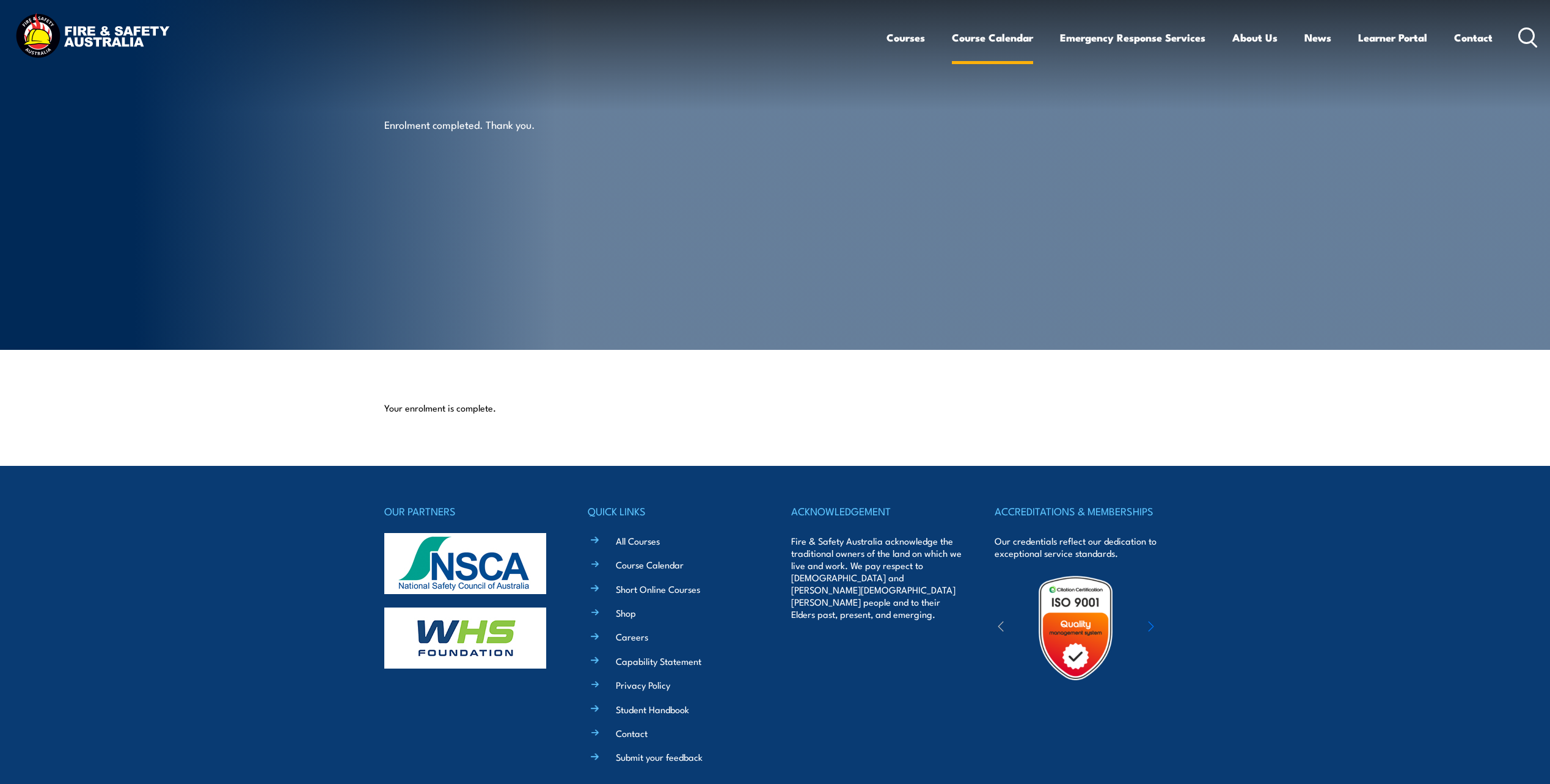
click at [1017, 39] on link "Course Calendar" at bounding box center [992, 38] width 81 height 33
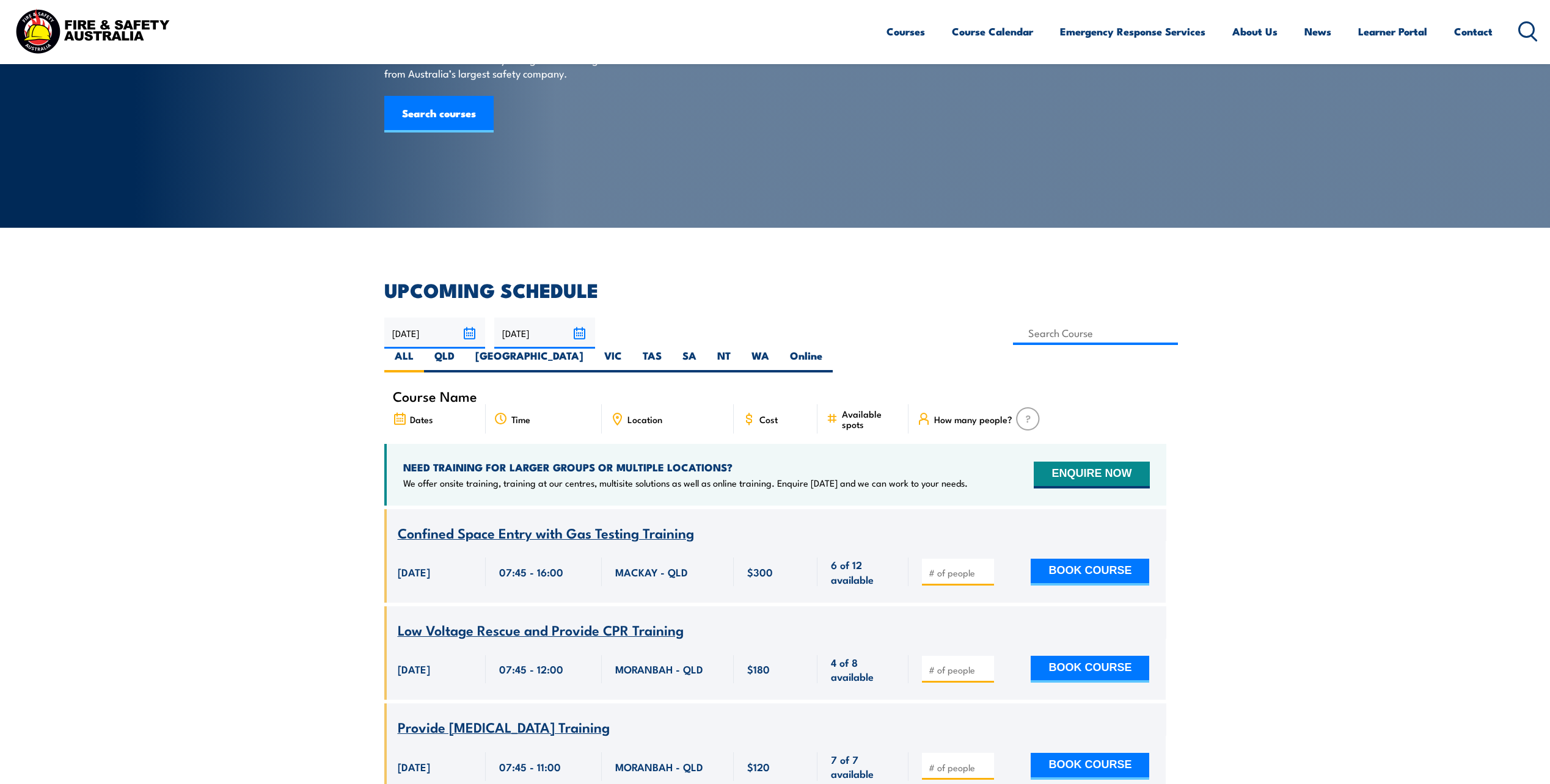
scroll to position [244, 0]
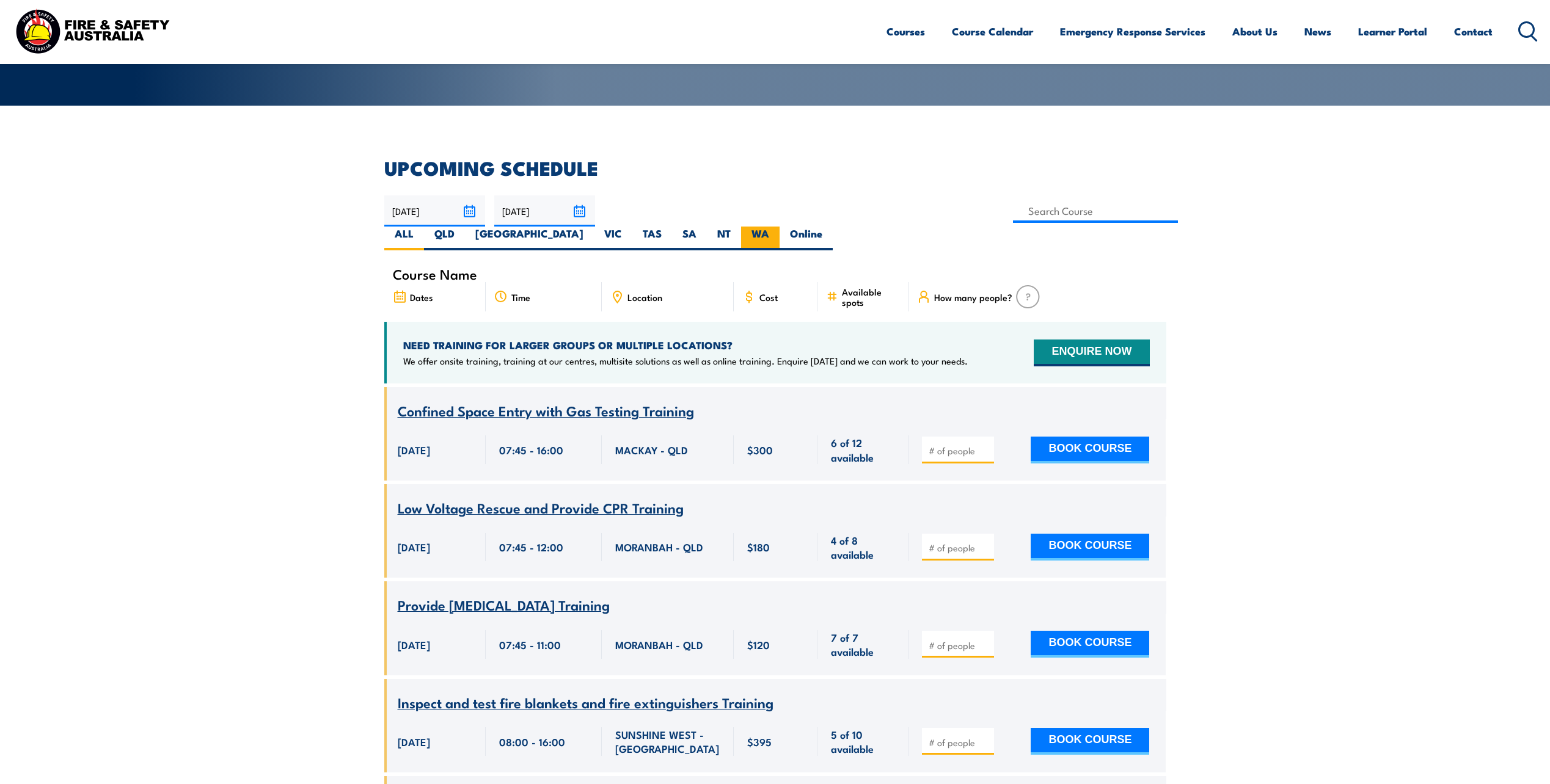
click at [780, 227] on label "WA" at bounding box center [760, 239] width 39 height 24
click at [777, 227] on input "WA" at bounding box center [773, 230] width 8 height 8
radio input "true"
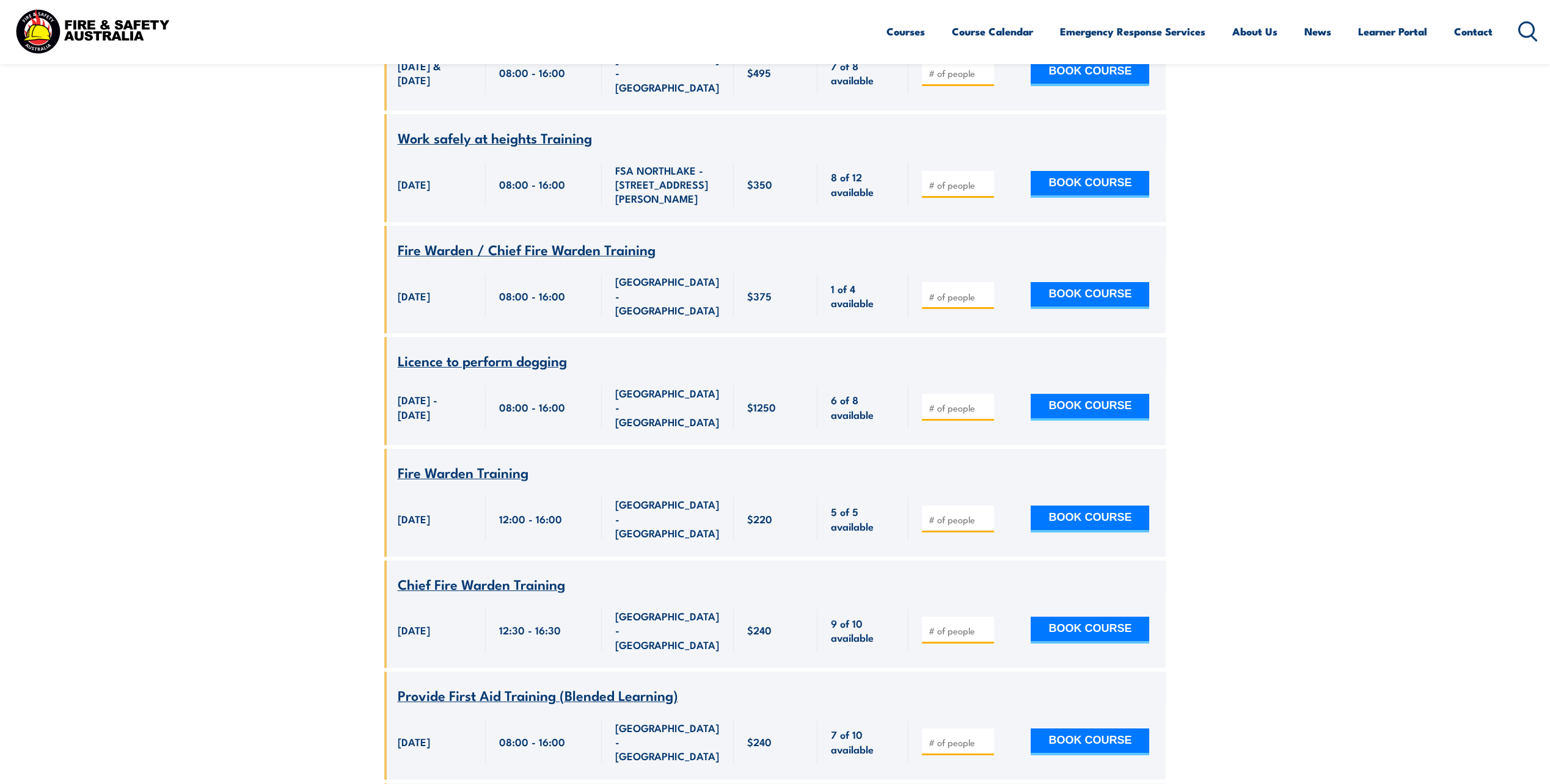
scroll to position [1136, 0]
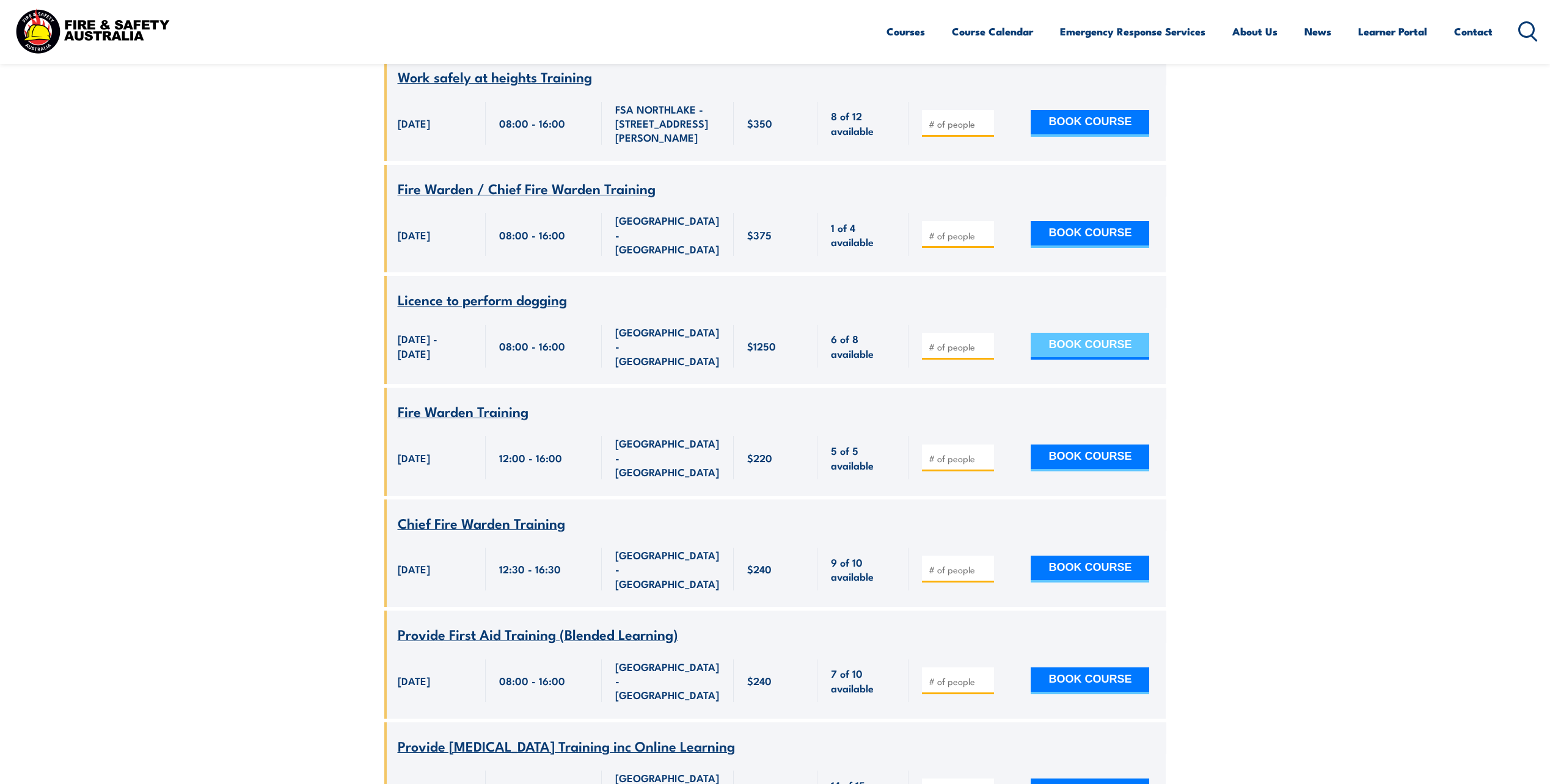
click at [1095, 333] on button "BOOK COURSE" at bounding box center [1090, 346] width 119 height 27
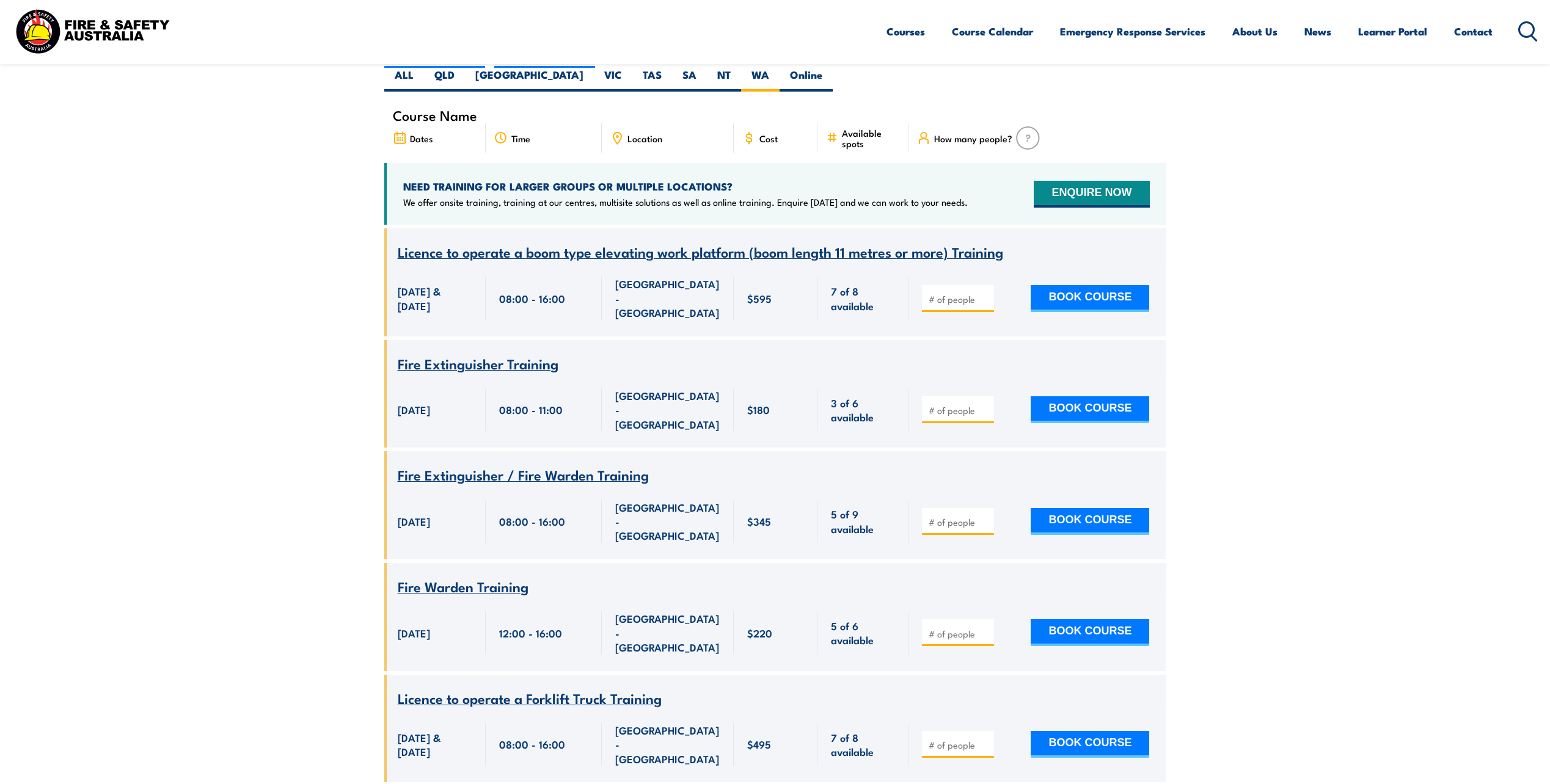
scroll to position [159, 0]
